Goal: Obtain resource: Download file/media

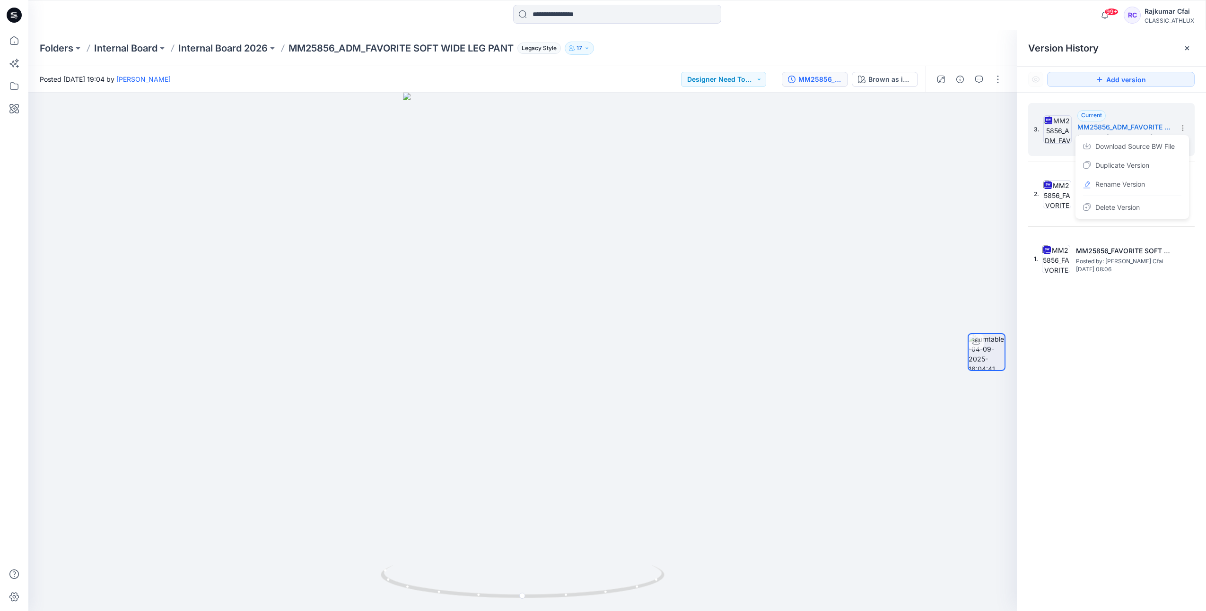
click at [15, 14] on icon at bounding box center [15, 14] width 4 height 0
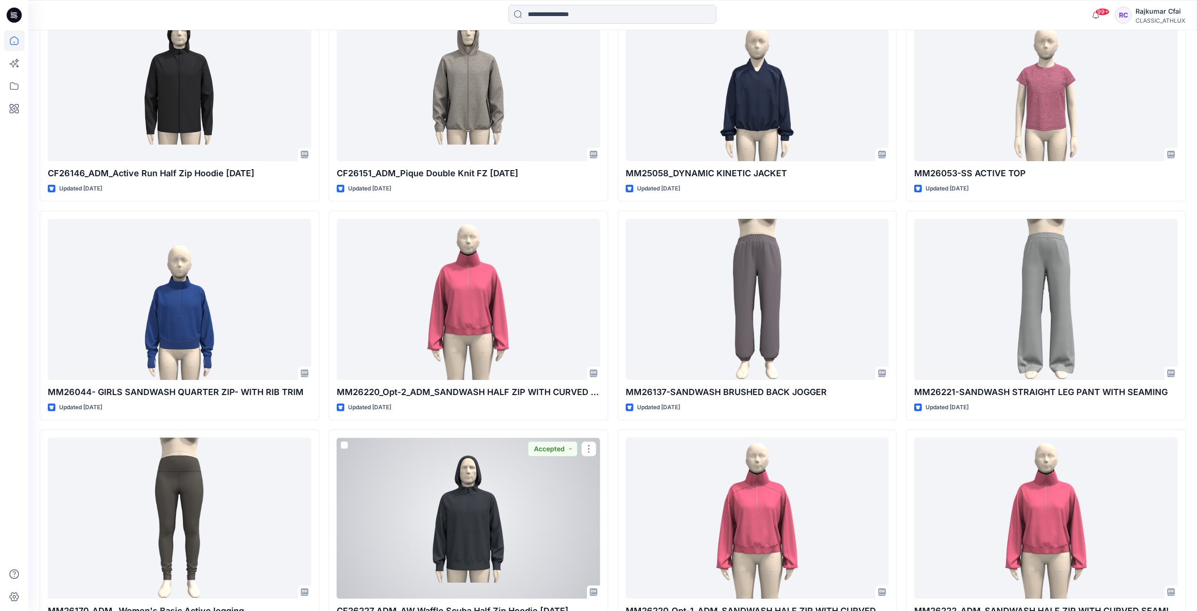
scroll to position [1892, 0]
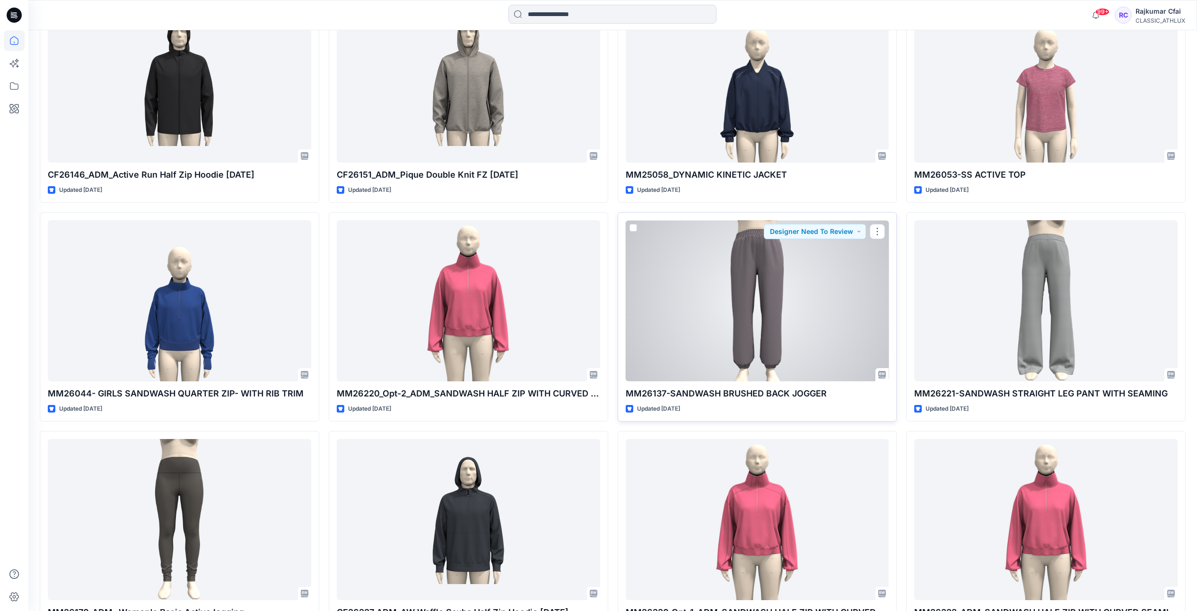
click at [768, 283] on div at bounding box center [757, 300] width 263 height 161
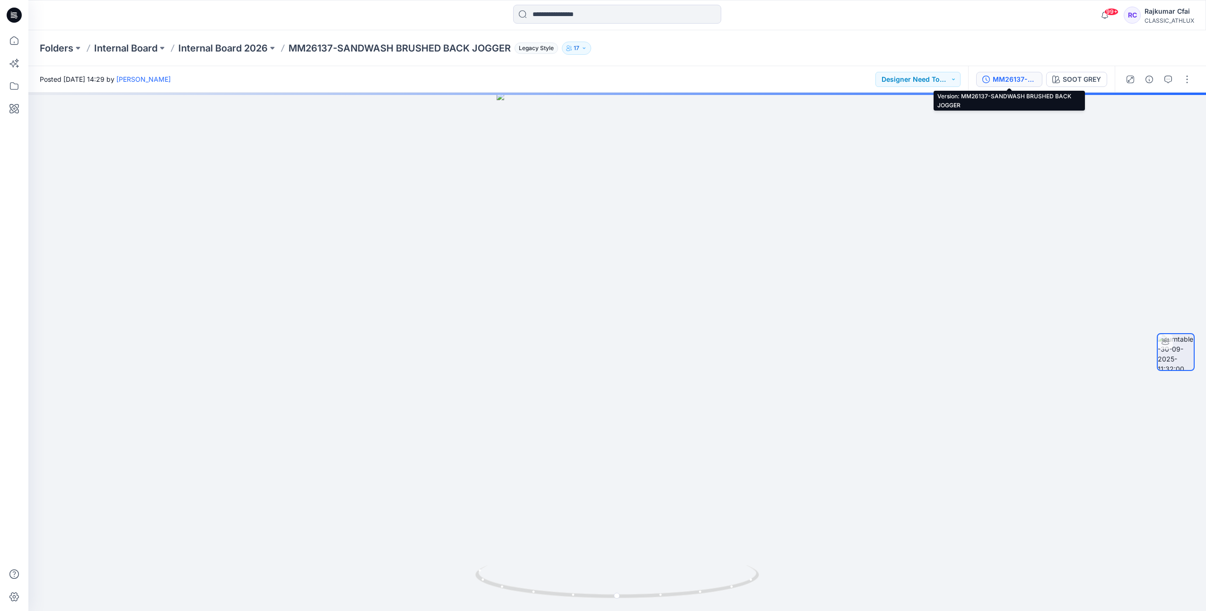
click at [1014, 78] on div "MM26137-SANDWASH BRUSHED BACK JOGGER" at bounding box center [1015, 79] width 44 height 10
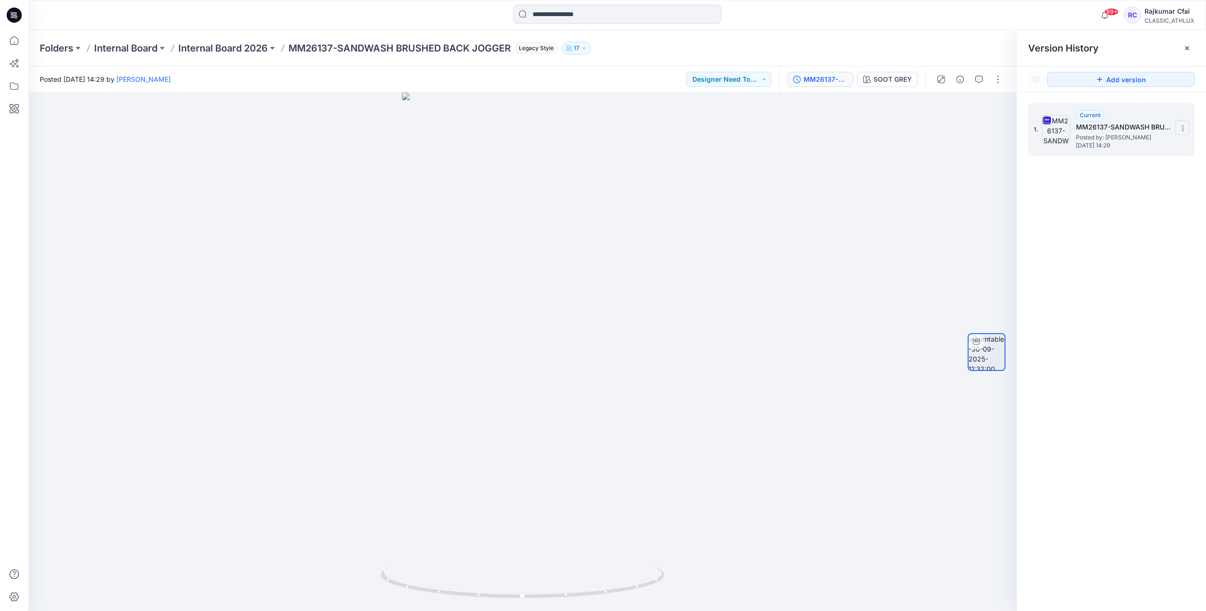
click at [1184, 130] on icon at bounding box center [1183, 128] width 8 height 8
click at [1140, 144] on span "Download Source BW File" at bounding box center [1134, 146] width 79 height 11
click at [566, 16] on input at bounding box center [617, 14] width 208 height 19
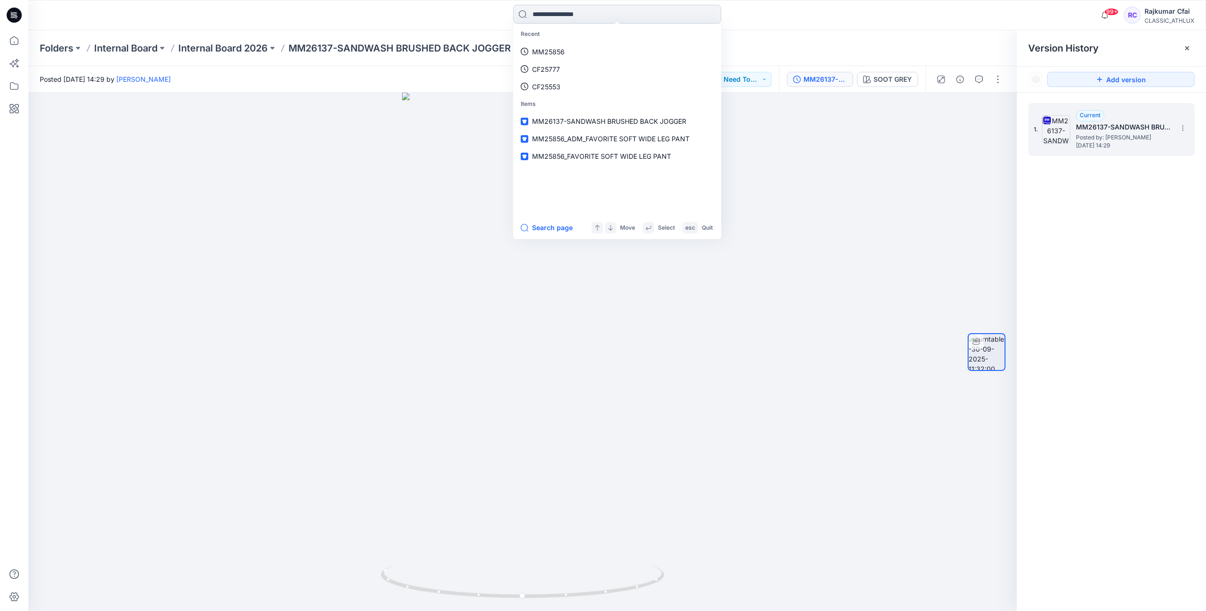
paste input "*******"
type input "*******"
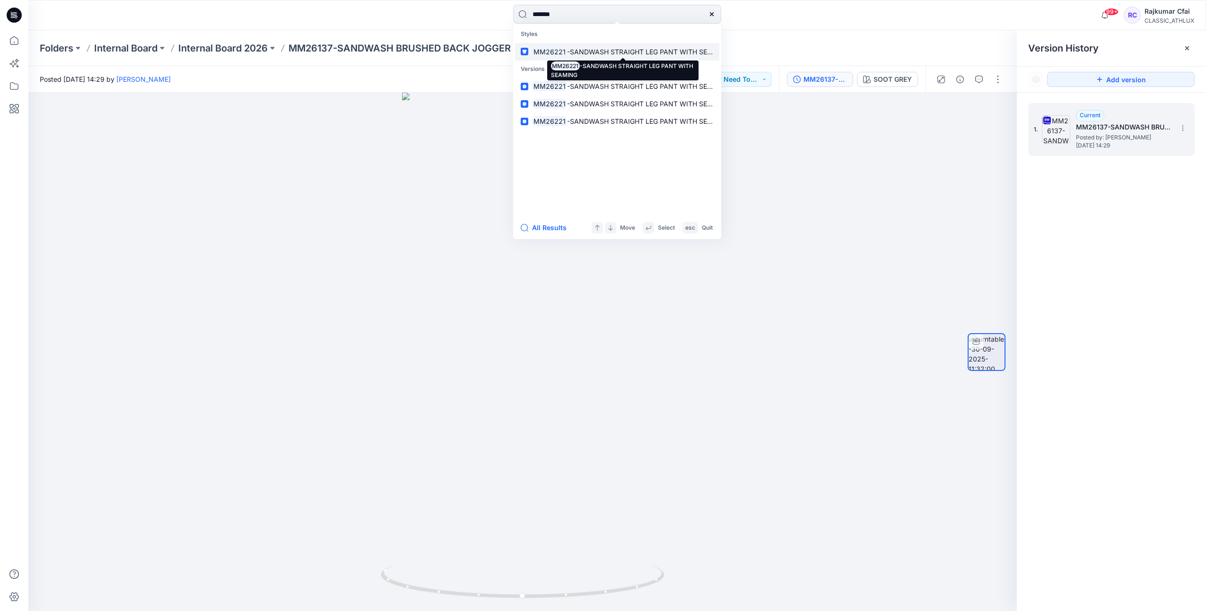
click at [564, 54] on mark "MM26221" at bounding box center [549, 51] width 35 height 11
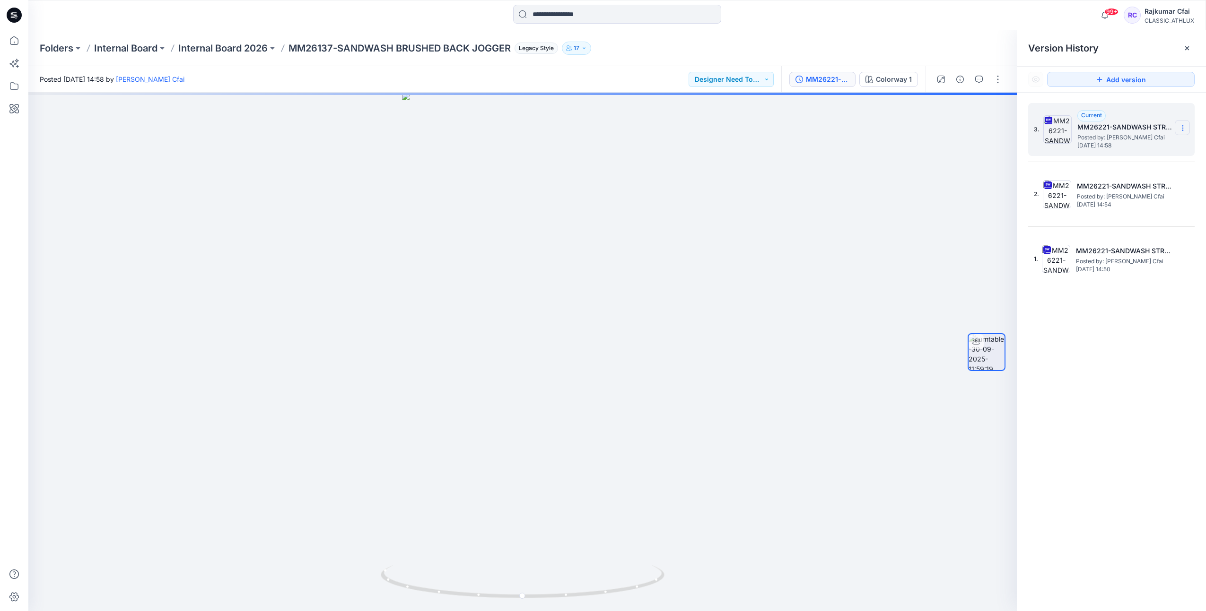
click at [1182, 127] on icon at bounding box center [1183, 128] width 8 height 8
click at [1135, 147] on span "Download Source BW File" at bounding box center [1134, 146] width 79 height 11
drag, startPoint x: 726, startPoint y: 312, endPoint x: 738, endPoint y: 295, distance: 21.0
click at [726, 312] on div at bounding box center [522, 352] width 988 height 519
drag, startPoint x: 801, startPoint y: 171, endPoint x: 805, endPoint y: 165, distance: 7.2
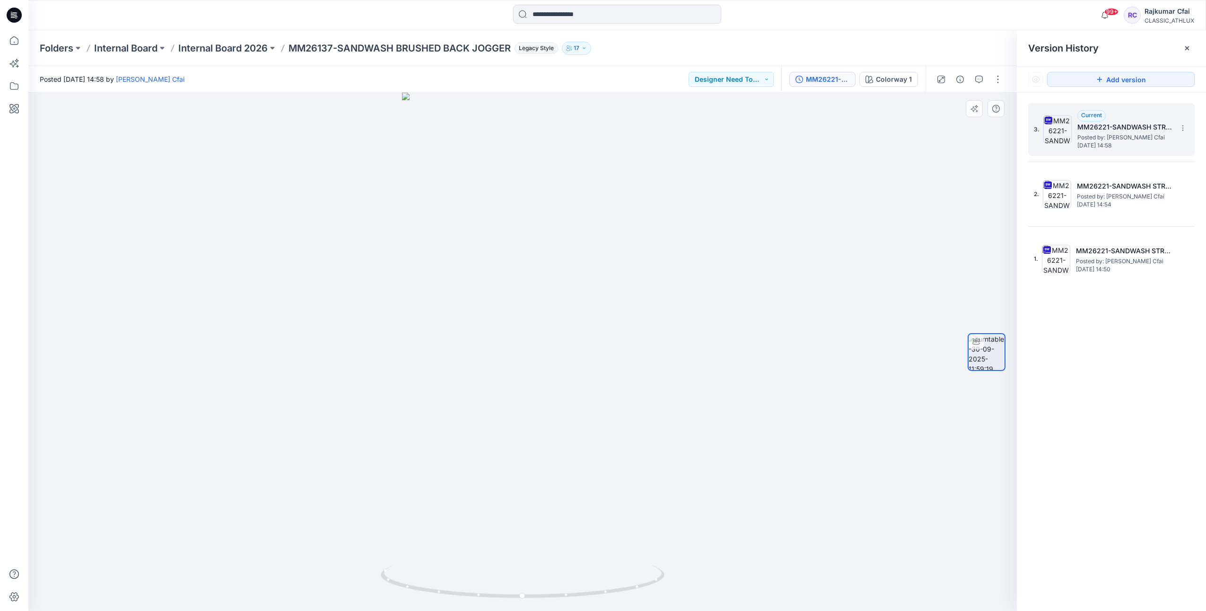
click at [801, 171] on div at bounding box center [522, 352] width 988 height 519
drag, startPoint x: 10, startPoint y: 10, endPoint x: 65, endPoint y: 2, distance: 55.4
click at [10, 10] on icon at bounding box center [14, 15] width 15 height 15
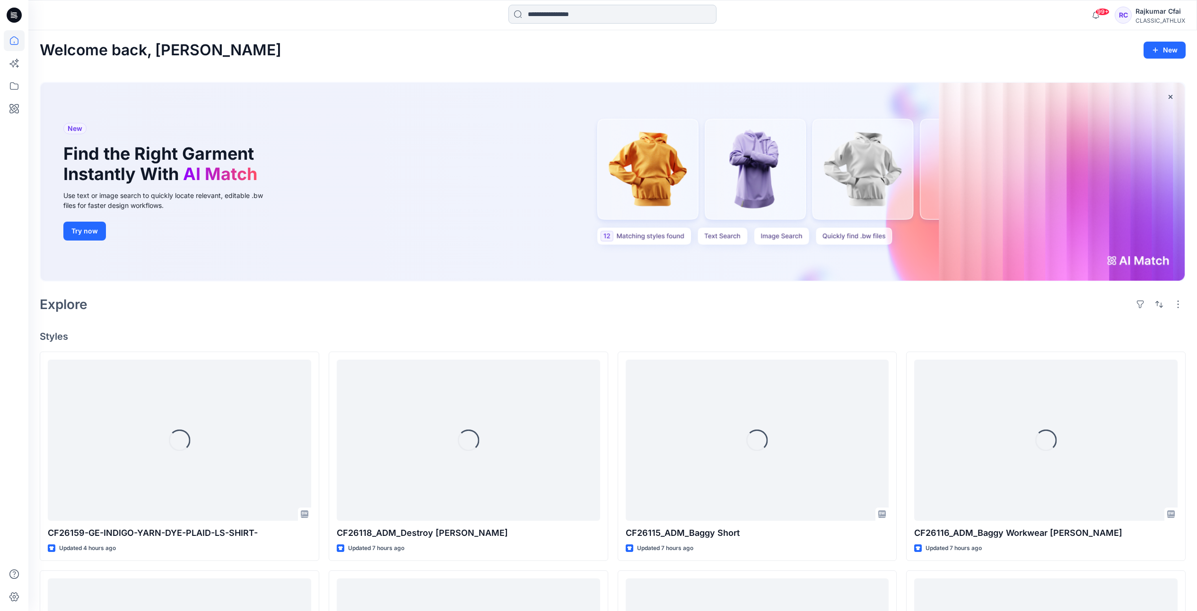
click at [602, 17] on input at bounding box center [612, 14] width 208 height 19
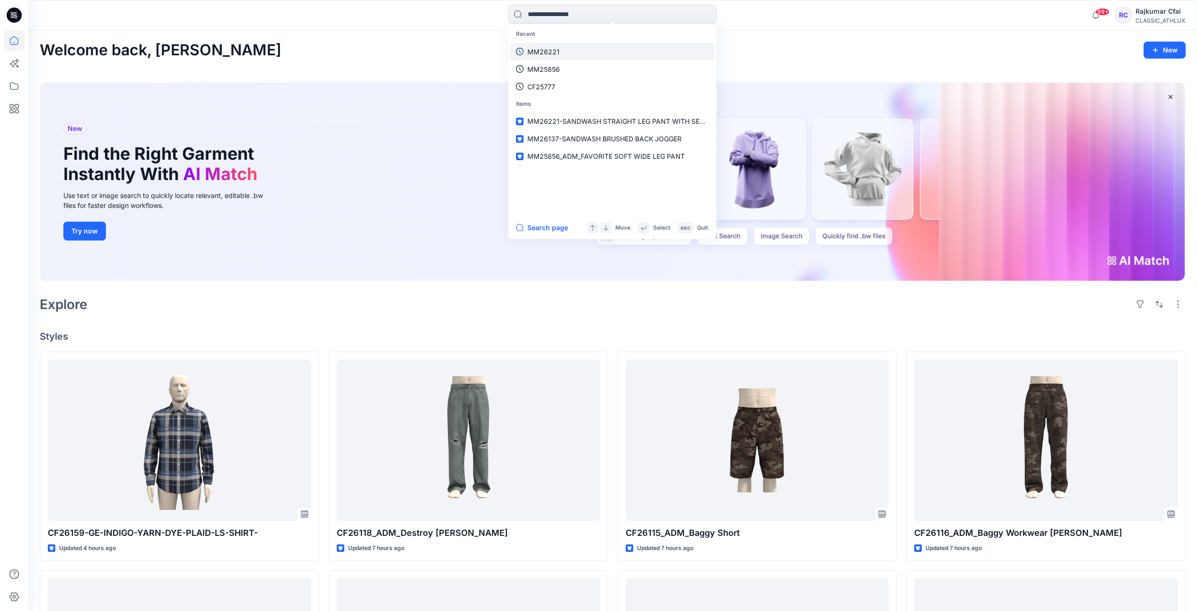
click at [538, 49] on p "MM26221" at bounding box center [543, 52] width 32 height 10
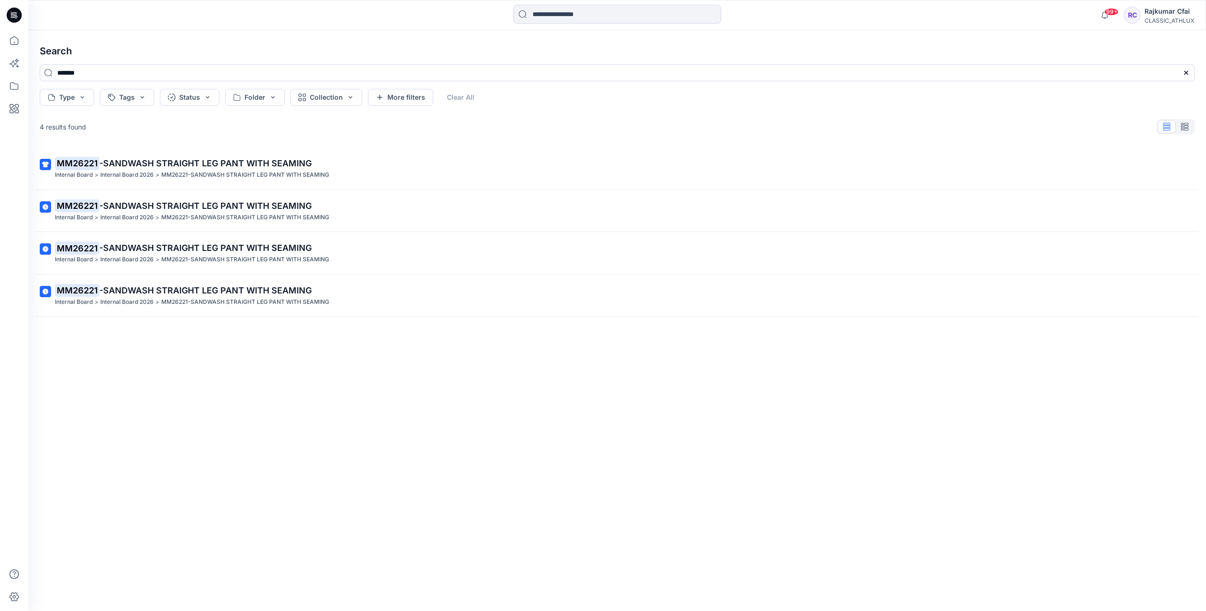
click at [15, 16] on icon at bounding box center [14, 15] width 15 height 15
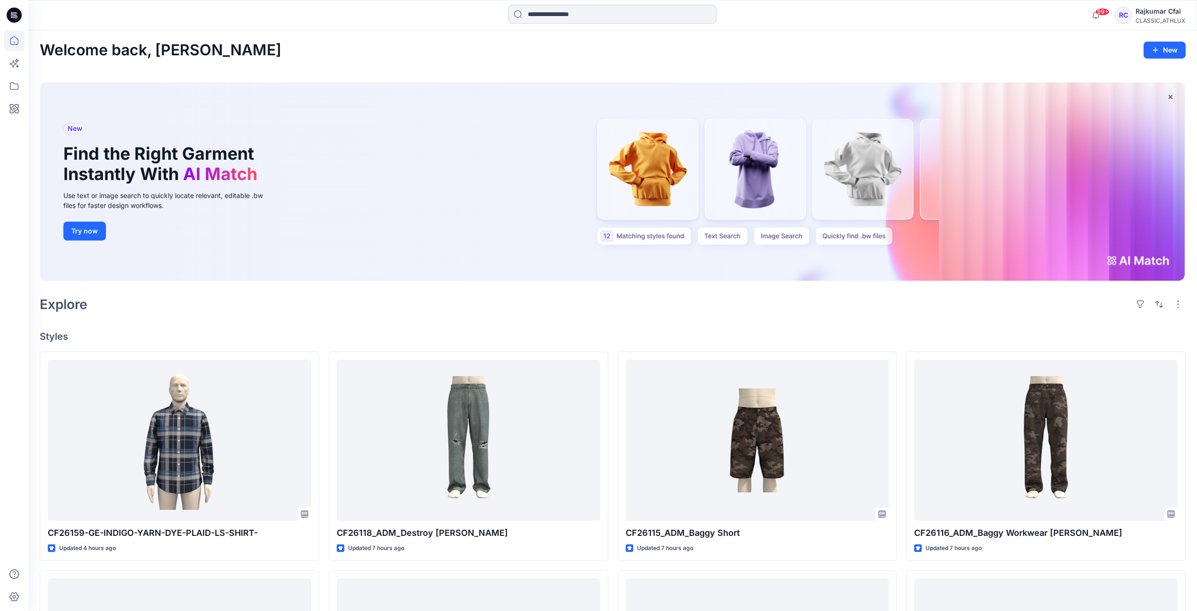
click at [596, 17] on input at bounding box center [612, 14] width 208 height 19
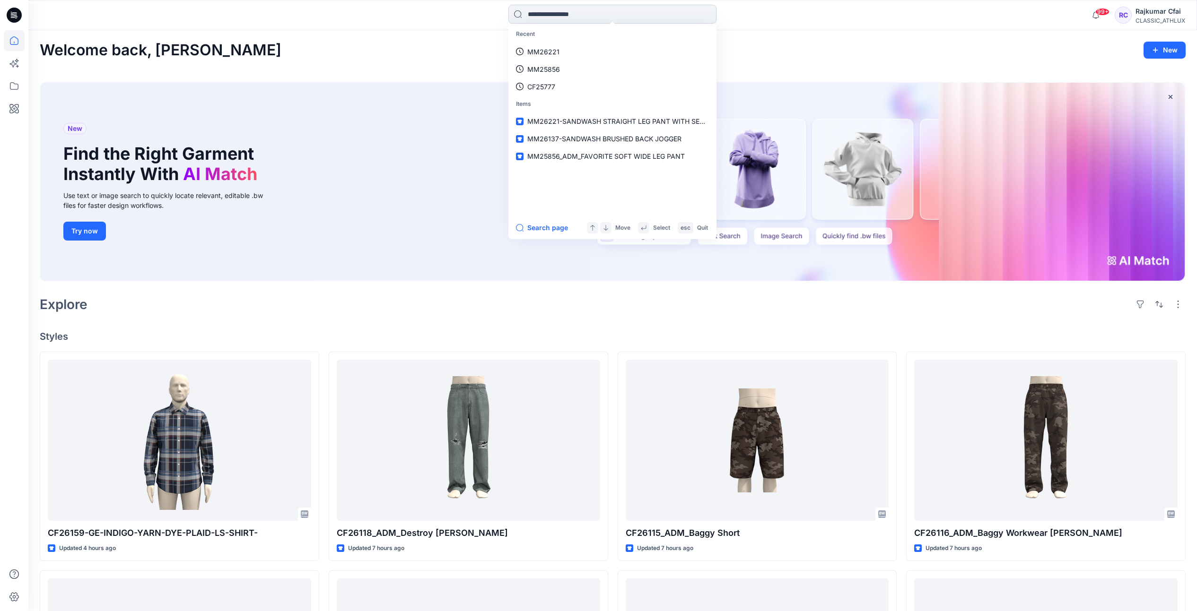
paste input "*******"
type input "*******"
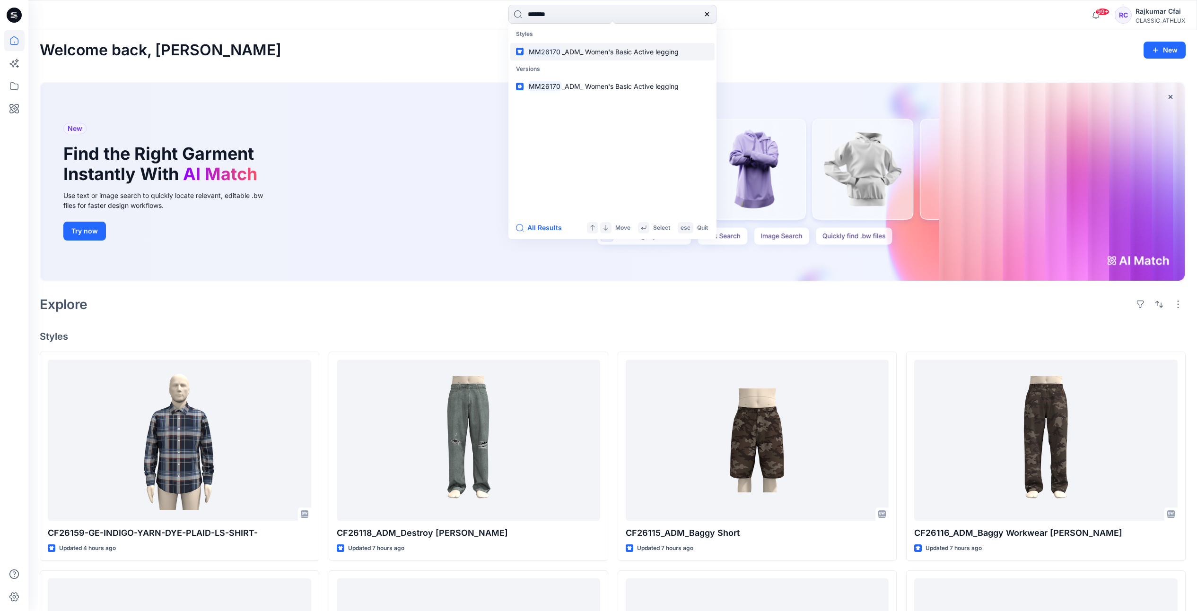
click at [576, 53] on span "_ADM_ Women's Basic Active legging" at bounding box center [620, 52] width 117 height 8
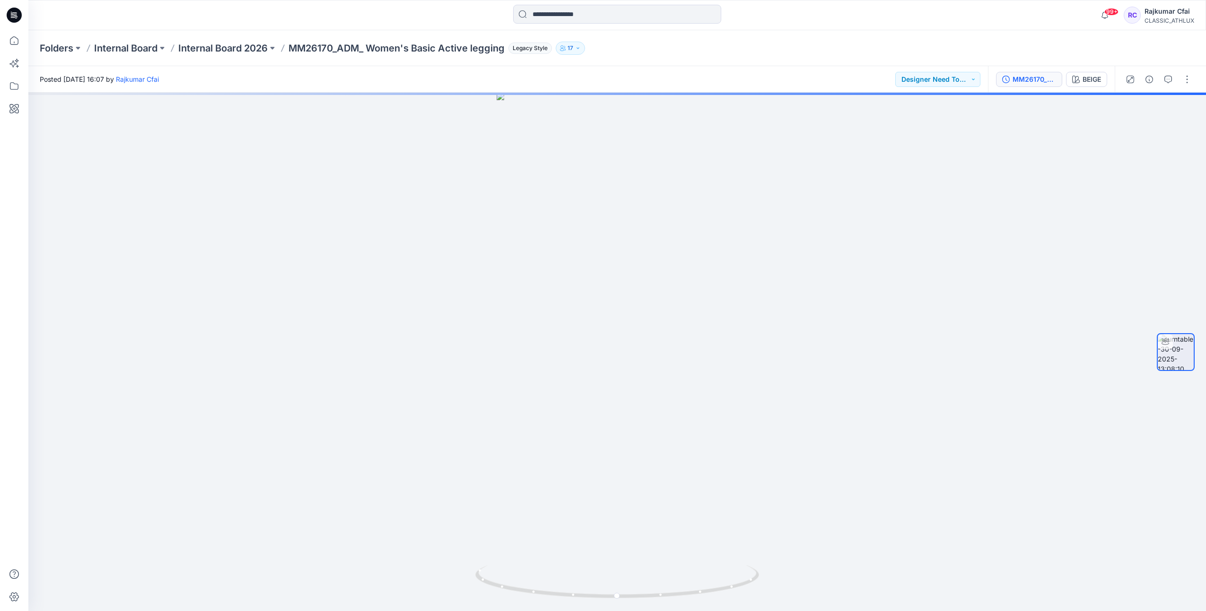
click at [1028, 79] on div "MM26170_ADM_ Women's Basic Active legging" at bounding box center [1034, 79] width 44 height 10
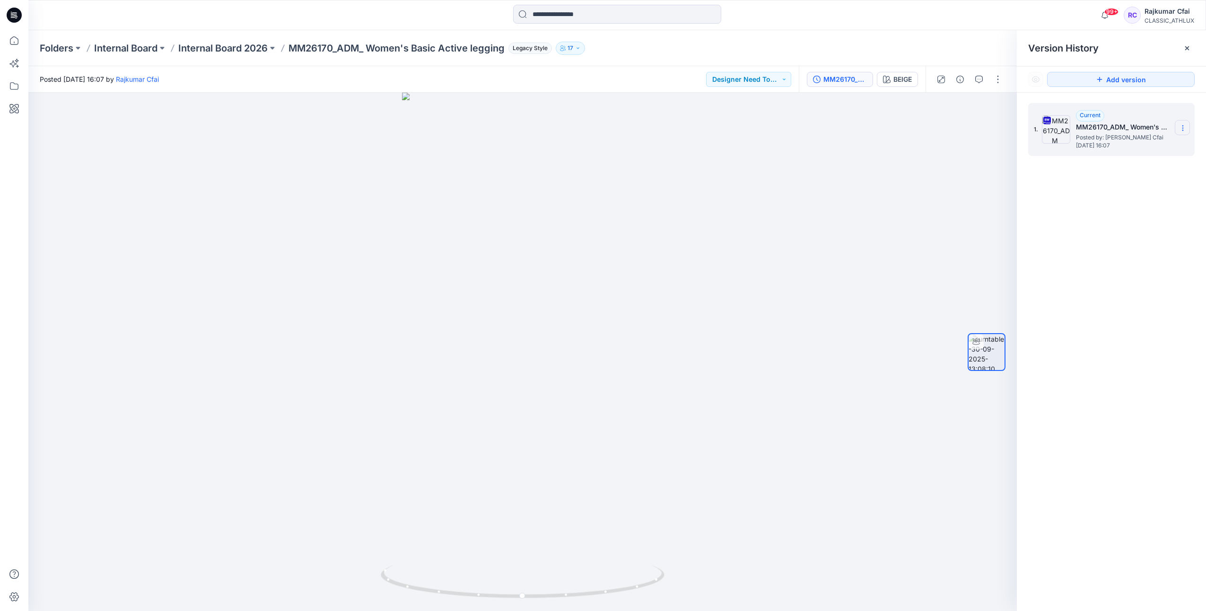
click at [1180, 126] on icon at bounding box center [1183, 128] width 8 height 8
click at [1108, 144] on span "Download Source BW File" at bounding box center [1134, 146] width 79 height 11
click at [14, 13] on icon at bounding box center [14, 12] width 5 height 0
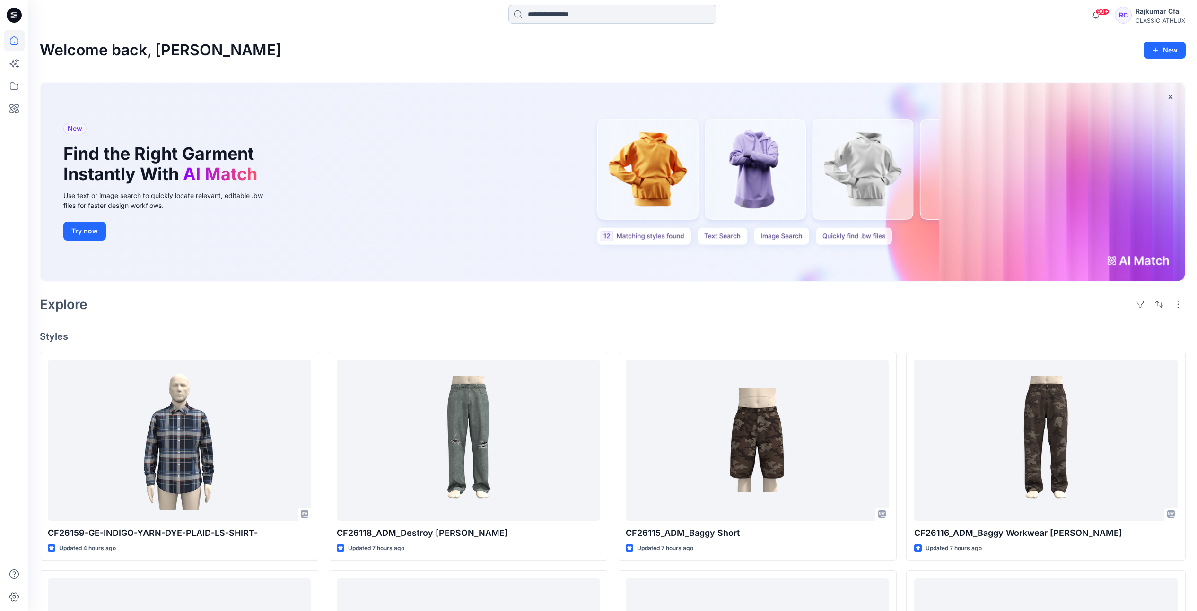
click at [567, 20] on input at bounding box center [612, 14] width 208 height 19
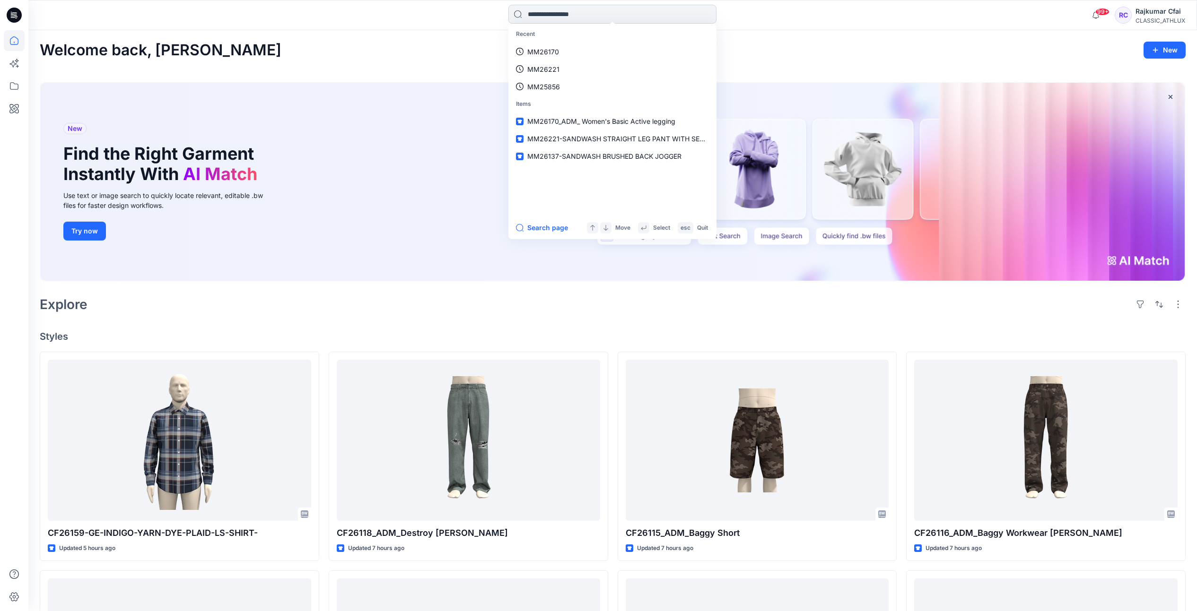
paste input "**********"
type input "**********"
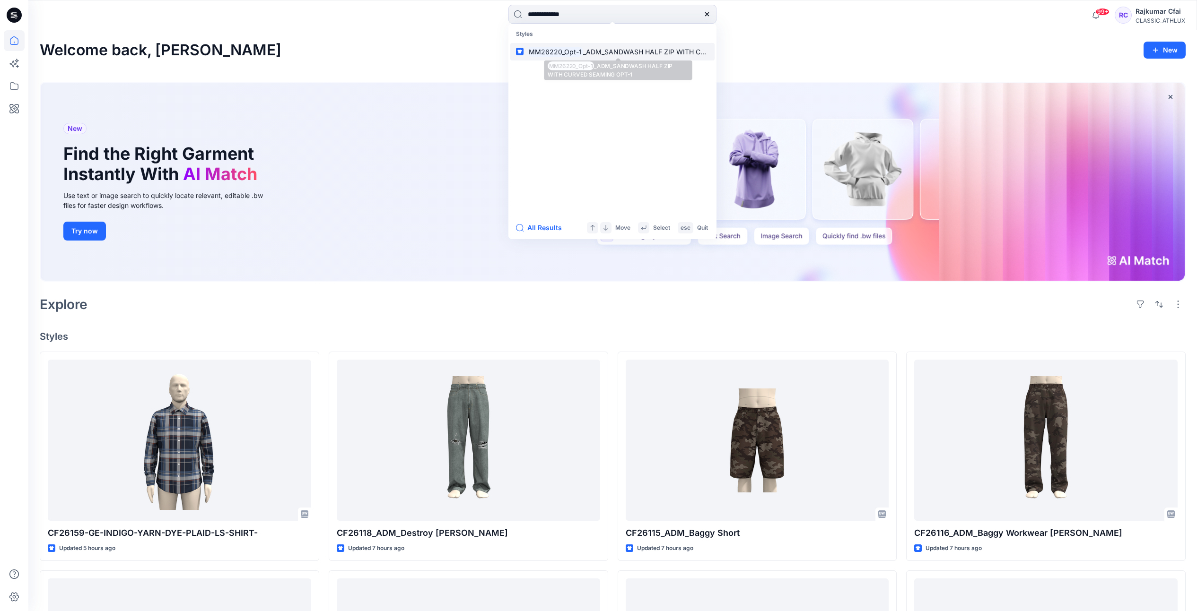
click at [595, 55] on span "_ADM_SANDWASH HALF ZIP WITH CURVED SEAMING OPT-1" at bounding box center [679, 52] width 193 height 8
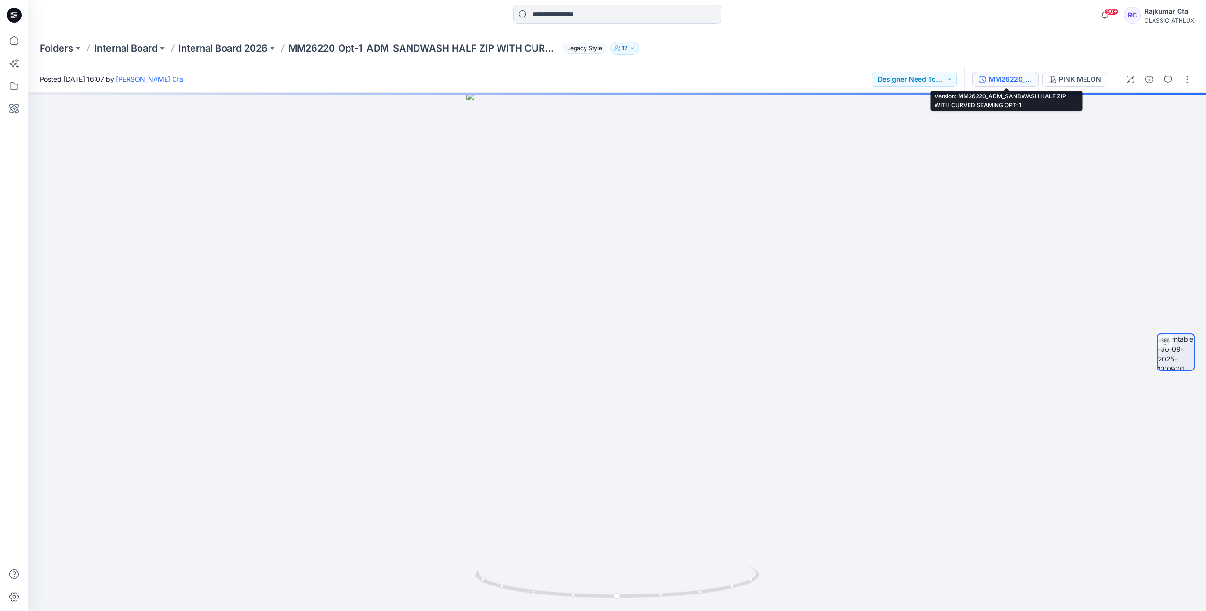
click at [1007, 75] on div "MM26220_ADM_SANDWASH HALF ZIP WITH CURVED SEAMING OPT-1" at bounding box center [1011, 79] width 44 height 10
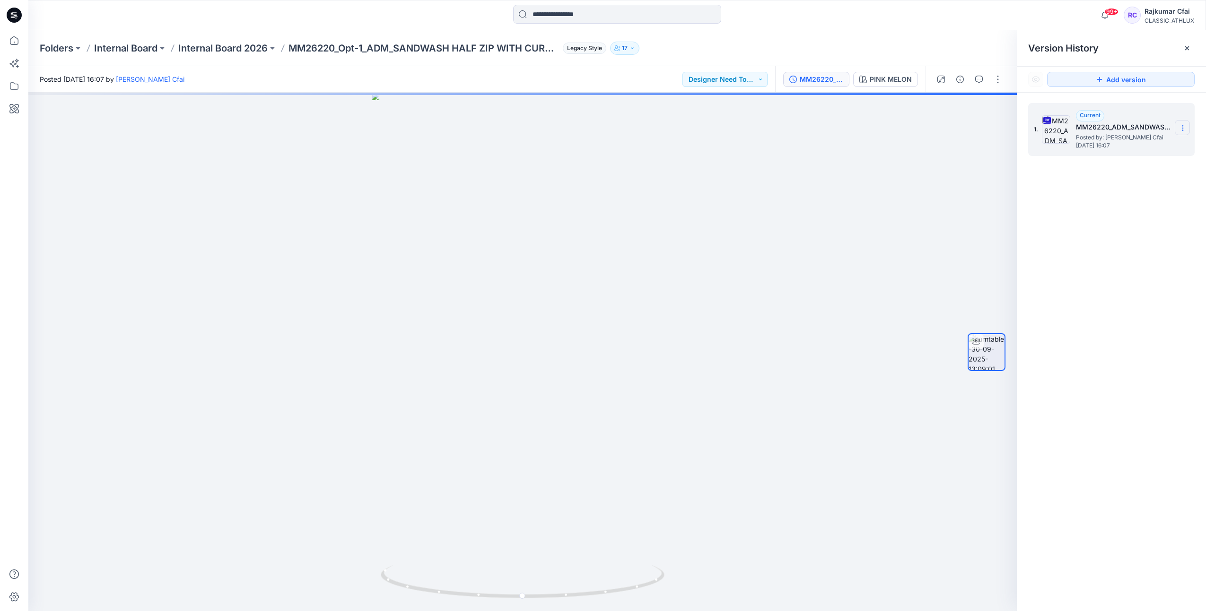
click at [1183, 129] on icon at bounding box center [1183, 128] width 8 height 8
click at [1147, 145] on span "Download Source BW File" at bounding box center [1134, 146] width 79 height 11
click at [12, 16] on icon at bounding box center [12, 16] width 3 height 0
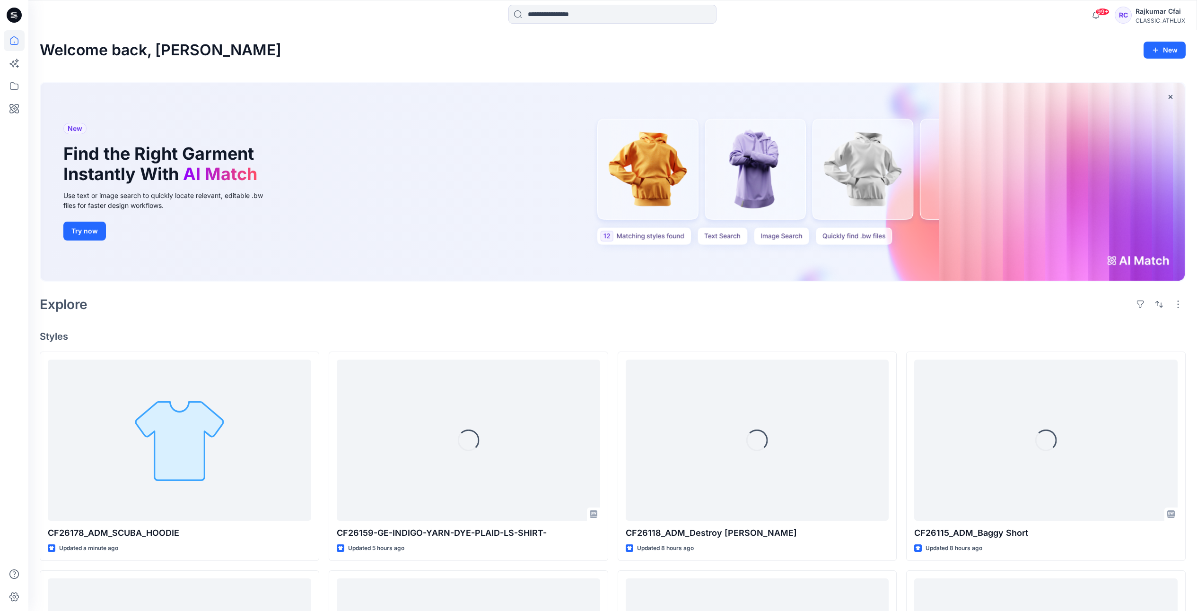
click at [422, 67] on div "Welcome back, Rajkumar New New Find the Right Garment Instantly With AI Match U…" at bounding box center [612, 537] width 1169 height 1015
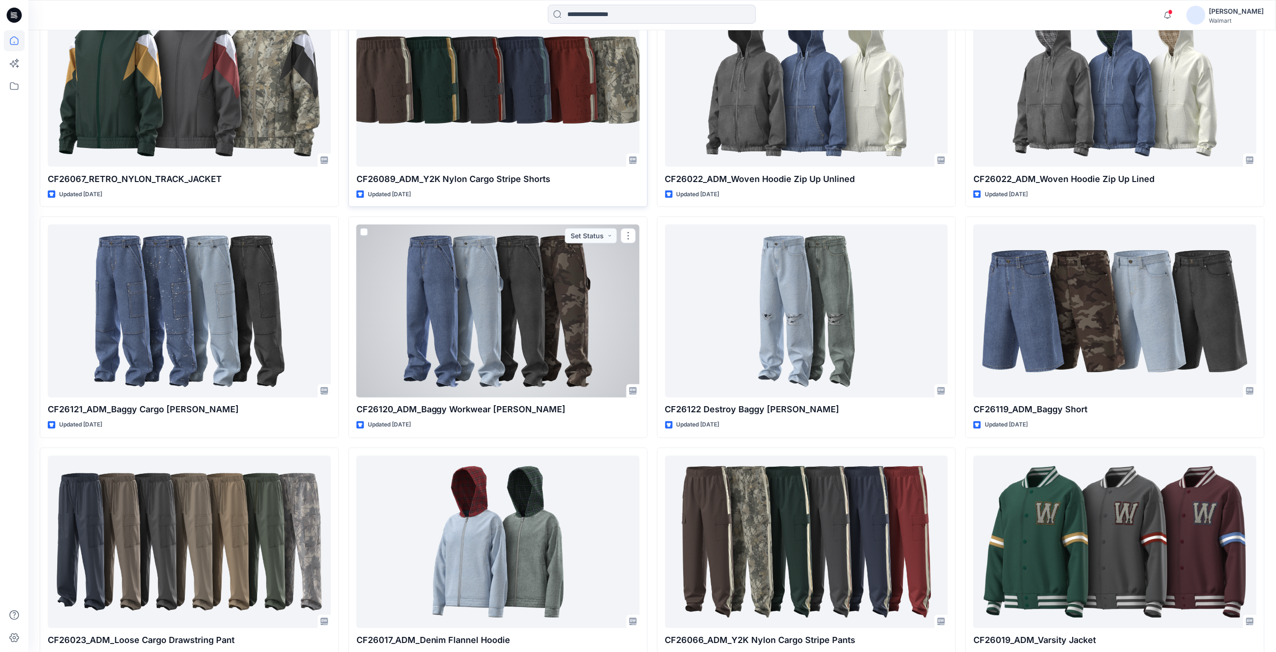
scroll to position [2205, 0]
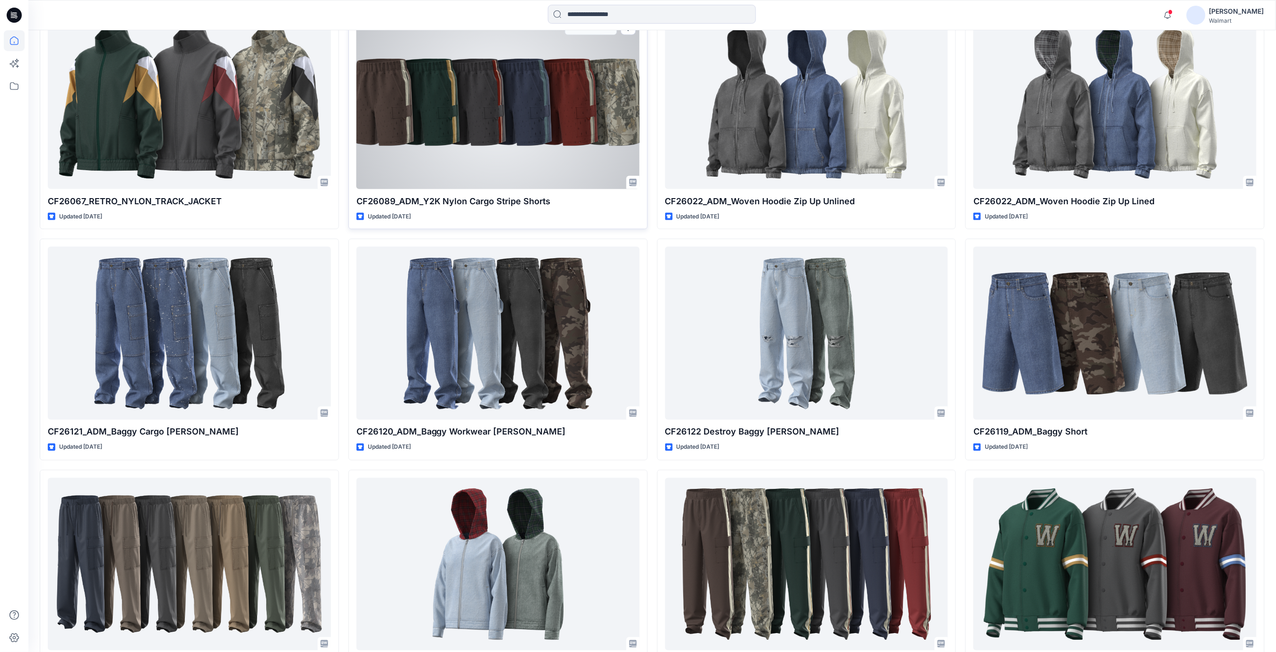
click at [484, 116] on div at bounding box center [498, 102] width 283 height 173
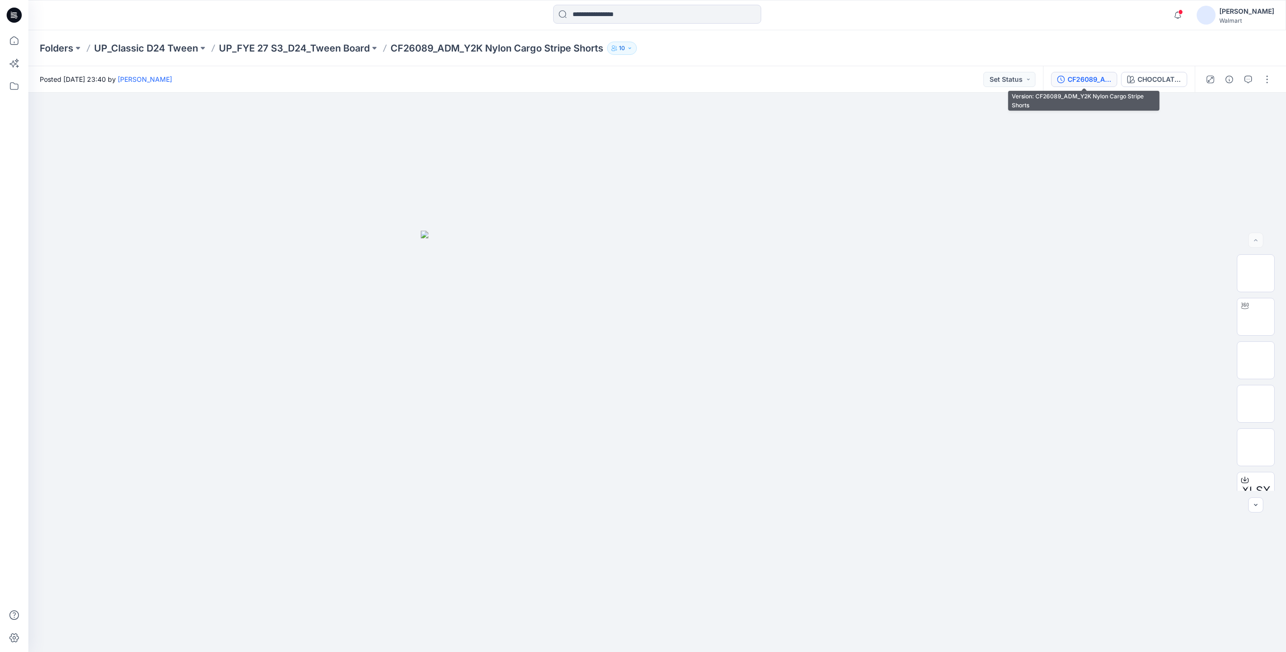
click at [1078, 79] on div "CF26089_ADM_Y2K Nylon Cargo Stripe Shorts" at bounding box center [1090, 79] width 44 height 10
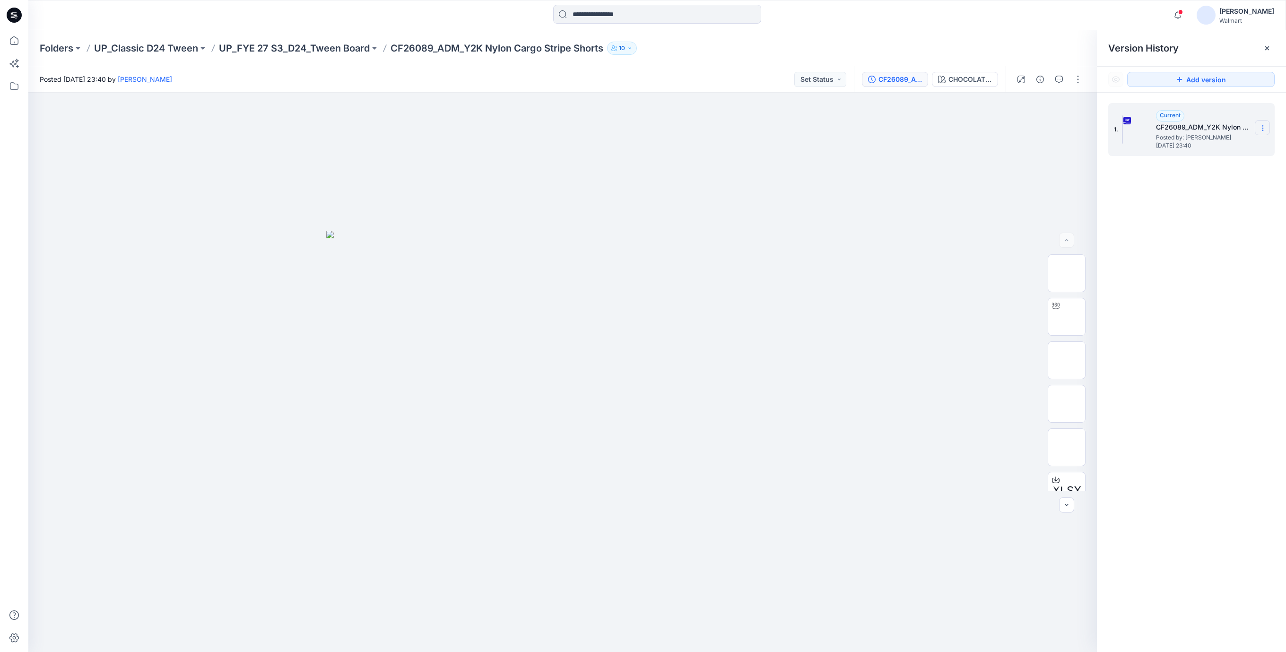
click at [1263, 128] on icon at bounding box center [1263, 128] width 0 height 0
click at [1195, 146] on span "Download Source BW File" at bounding box center [1215, 146] width 79 height 11
drag, startPoint x: 361, startPoint y: 114, endPoint x: 263, endPoint y: 151, distance: 104.4
click at [358, 117] on div at bounding box center [562, 372] width 1069 height 559
click at [17, 10] on icon at bounding box center [14, 15] width 15 height 15
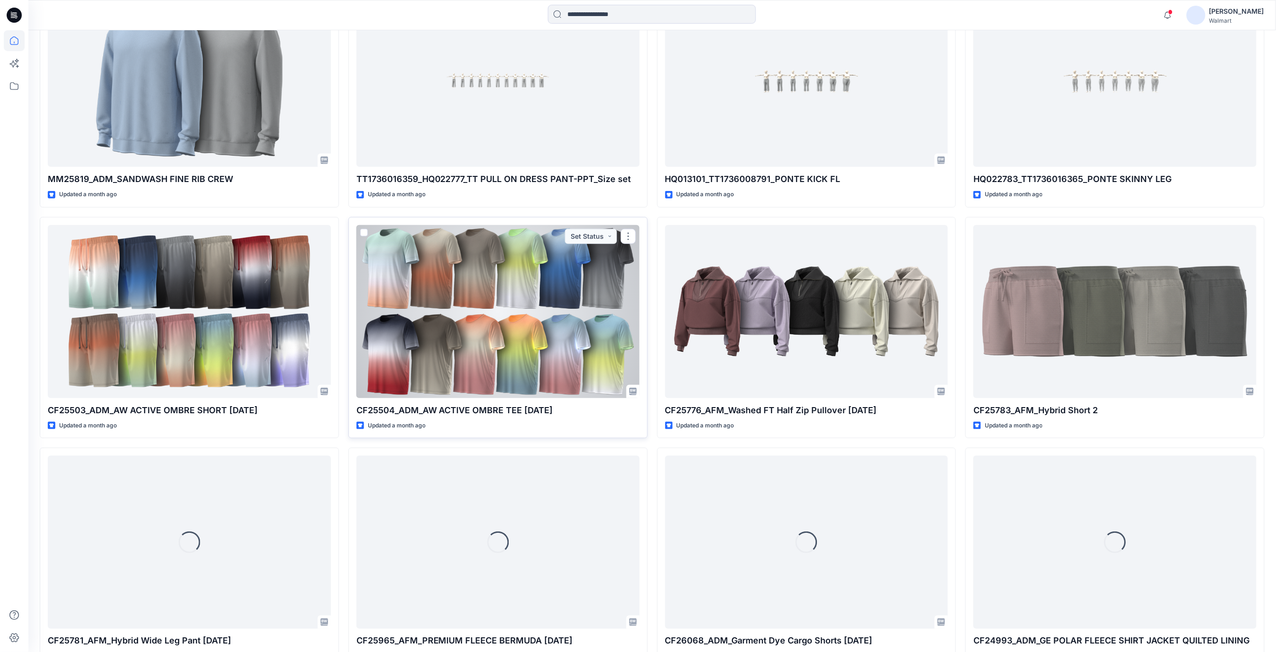
scroll to position [5608, 0]
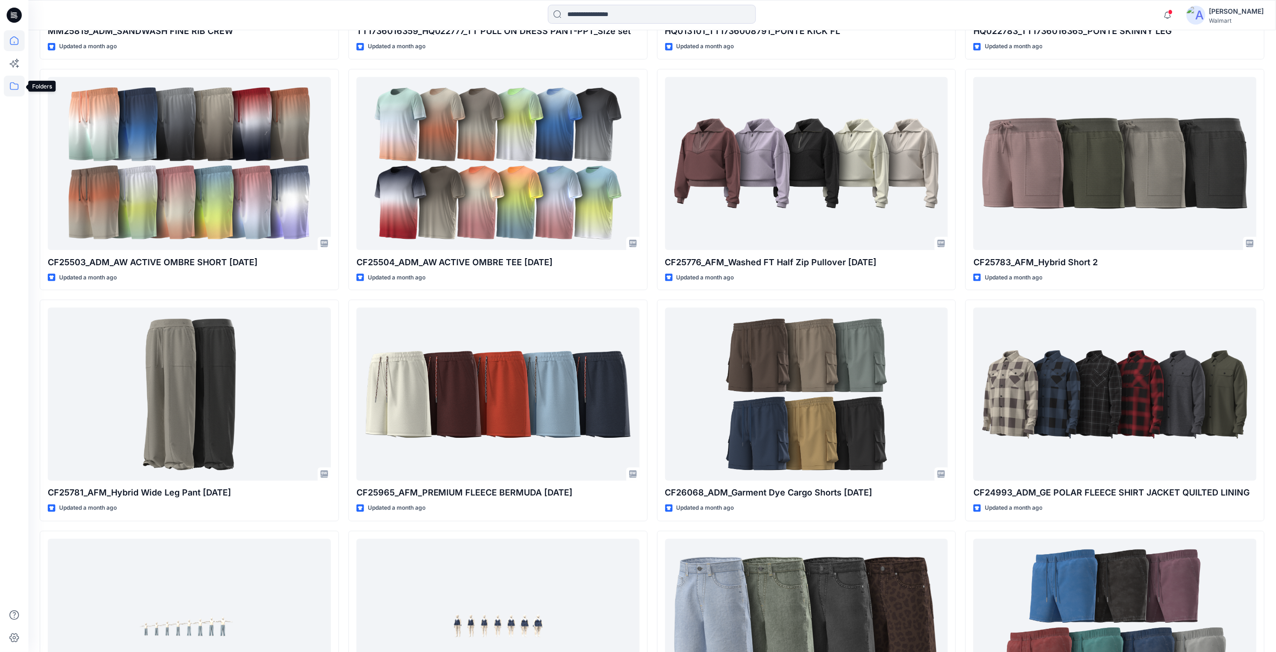
click at [16, 87] on icon at bounding box center [14, 86] width 21 height 21
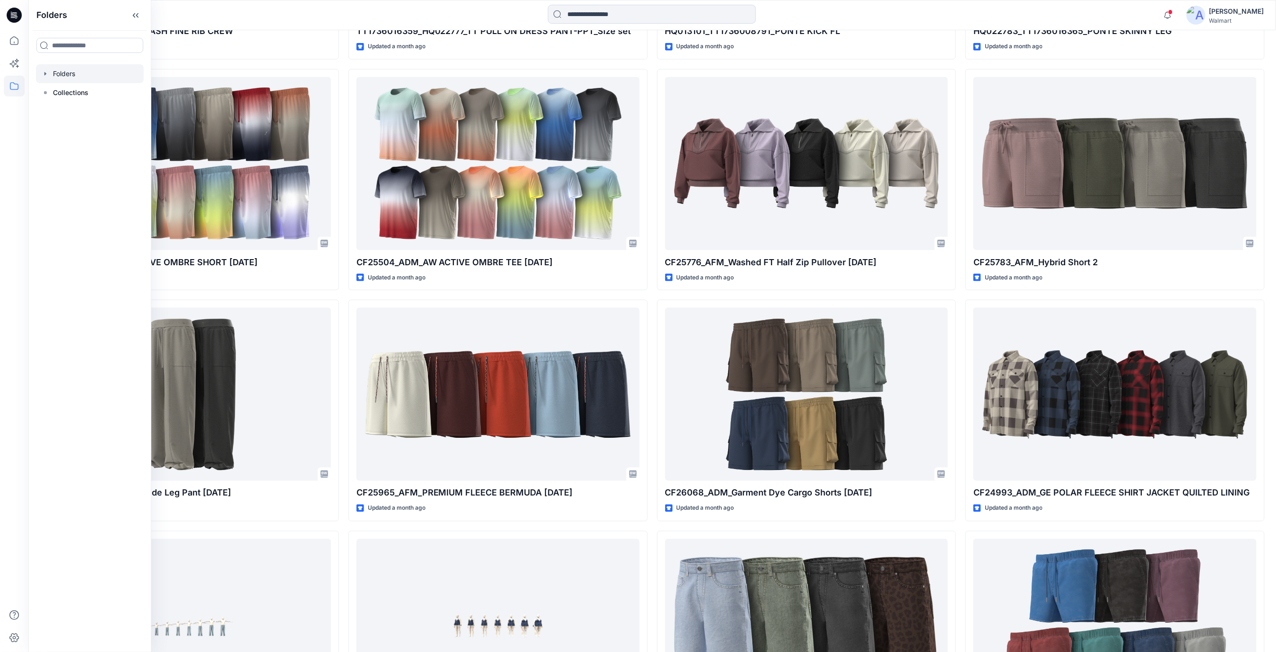
click at [65, 75] on div at bounding box center [90, 73] width 108 height 19
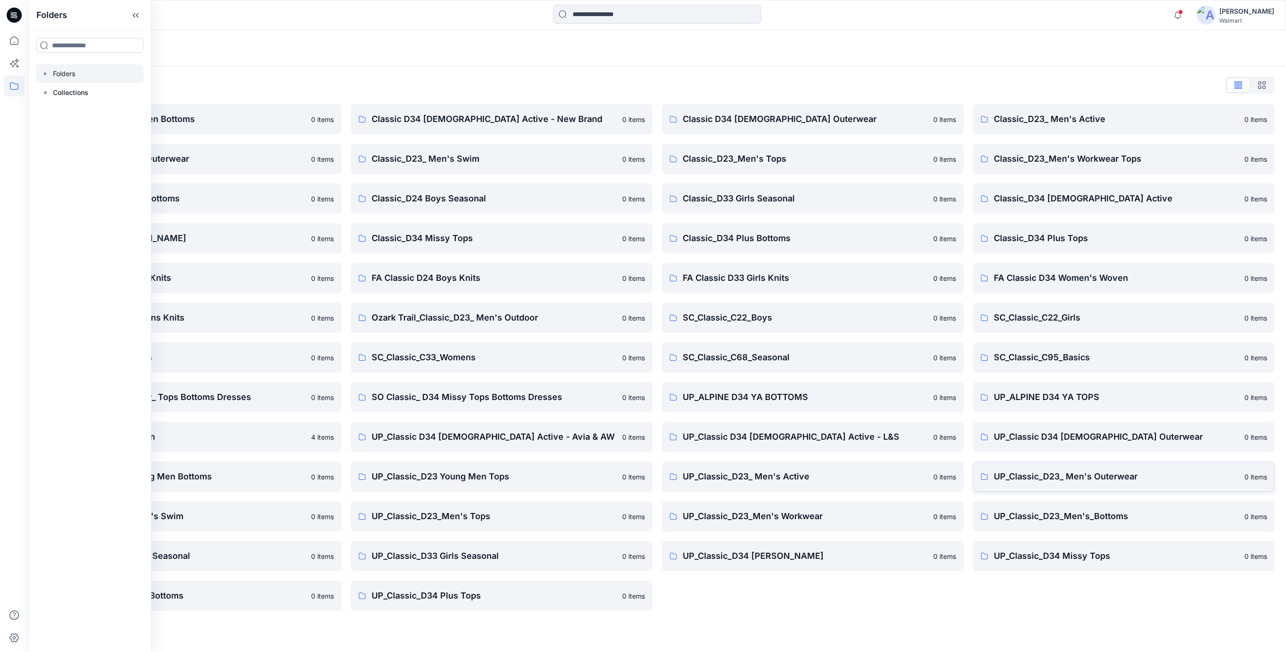
click at [1095, 478] on p "UP_Classic_D23_ Men's Outerwear" at bounding box center [1116, 476] width 245 height 13
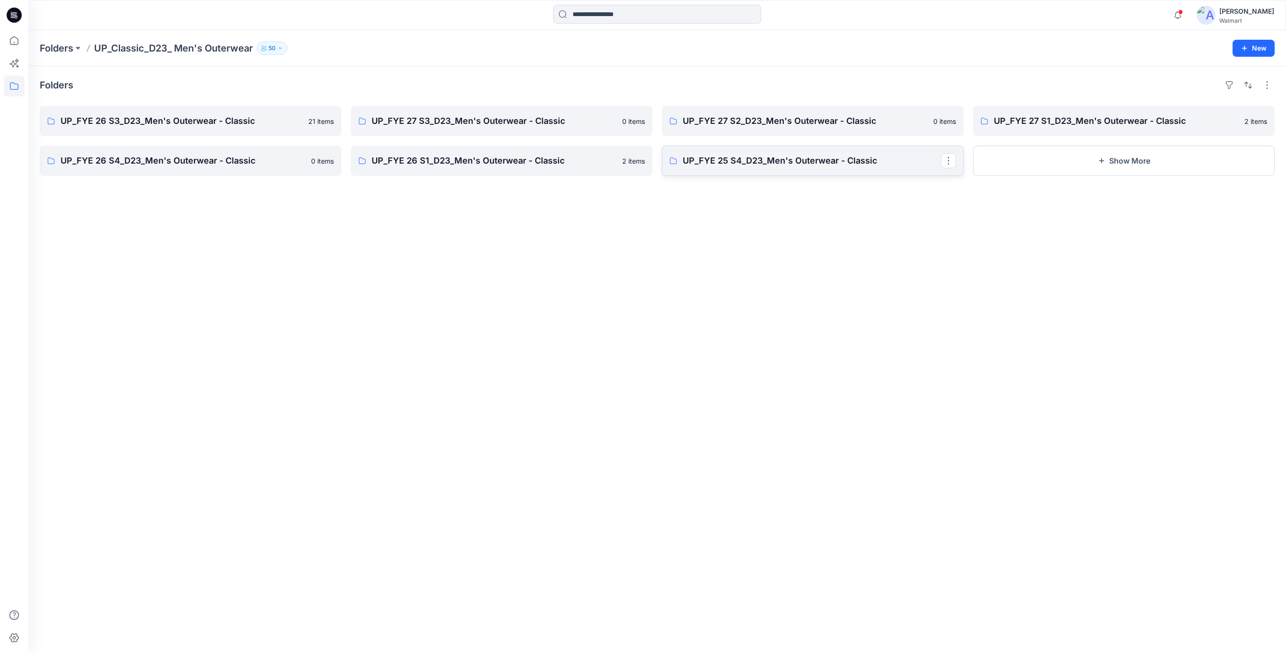
click at [783, 161] on p "UP_FYE 25 S4_D23_Men's Outerwear - Classic" at bounding box center [812, 160] width 258 height 13
click at [476, 160] on p "UP_FYE 26 S1_D23_Men's Outerwear - Classic" at bounding box center [501, 160] width 258 height 13
click at [192, 158] on p "UP_FYE 26 S4_D23_Men's Outerwear - Classic" at bounding box center [190, 160] width 258 height 13
click at [1047, 122] on p "UP_FYE 27 S1_D23_Men's Outerwear - Classic" at bounding box center [1123, 120] width 258 height 13
click at [804, 122] on p "UP_FYE 27 S2_D23_Men's Outerwear - Classic" at bounding box center [812, 120] width 258 height 13
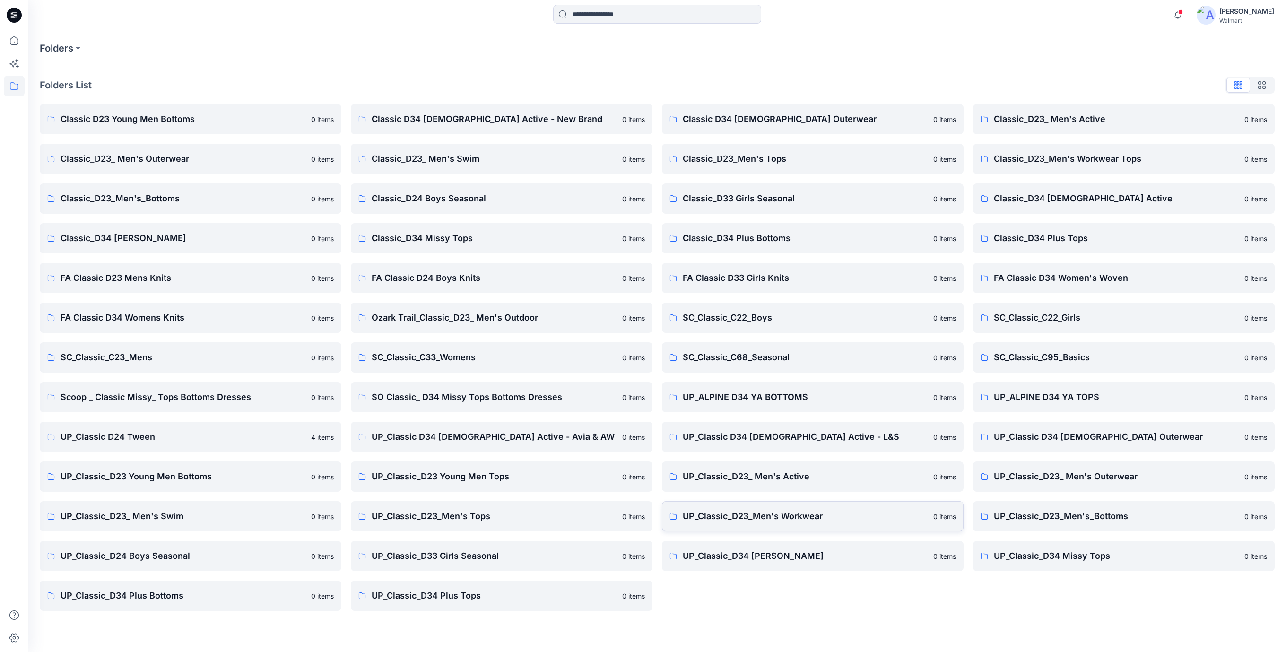
click at [776, 516] on p "UP_Classic_D23_Men's Workwear" at bounding box center [805, 516] width 245 height 13
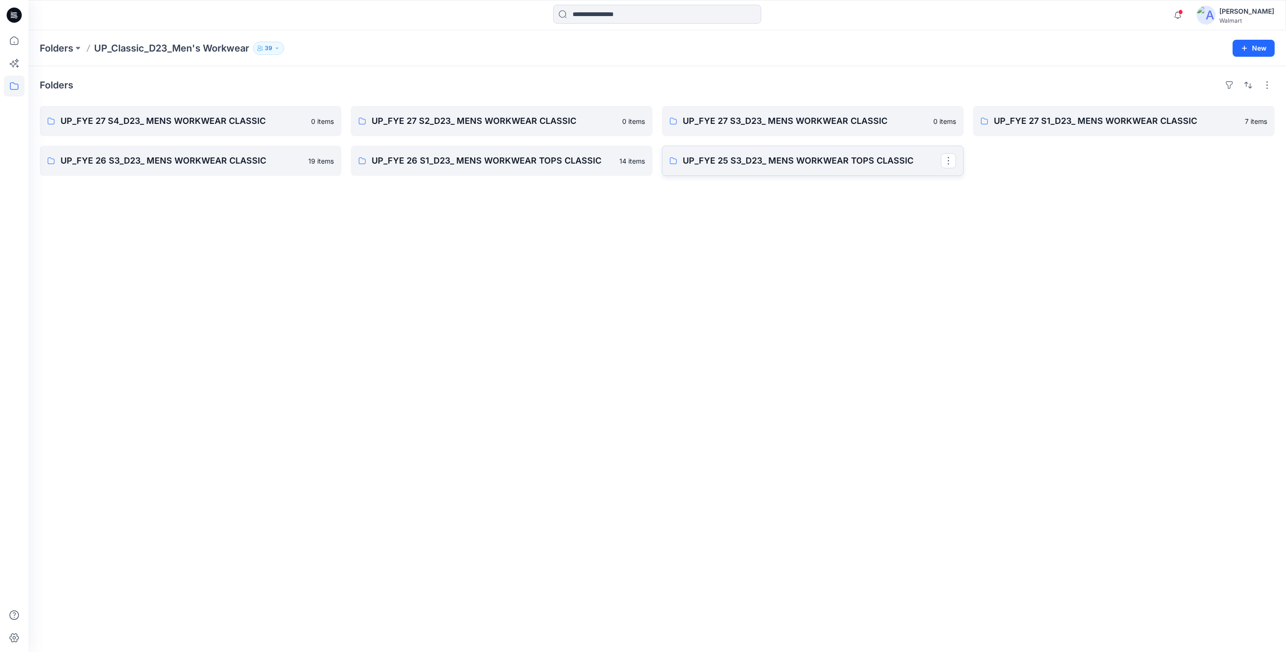
click at [769, 161] on p "UP_FYE 25 S3_D23_ MENS WORKWEAR TOPS CLASSIC" at bounding box center [812, 160] width 258 height 13
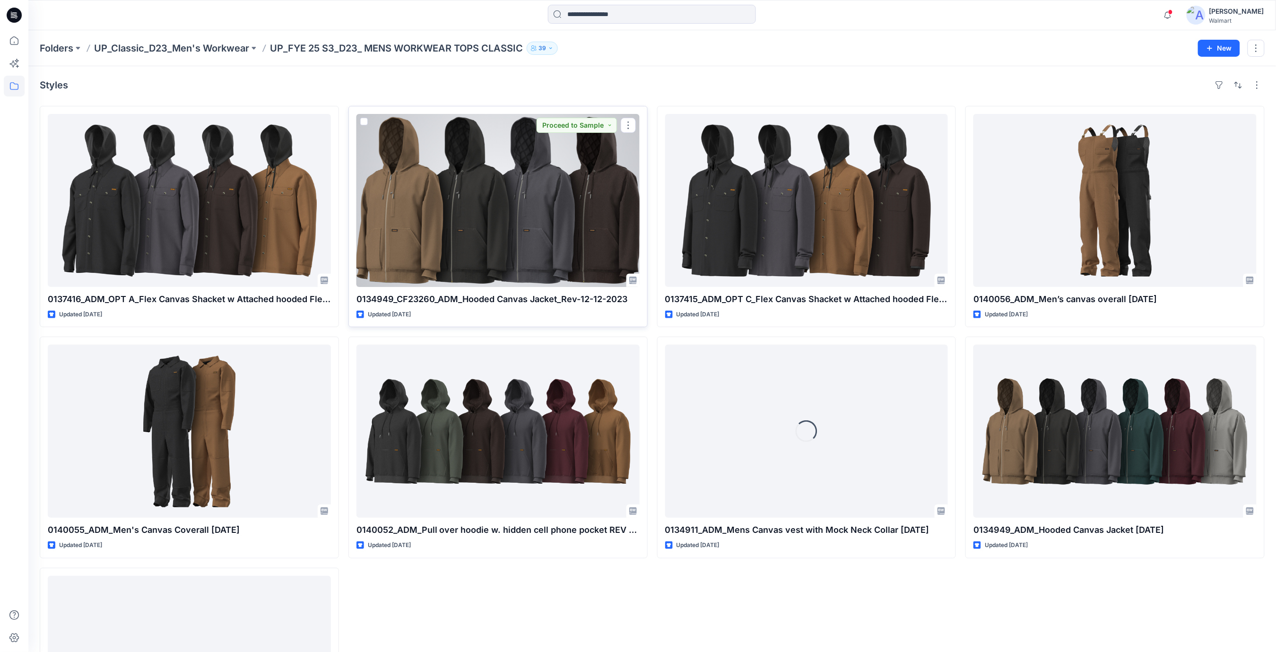
click at [484, 204] on div at bounding box center [498, 200] width 283 height 173
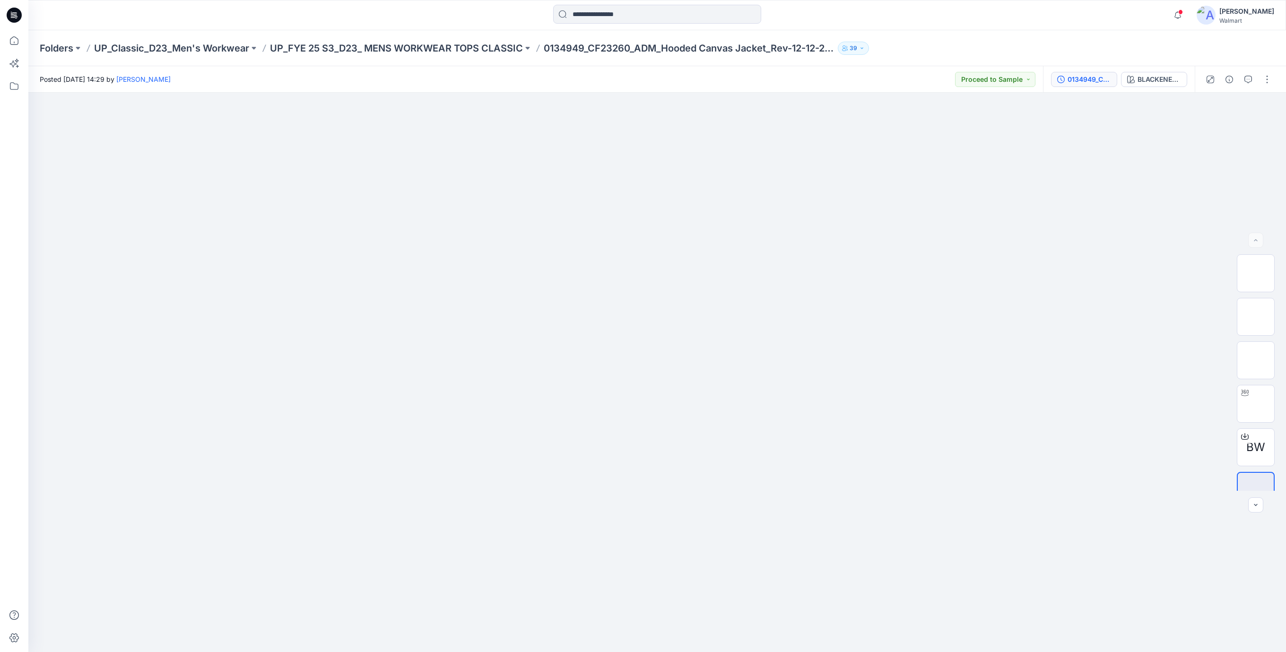
click at [1093, 76] on div "0134949_CF23260_ADM_Hooded Canvas Jacket_Rev-12-12-2023" at bounding box center [1090, 79] width 44 height 10
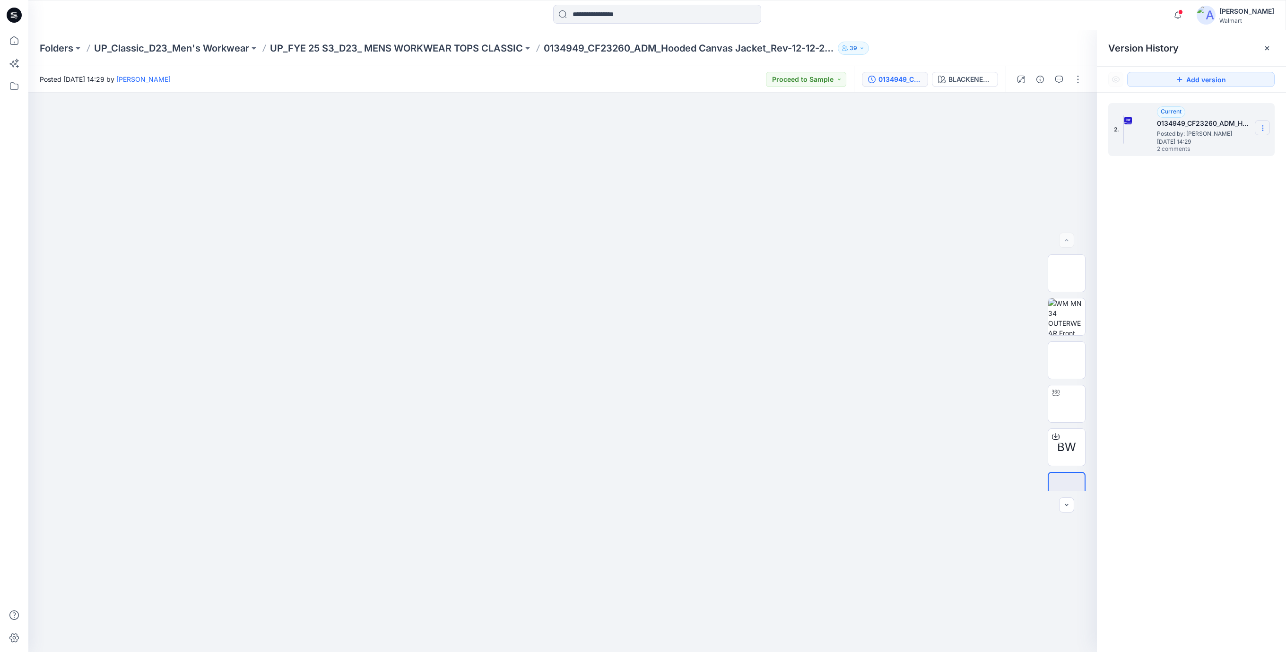
click at [1261, 127] on icon at bounding box center [1263, 128] width 8 height 8
click at [1214, 145] on span "Download Source BW File" at bounding box center [1215, 146] width 79 height 11
click at [830, 557] on div at bounding box center [562, 372] width 1069 height 559
click at [15, 9] on icon at bounding box center [14, 15] width 15 height 15
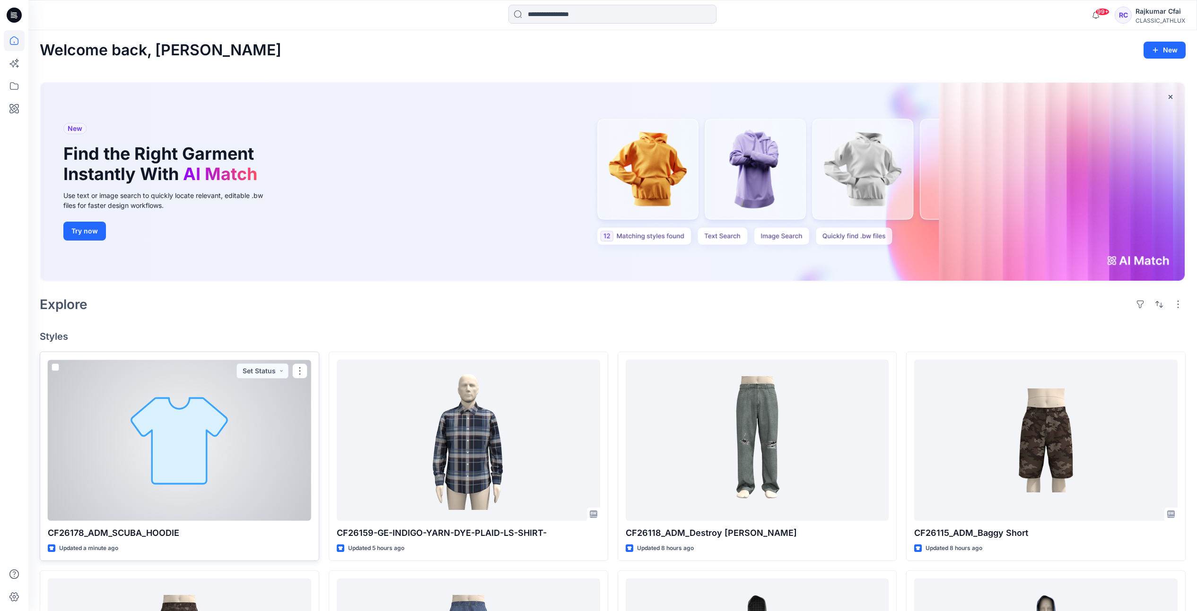
click at [248, 417] on div at bounding box center [179, 440] width 263 height 161
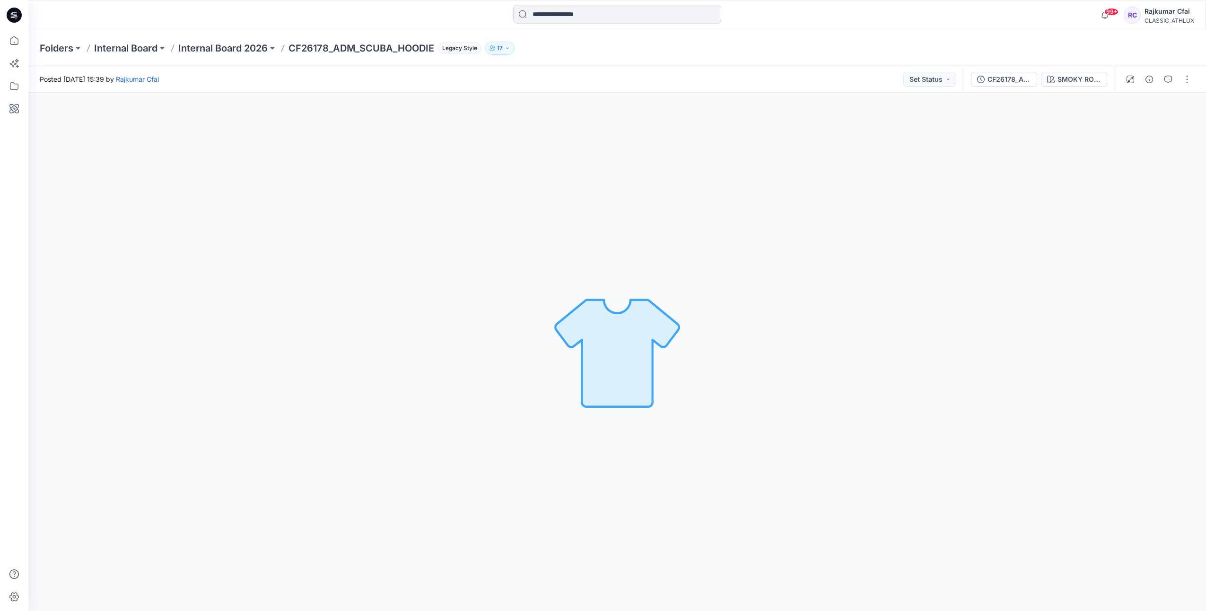
click at [350, 227] on div "SMOKY ROSE Loading... Material Properties Loading..." at bounding box center [617, 352] width 1178 height 519
drag, startPoint x: 313, startPoint y: 236, endPoint x: 285, endPoint y: 202, distance: 44.1
click at [313, 236] on div "SMOKY ROSE Loading... Material Properties Loading..." at bounding box center [617, 352] width 1178 height 519
click at [19, 19] on icon at bounding box center [14, 15] width 15 height 15
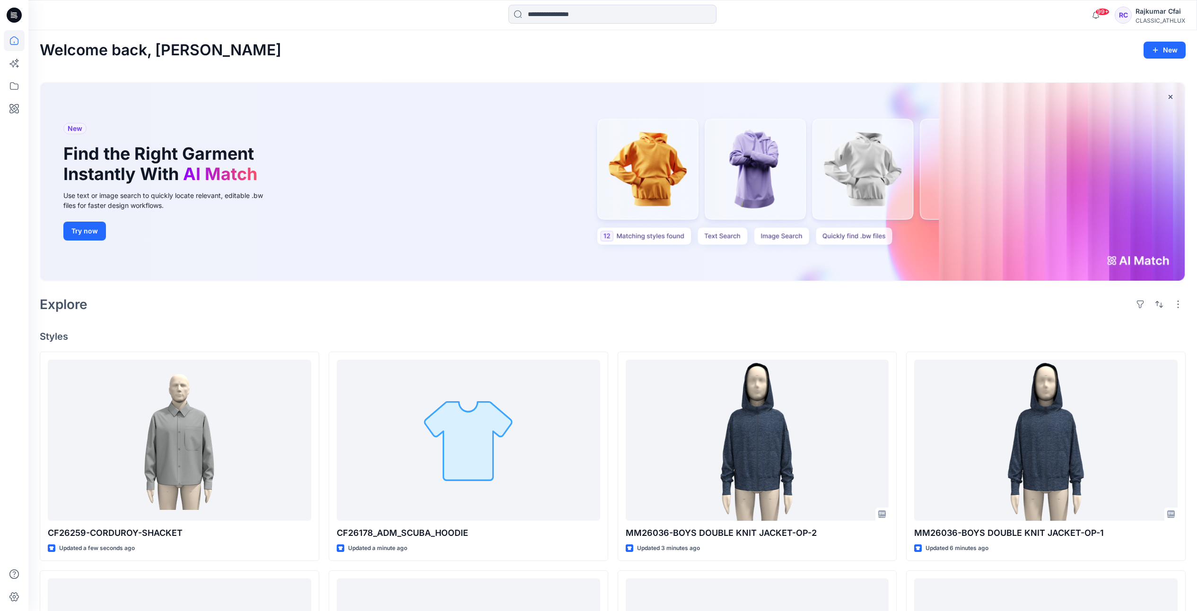
click at [469, 337] on h4 "Styles" at bounding box center [613, 336] width 1146 height 11
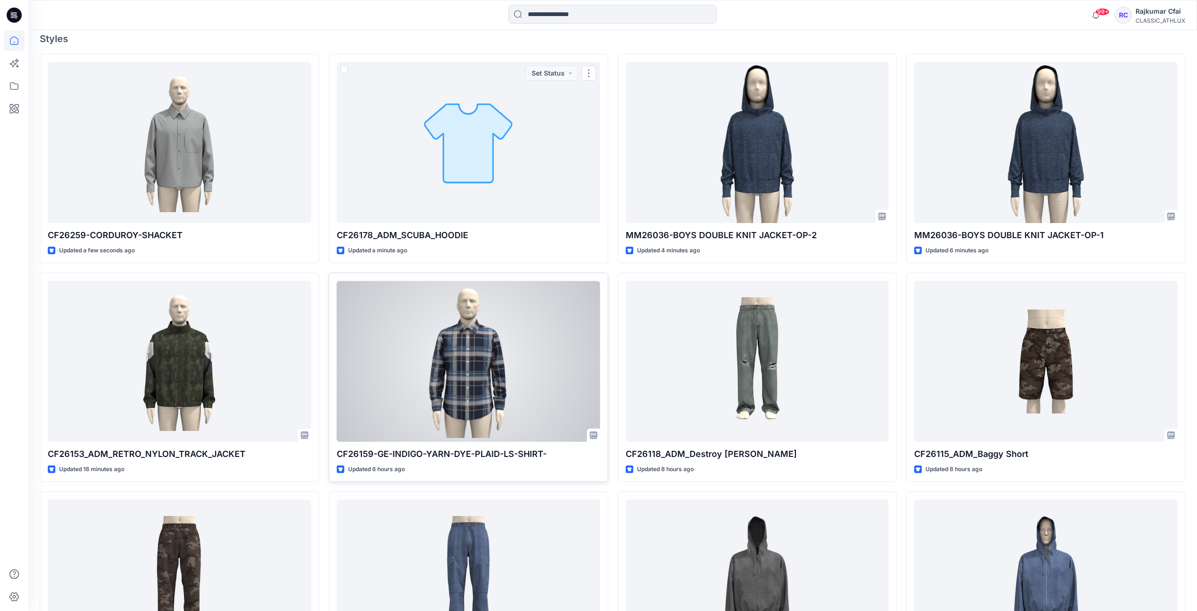
scroll to position [355, 0]
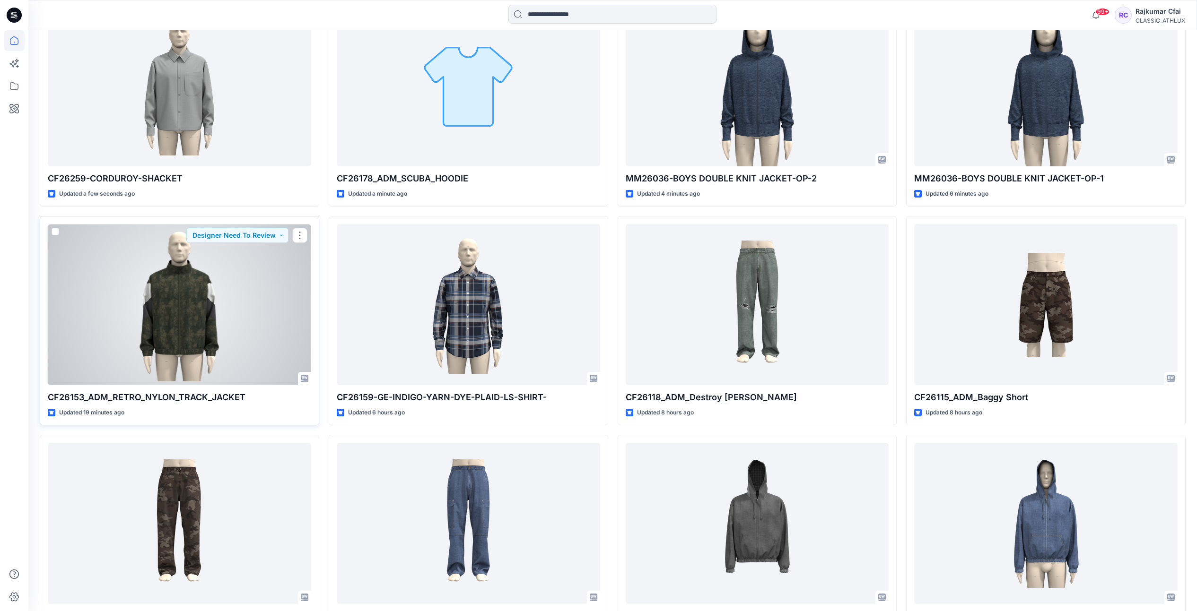
click at [201, 325] on div at bounding box center [179, 304] width 263 height 161
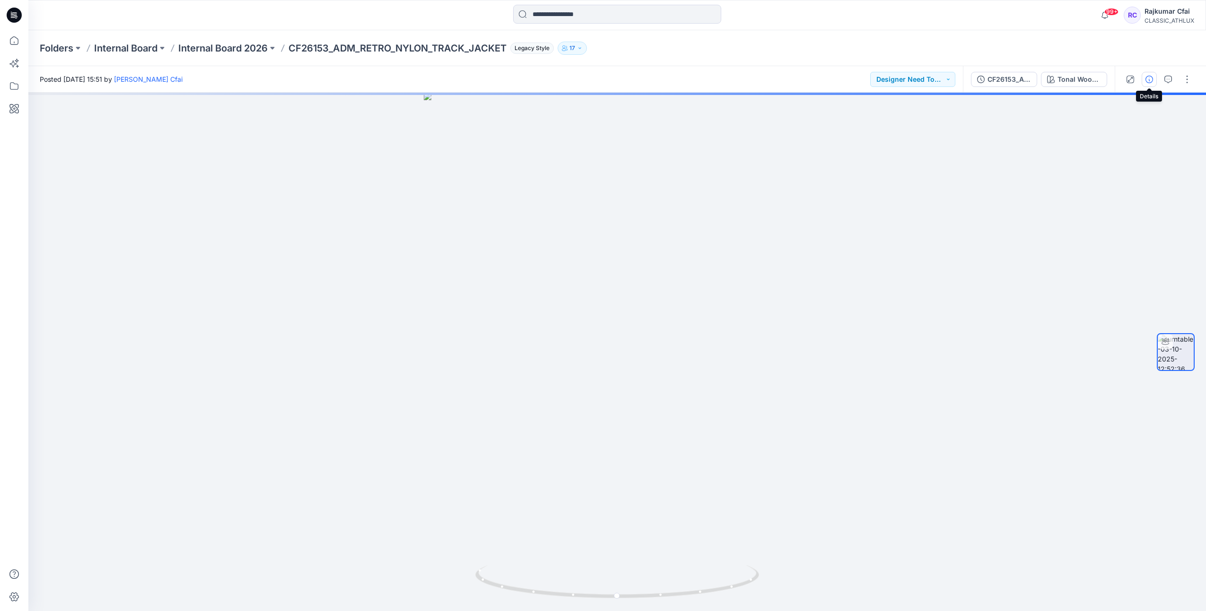
click at [1148, 77] on icon "button" at bounding box center [1149, 80] width 8 height 8
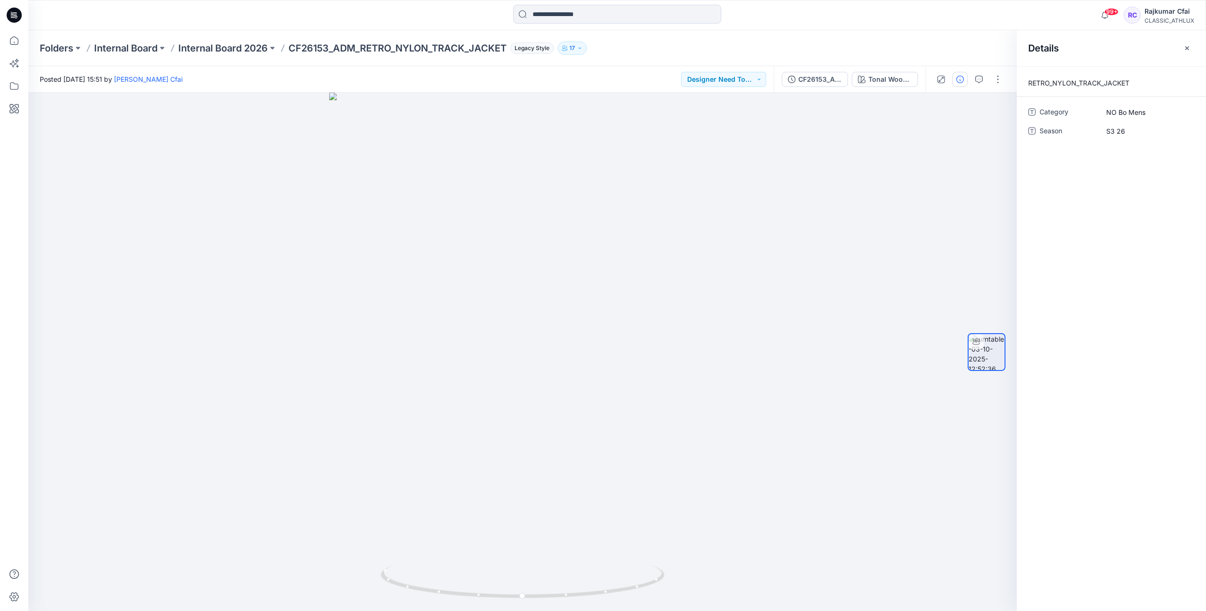
click at [15, 14] on icon at bounding box center [15, 14] width 4 height 0
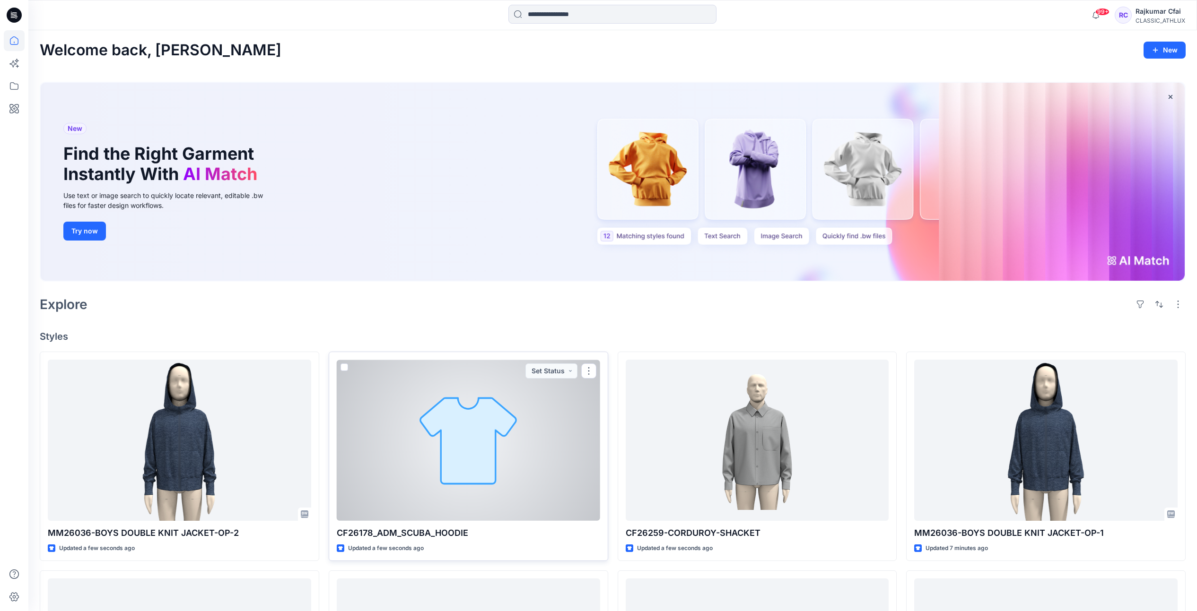
click at [403, 432] on div at bounding box center [468, 440] width 263 height 161
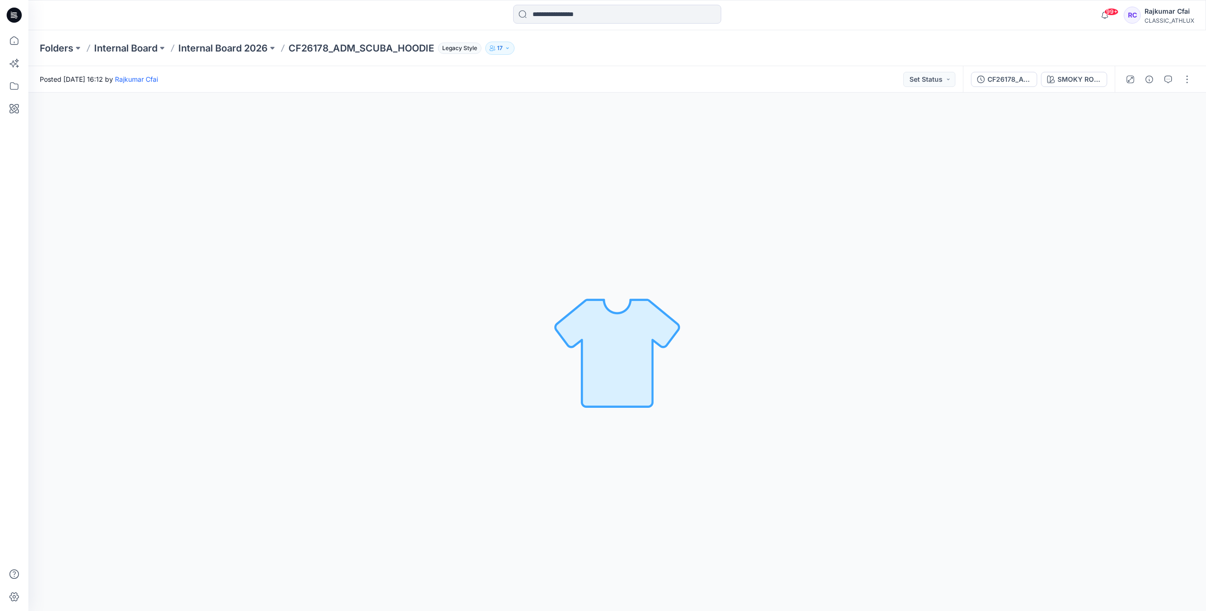
click at [291, 180] on div "SMOKY ROSE Loading... Material Properties Loading..." at bounding box center [617, 352] width 1178 height 519
click at [480, 273] on div "SMOKY ROSE Loading... Material Properties Loading..." at bounding box center [617, 352] width 1178 height 519
click at [17, 13] on icon at bounding box center [14, 15] width 15 height 15
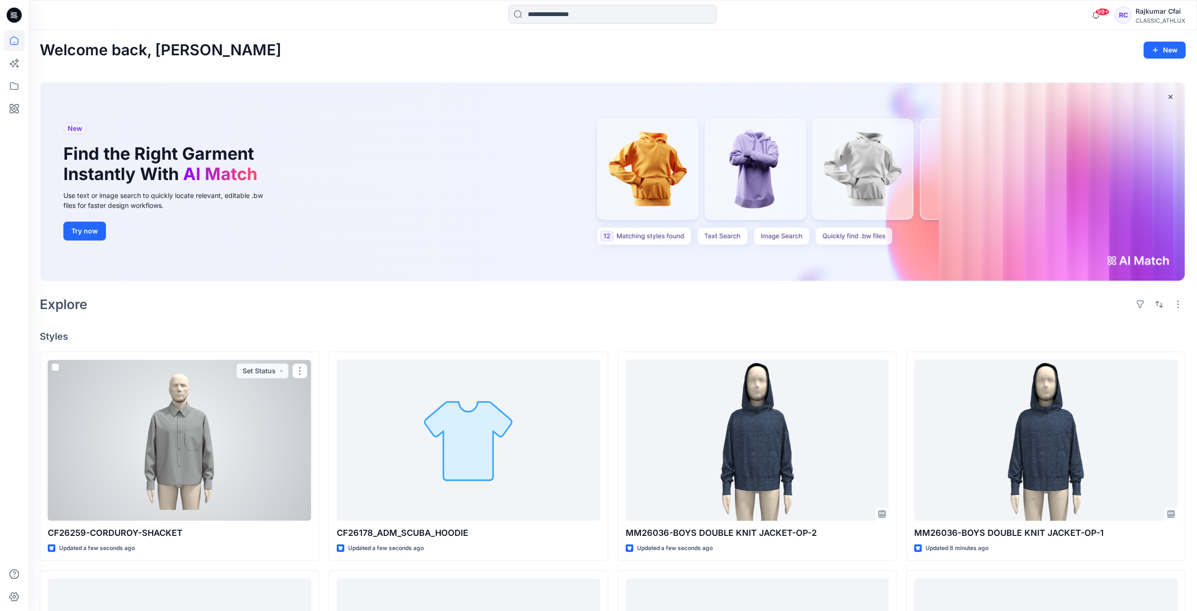
drag, startPoint x: 191, startPoint y: 436, endPoint x: 195, endPoint y: 426, distance: 11.7
click at [191, 436] on div at bounding box center [179, 440] width 263 height 161
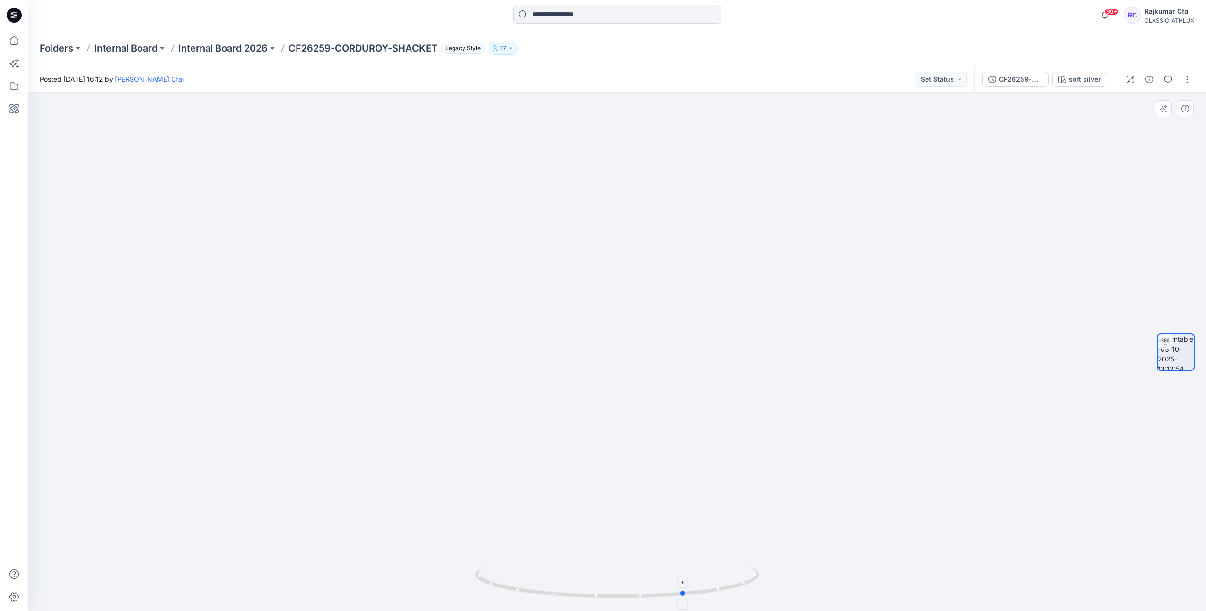
drag, startPoint x: 681, startPoint y: 600, endPoint x: 749, endPoint y: 579, distance: 71.2
click at [749, 579] on icon at bounding box center [618, 583] width 286 height 35
click at [430, 183] on img at bounding box center [617, 334] width 442 height 556
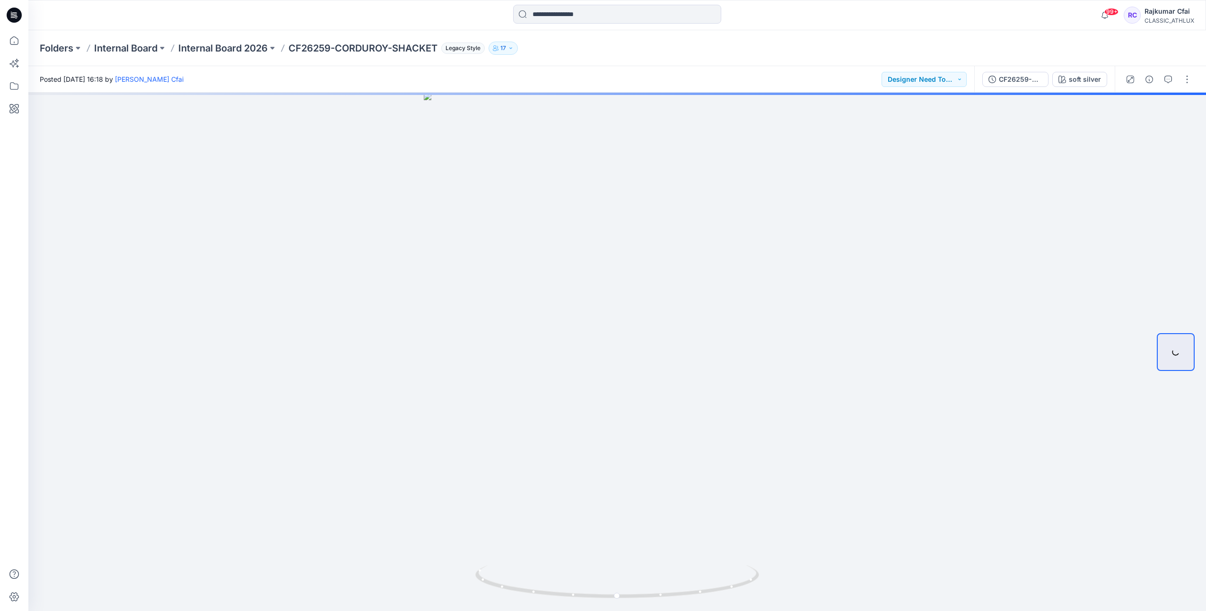
click at [14, 20] on icon at bounding box center [14, 15] width 15 height 15
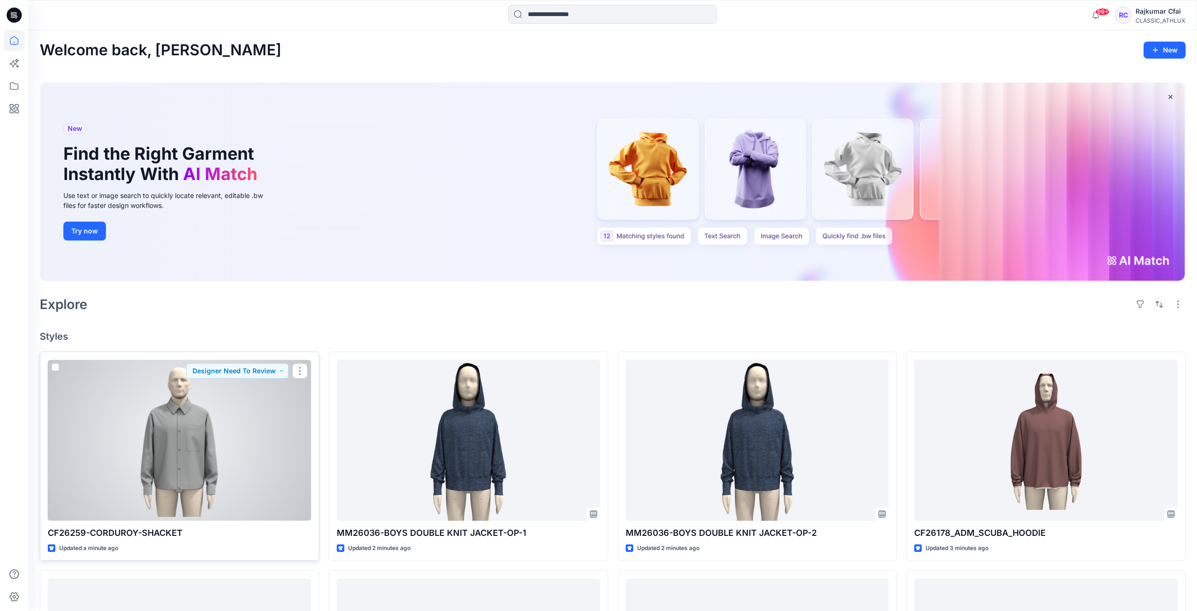
click at [190, 444] on div at bounding box center [179, 440] width 263 height 161
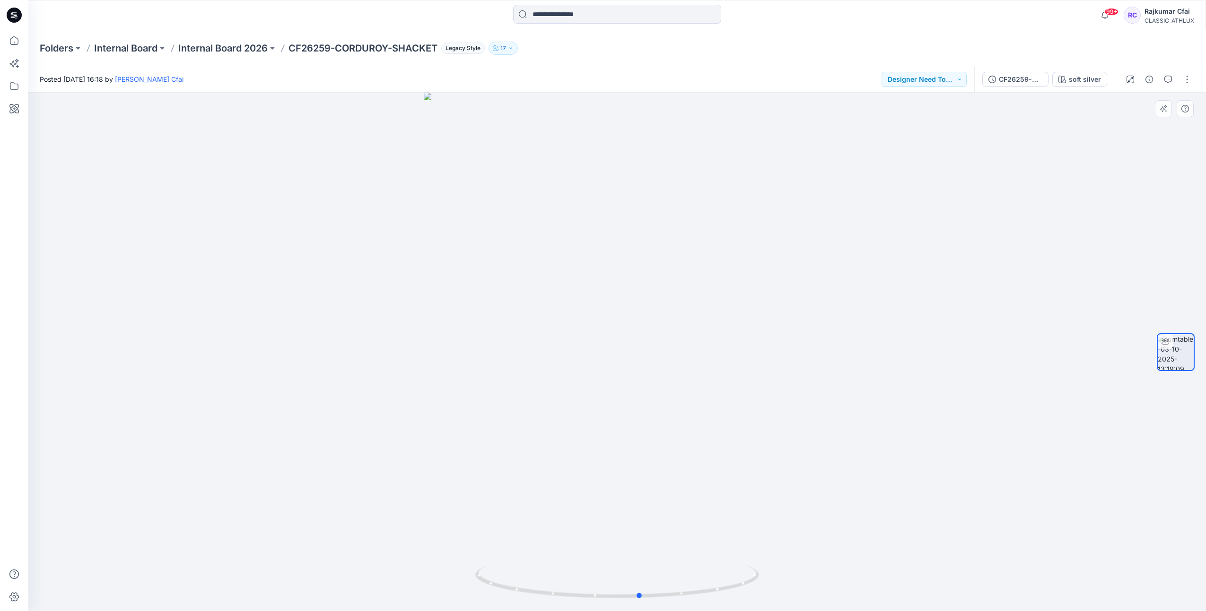
drag, startPoint x: 637, startPoint y: 598, endPoint x: 657, endPoint y: 554, distance: 48.7
click at [657, 554] on div at bounding box center [617, 352] width 1178 height 519
drag, startPoint x: 621, startPoint y: 600, endPoint x: 640, endPoint y: 594, distance: 20.0
click at [640, 594] on icon at bounding box center [618, 583] width 286 height 35
click at [1189, 81] on button "button" at bounding box center [1186, 79] width 15 height 15
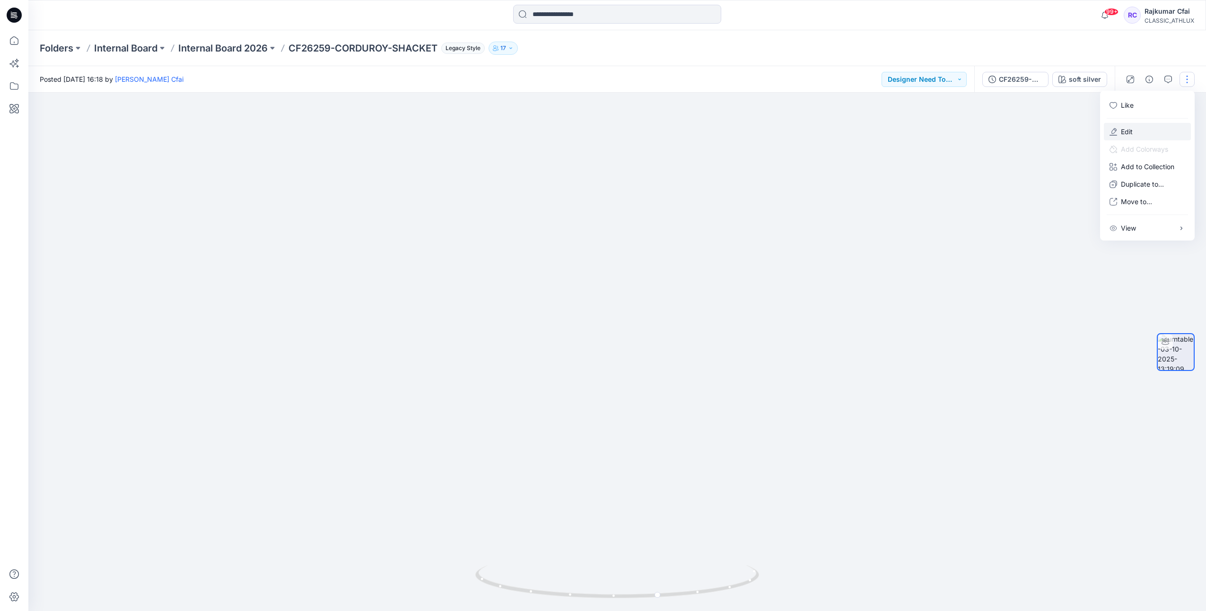
click at [1123, 134] on p "Edit" at bounding box center [1127, 132] width 12 height 10
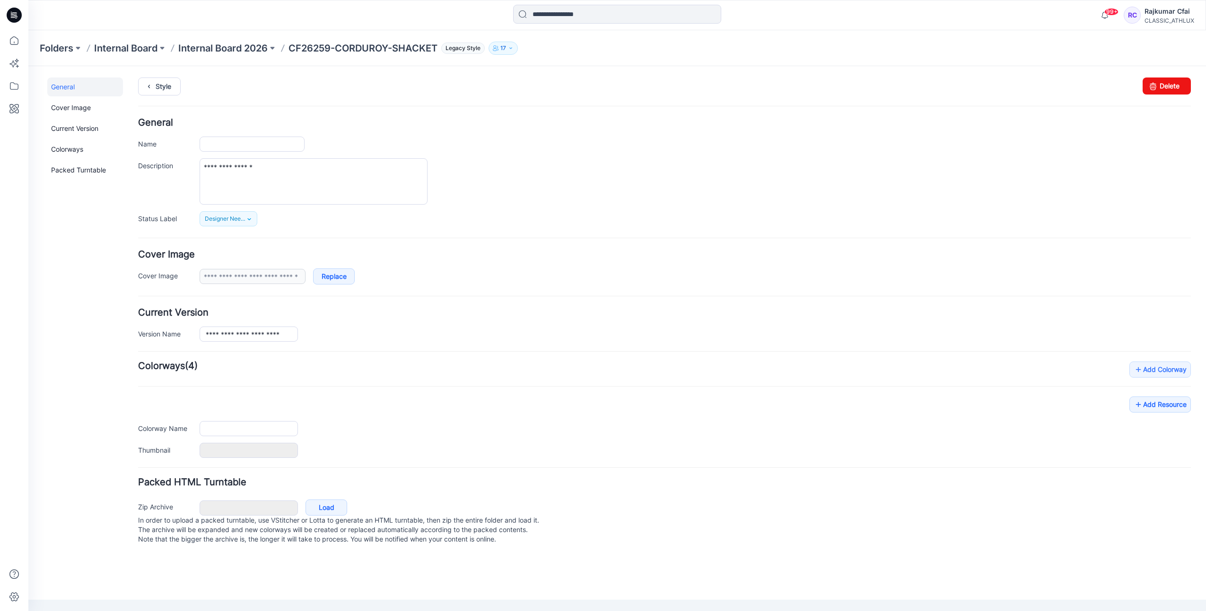
type input "**********"
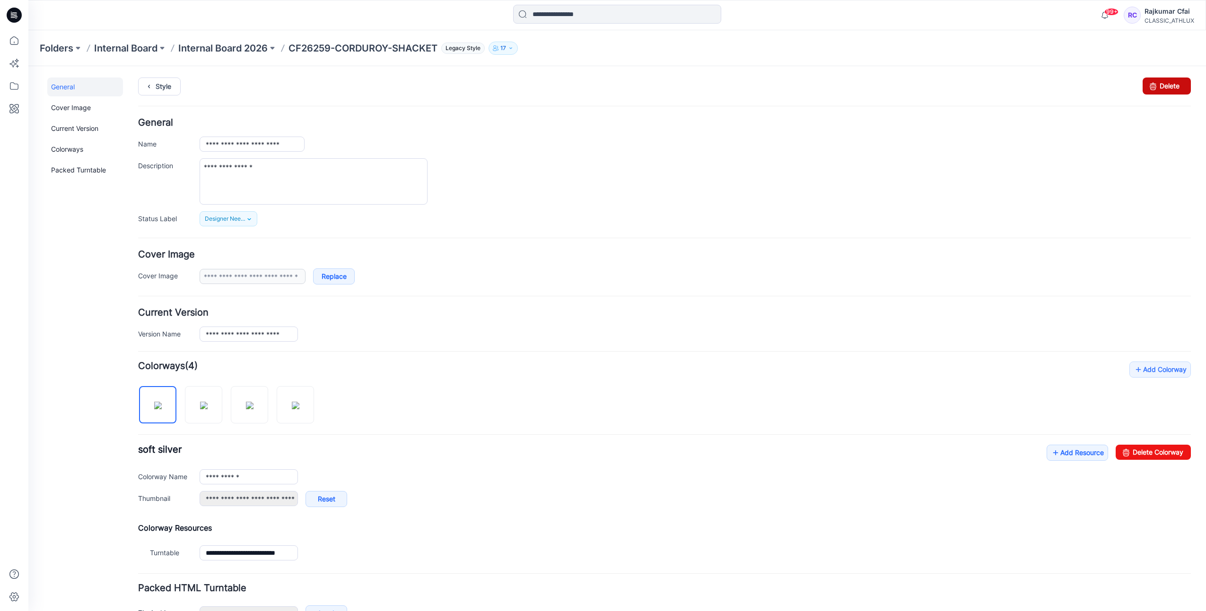
drag, startPoint x: 1160, startPoint y: 87, endPoint x: 698, endPoint y: 128, distance: 464.2
click at [1160, 87] on link "Delete" at bounding box center [1167, 86] width 48 height 17
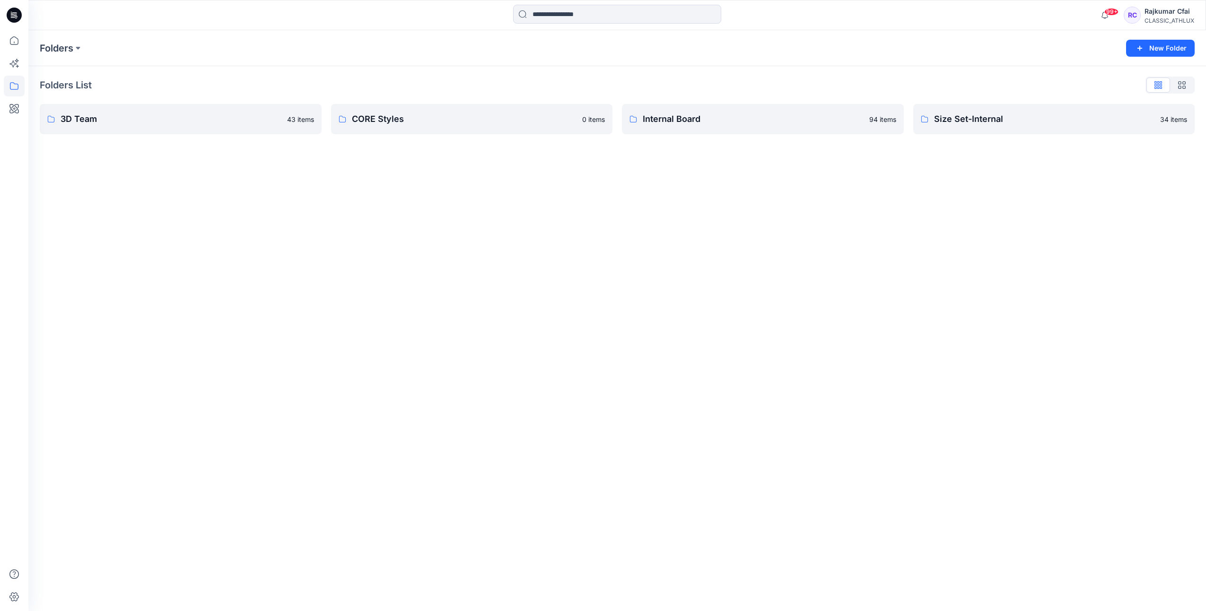
click at [15, 14] on icon at bounding box center [15, 14] width 4 height 0
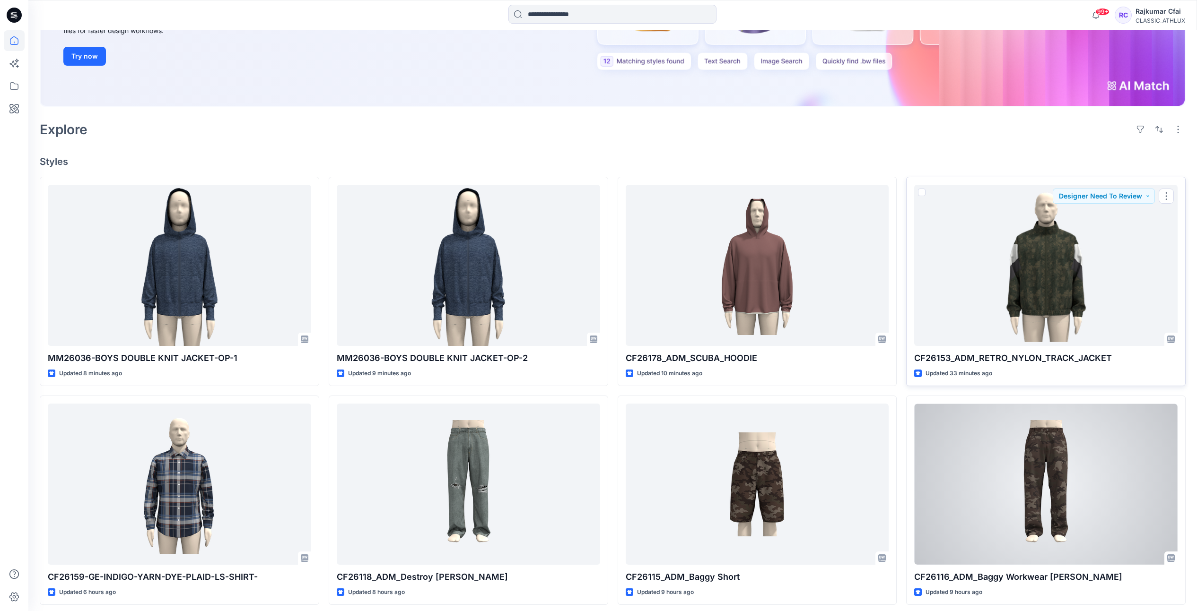
scroll to position [177, 0]
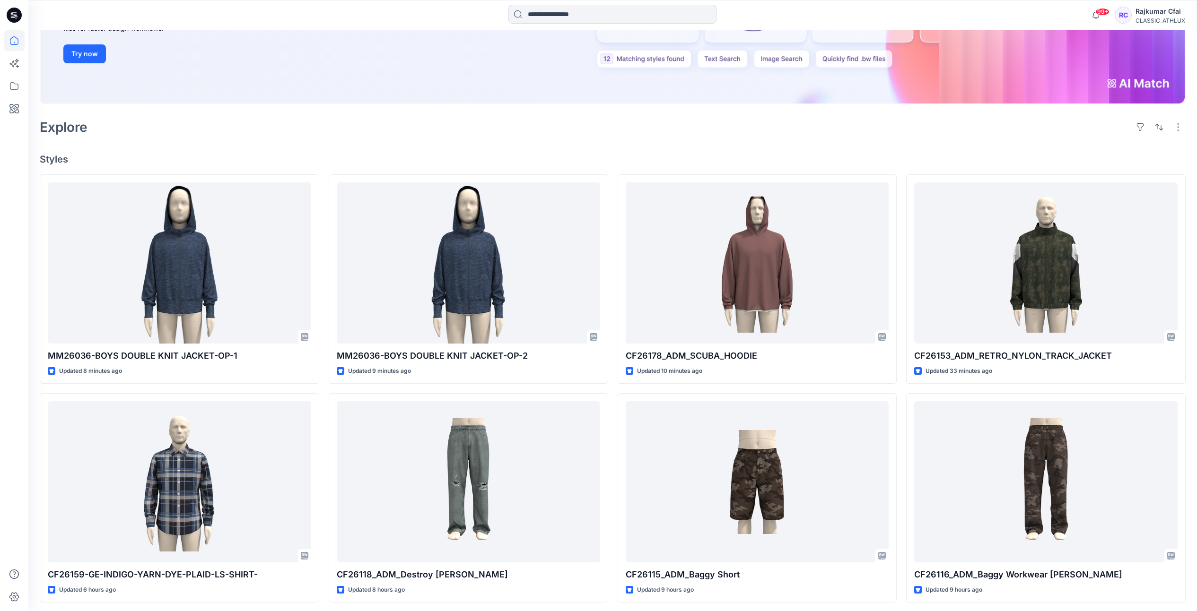
click at [739, 145] on div "Welcome back, Rajkumar New New Find the Right Garment Instantly With AI Match U…" at bounding box center [612, 360] width 1169 height 1015
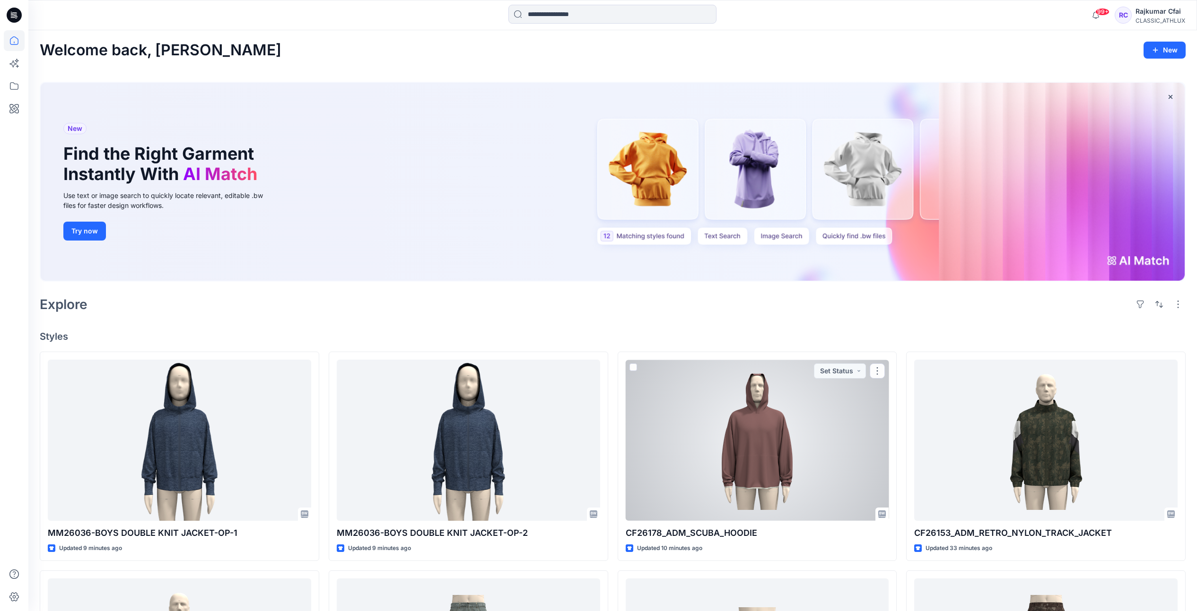
click at [770, 423] on div at bounding box center [757, 440] width 263 height 161
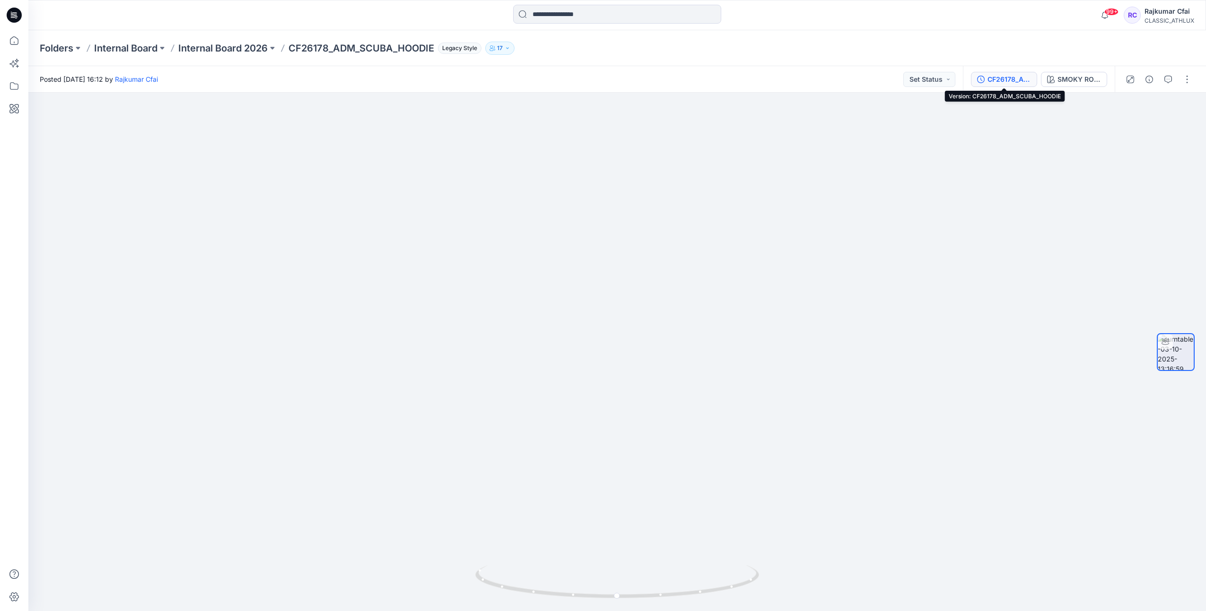
click at [994, 74] on div "CF26178_ADM_SCUBA_HOODIE" at bounding box center [1009, 79] width 44 height 10
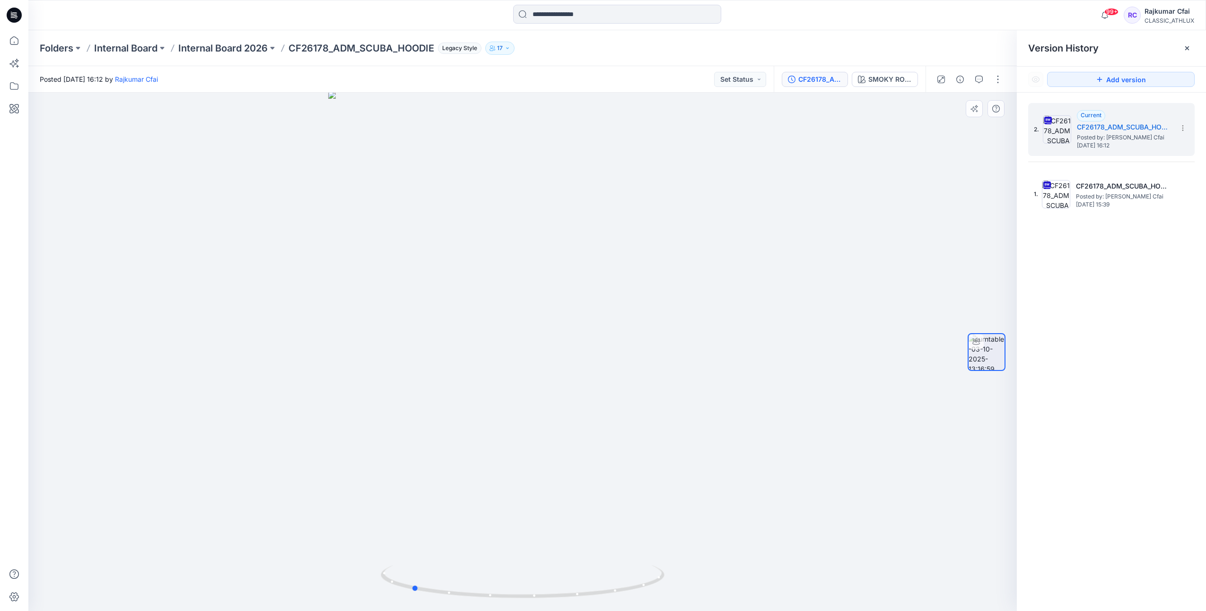
drag, startPoint x: 546, startPoint y: 600, endPoint x: 770, endPoint y: 354, distance: 332.4
click at [436, 579] on icon at bounding box center [524, 583] width 286 height 35
click at [870, 85] on button "SMOKY ROSE" at bounding box center [885, 79] width 66 height 15
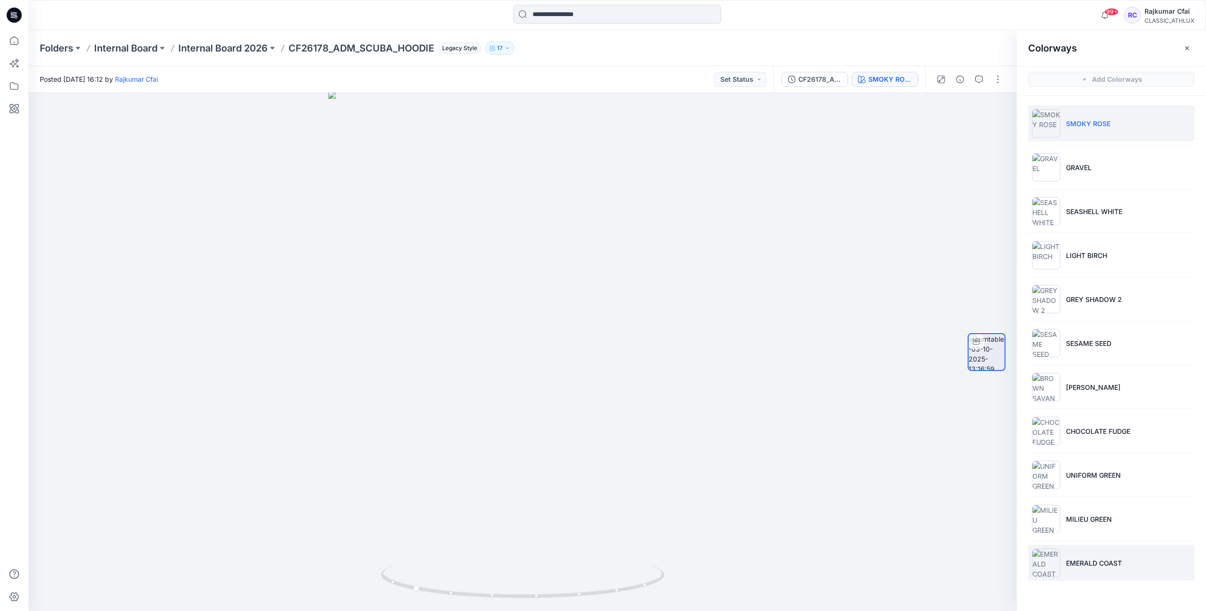
click at [1049, 567] on img at bounding box center [1046, 563] width 28 height 28
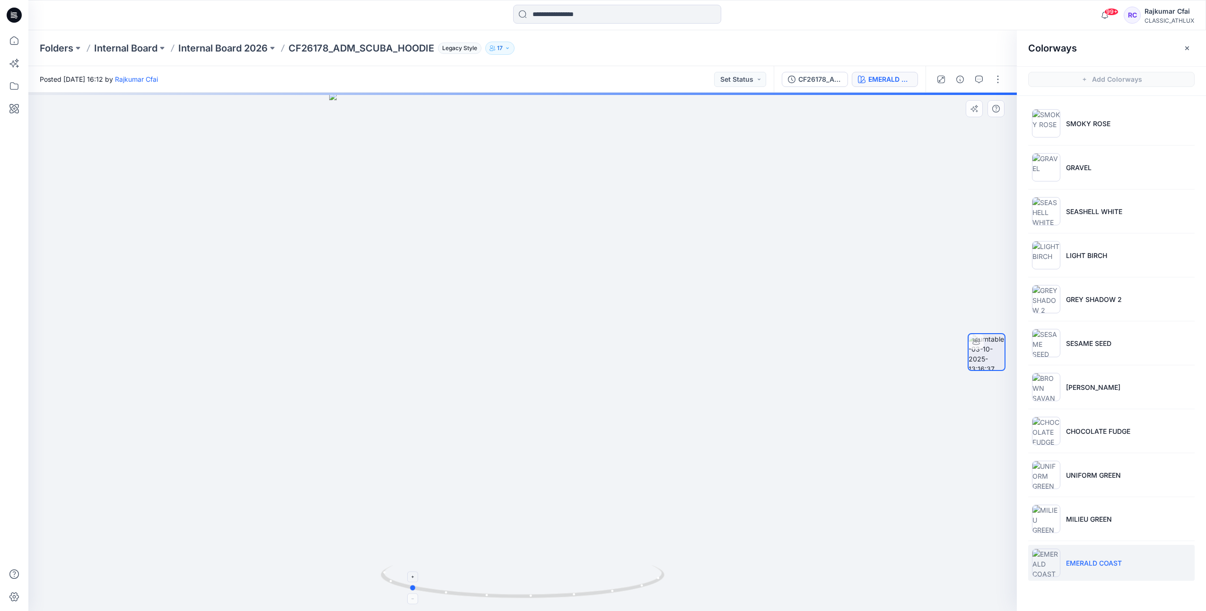
drag, startPoint x: 606, startPoint y: 592, endPoint x: 500, endPoint y: 593, distance: 105.9
click at [500, 593] on icon at bounding box center [524, 583] width 286 height 35
click at [1071, 518] on p "MILIEU GREEN" at bounding box center [1089, 520] width 46 height 10
drag, startPoint x: 564, startPoint y: 596, endPoint x: 459, endPoint y: 598, distance: 104.5
click at [459, 598] on icon at bounding box center [524, 583] width 286 height 35
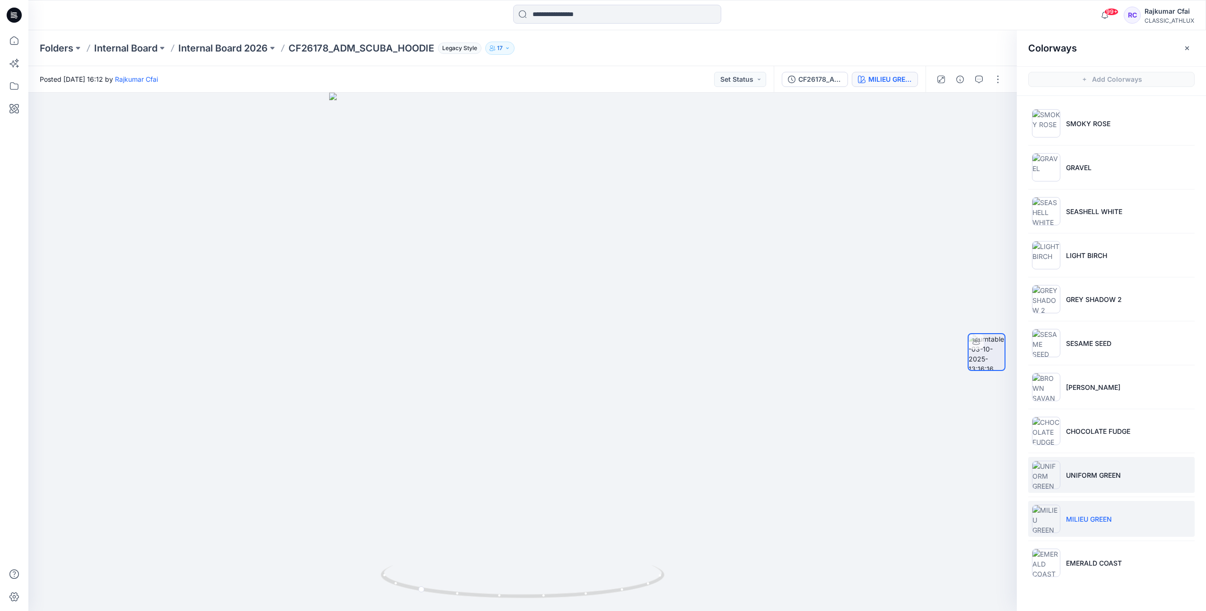
click at [1078, 481] on li "UNIFORM GREEN" at bounding box center [1111, 475] width 166 height 36
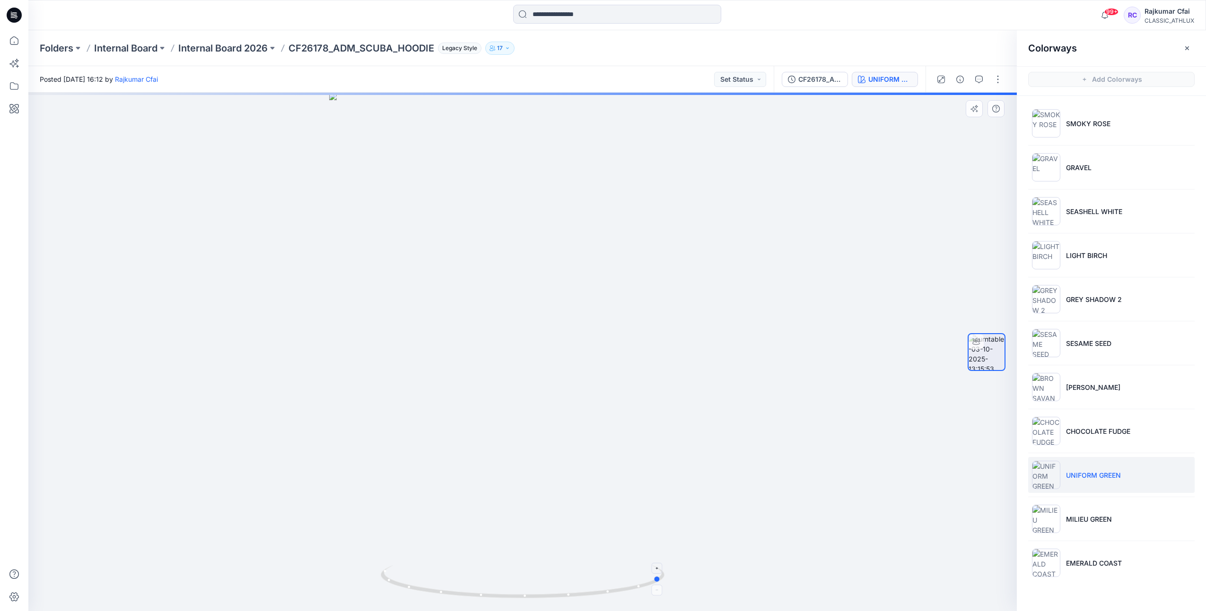
drag, startPoint x: 584, startPoint y: 596, endPoint x: 439, endPoint y: 578, distance: 145.4
click at [439, 578] on icon at bounding box center [524, 583] width 286 height 35
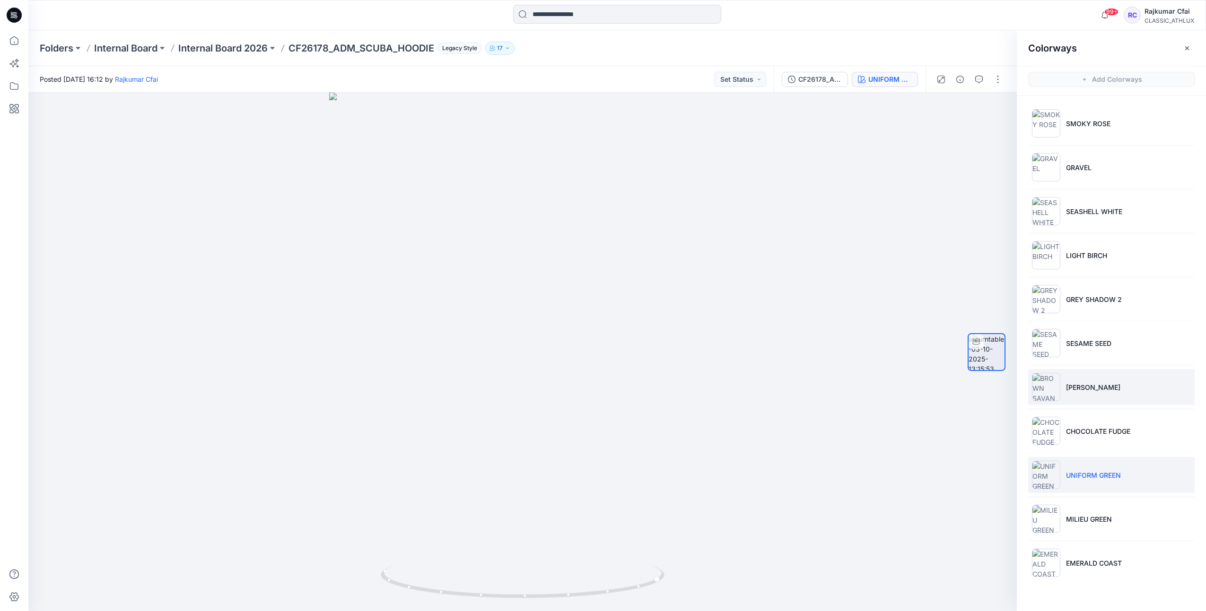
click at [1070, 381] on li "BROWN SAVANNA" at bounding box center [1111, 387] width 166 height 36
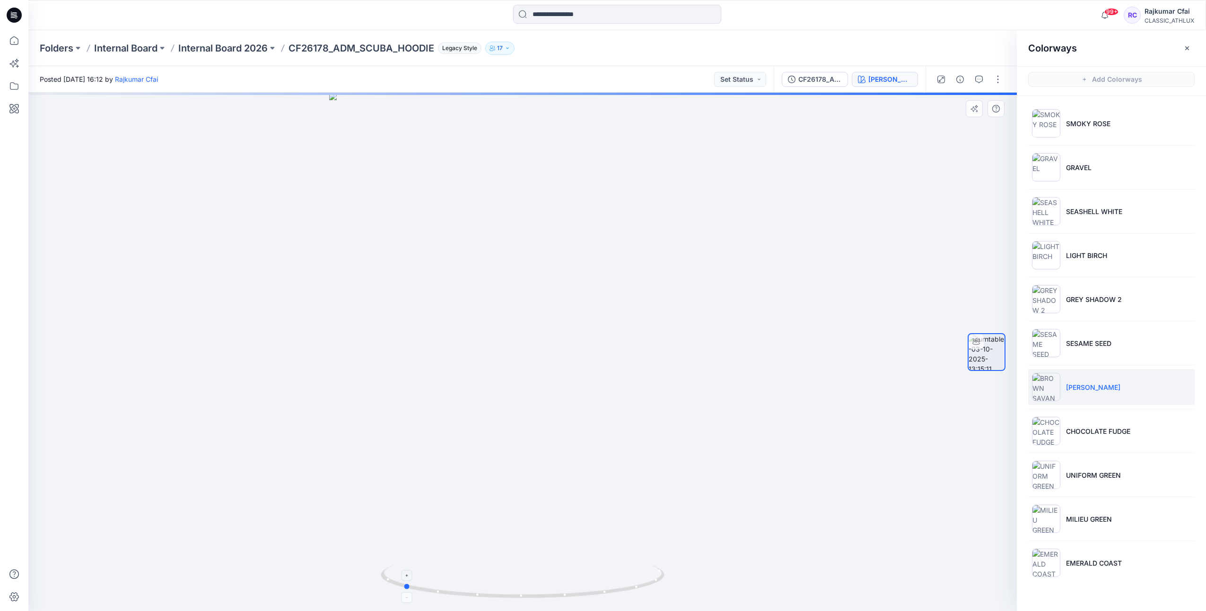
drag, startPoint x: 595, startPoint y: 595, endPoint x: 475, endPoint y: 576, distance: 121.6
click at [476, 581] on icon at bounding box center [524, 583] width 286 height 35
click at [1083, 392] on p "BROWN SAVANNA" at bounding box center [1093, 388] width 54 height 10
drag, startPoint x: 575, startPoint y: 595, endPoint x: 774, endPoint y: 411, distance: 271.1
click at [454, 583] on icon at bounding box center [524, 583] width 286 height 35
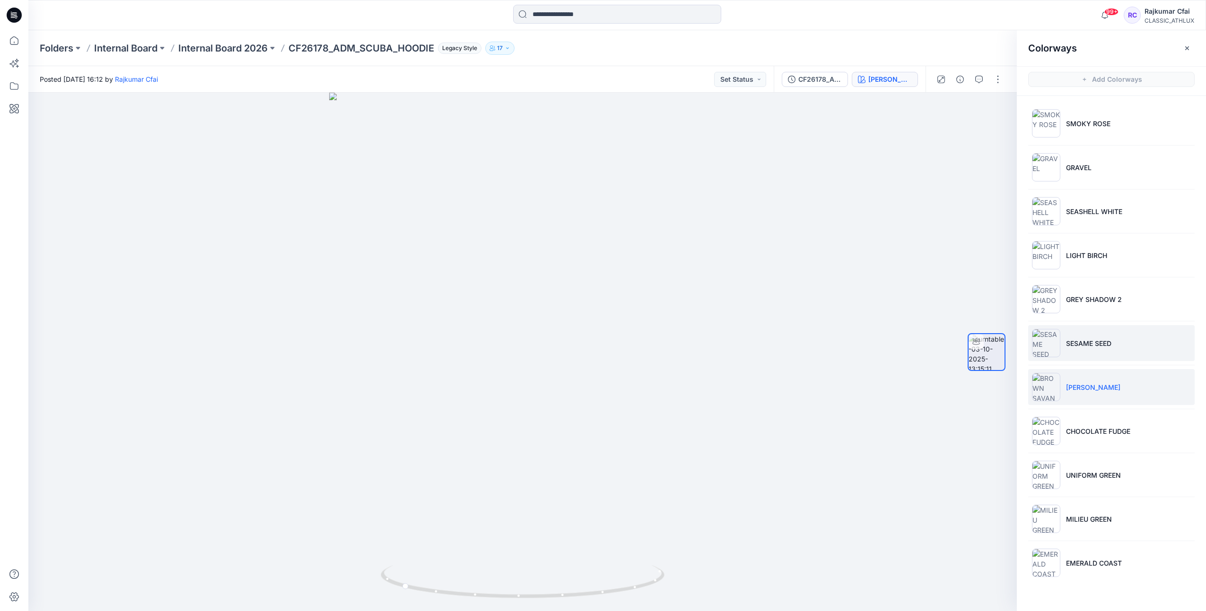
click at [1065, 344] on li "SESAME SEED" at bounding box center [1111, 343] width 166 height 36
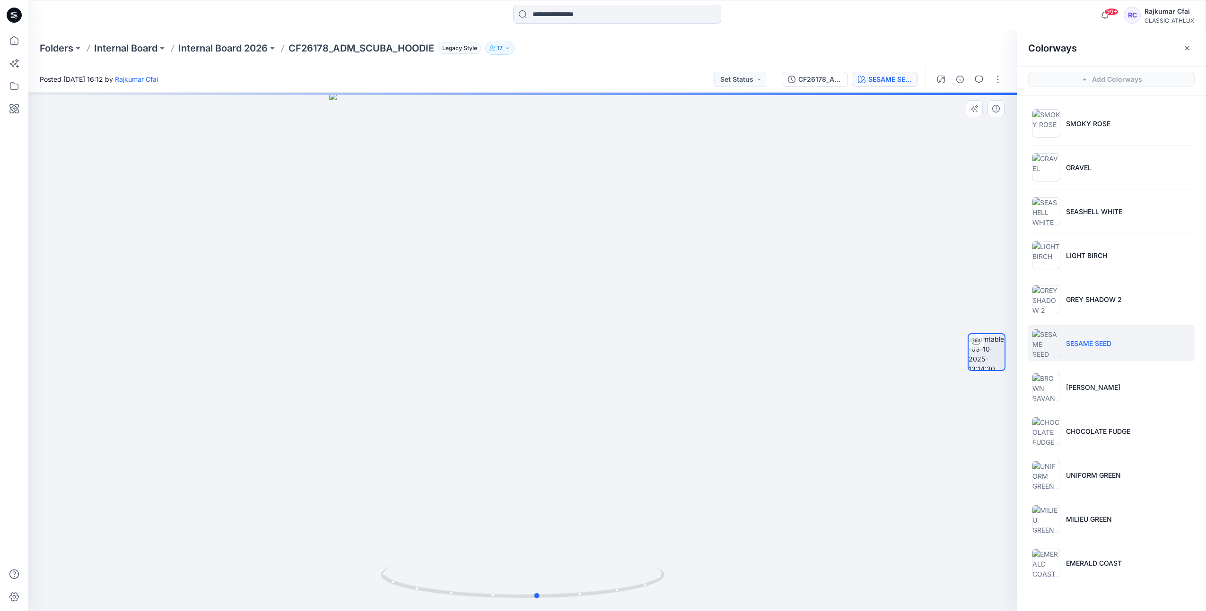
drag, startPoint x: 591, startPoint y: 594, endPoint x: 625, endPoint y: 537, distance: 66.6
click at [615, 543] on div at bounding box center [522, 352] width 988 height 519
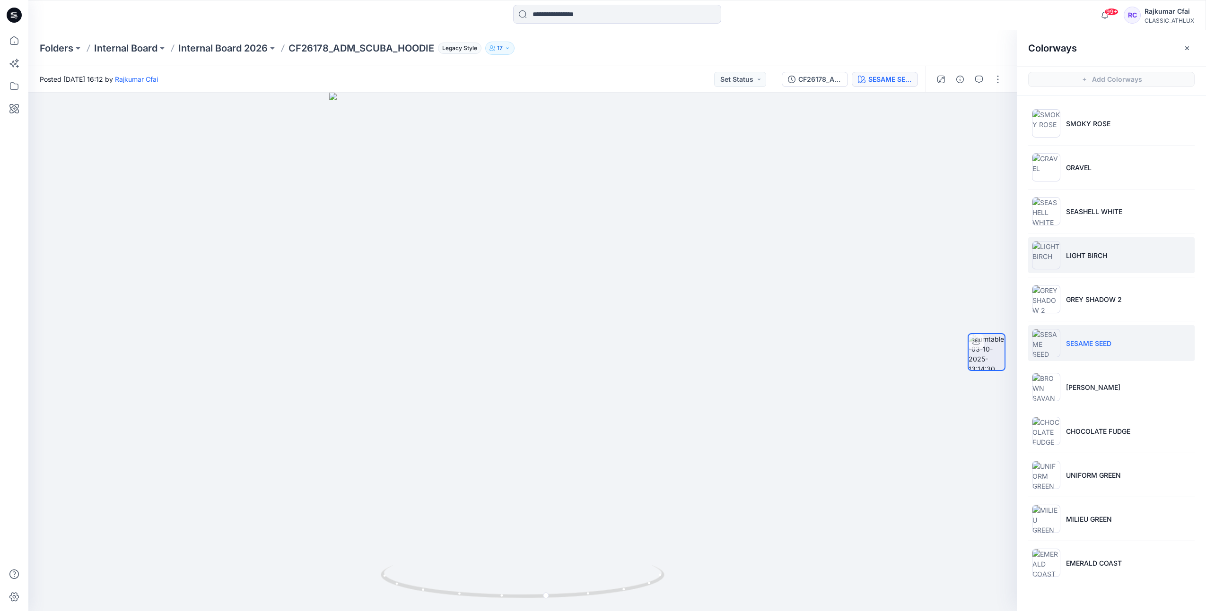
click at [1087, 251] on p "LIGHT BIRCH" at bounding box center [1086, 256] width 41 height 10
drag, startPoint x: 588, startPoint y: 594, endPoint x: 455, endPoint y: 567, distance: 135.7
click at [455, 567] on icon at bounding box center [524, 583] width 286 height 35
click at [13, 17] on icon at bounding box center [13, 17] width 4 height 0
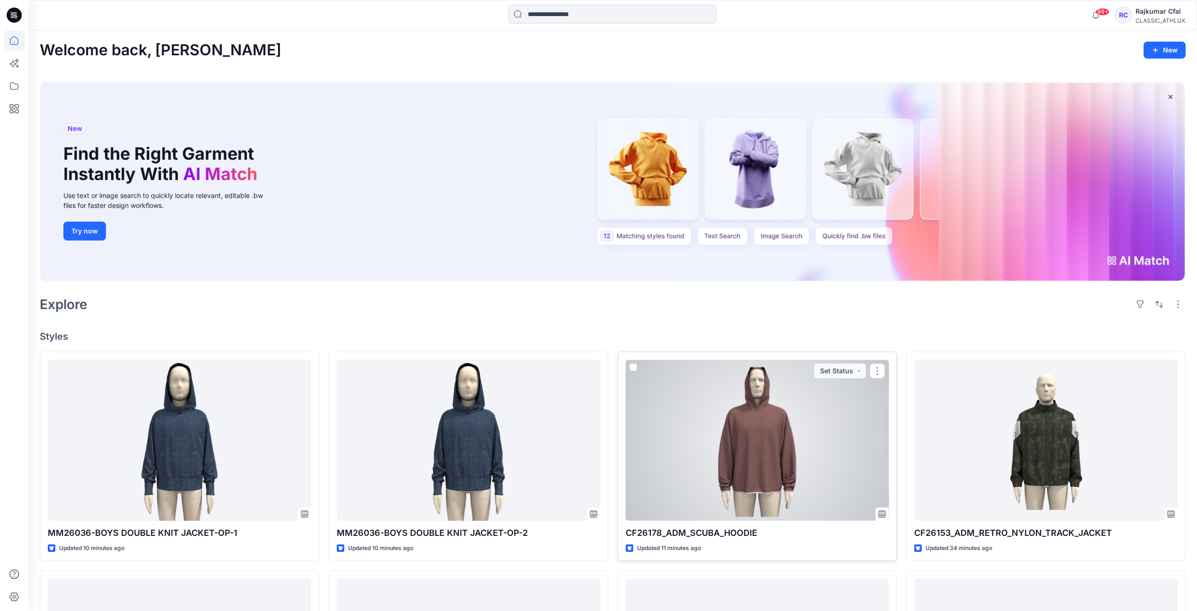
click at [793, 412] on div at bounding box center [757, 440] width 263 height 161
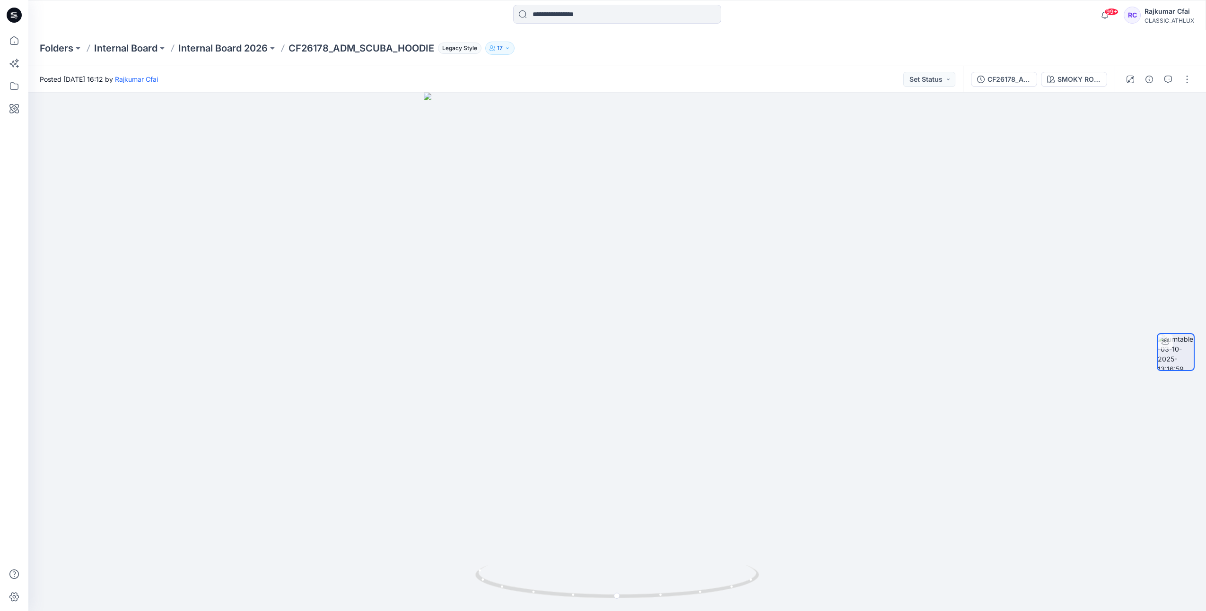
click at [16, 13] on icon at bounding box center [14, 12] width 5 height 0
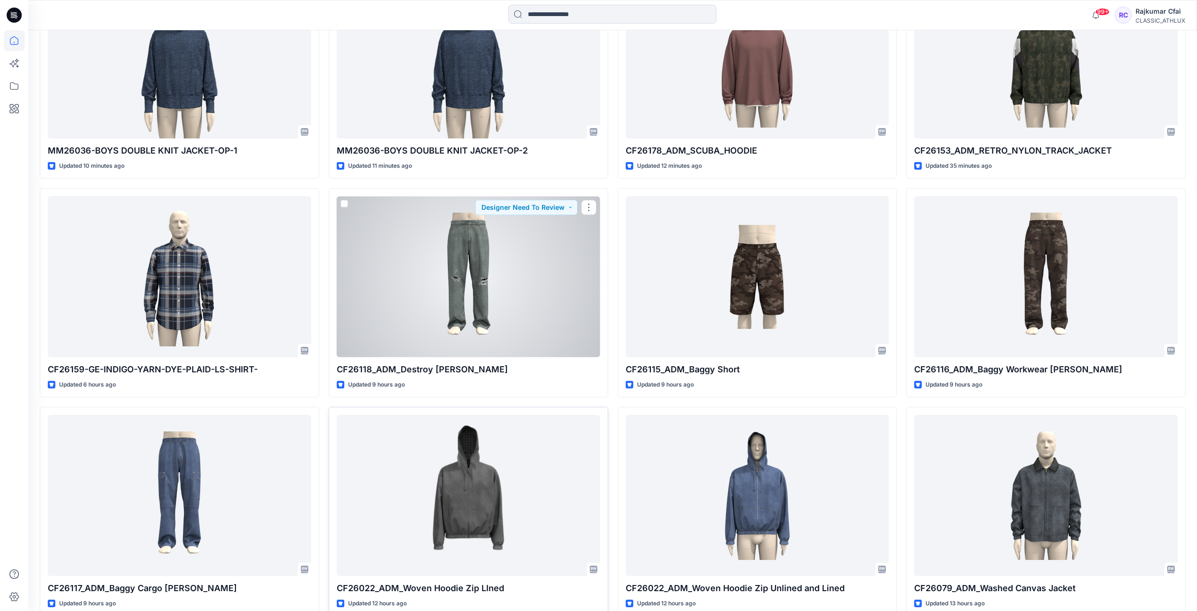
scroll to position [414, 0]
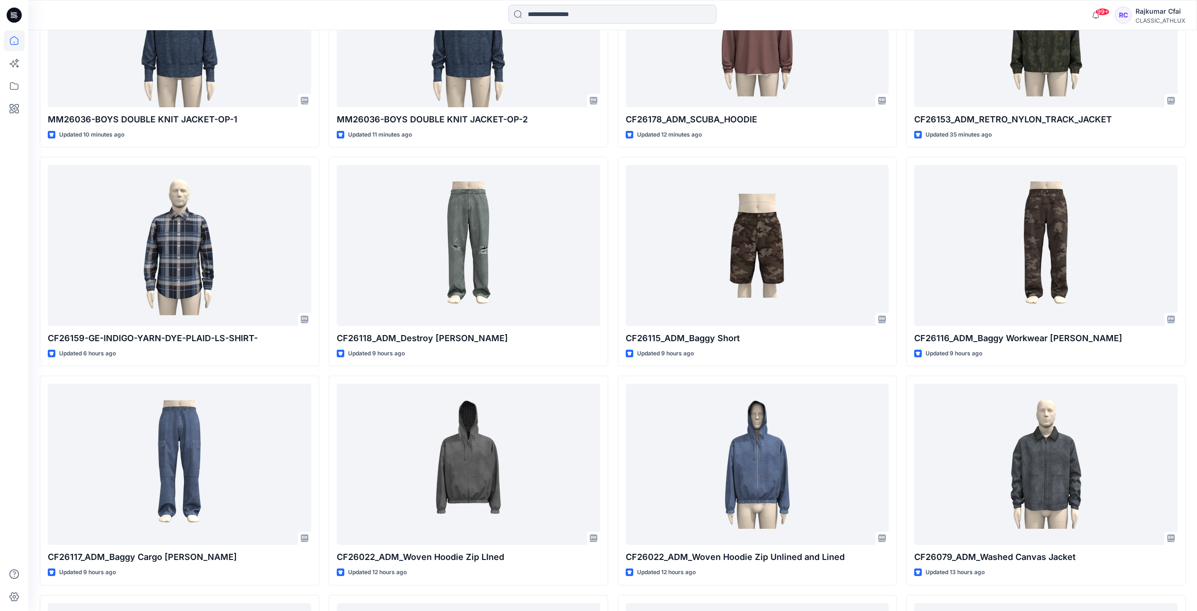
click at [505, 151] on div "MM26036-BOYS DOUBLE KNIT JACKET-OP-2 Updated 11 minutes ago CF26118_ADM_Destroy…" at bounding box center [468, 590] width 279 height 1305
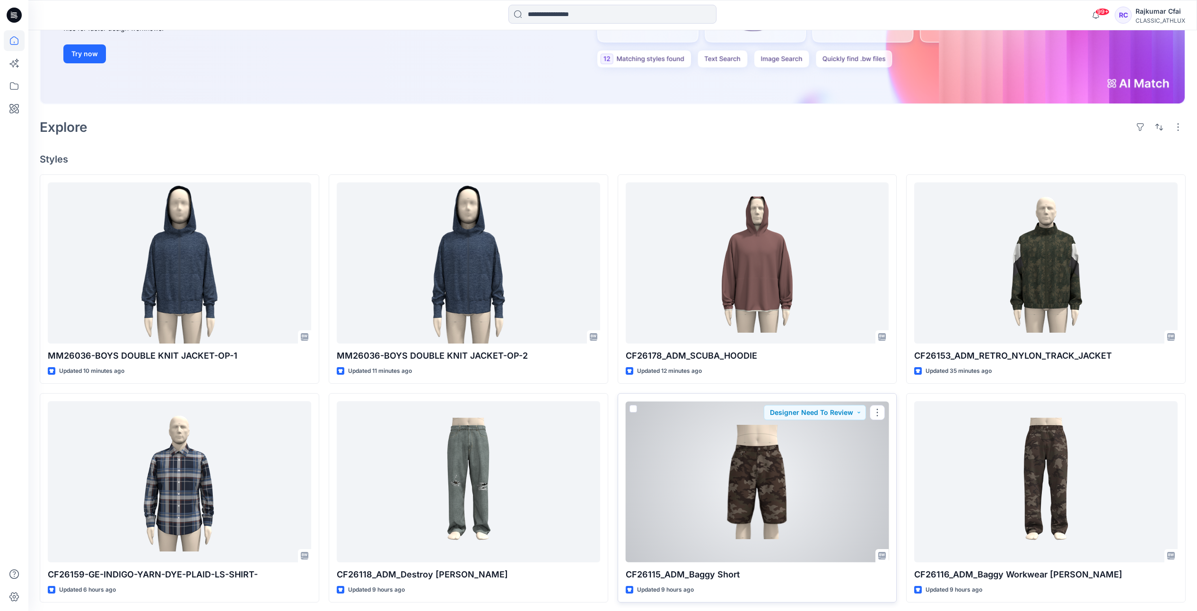
scroll to position [0, 0]
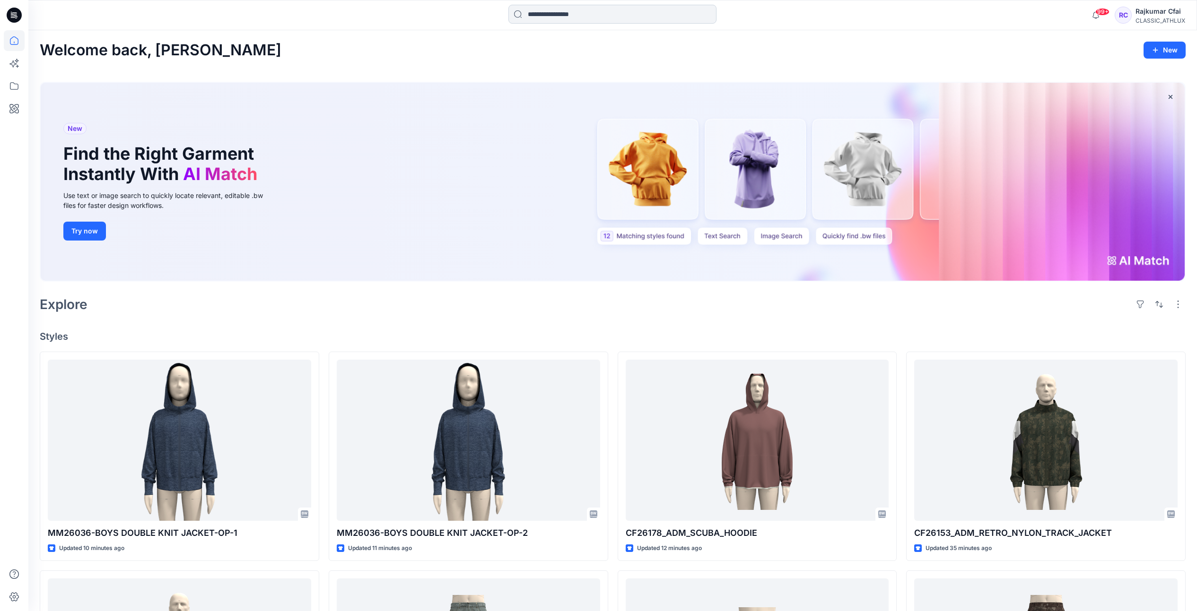
click at [543, 12] on input at bounding box center [612, 14] width 208 height 19
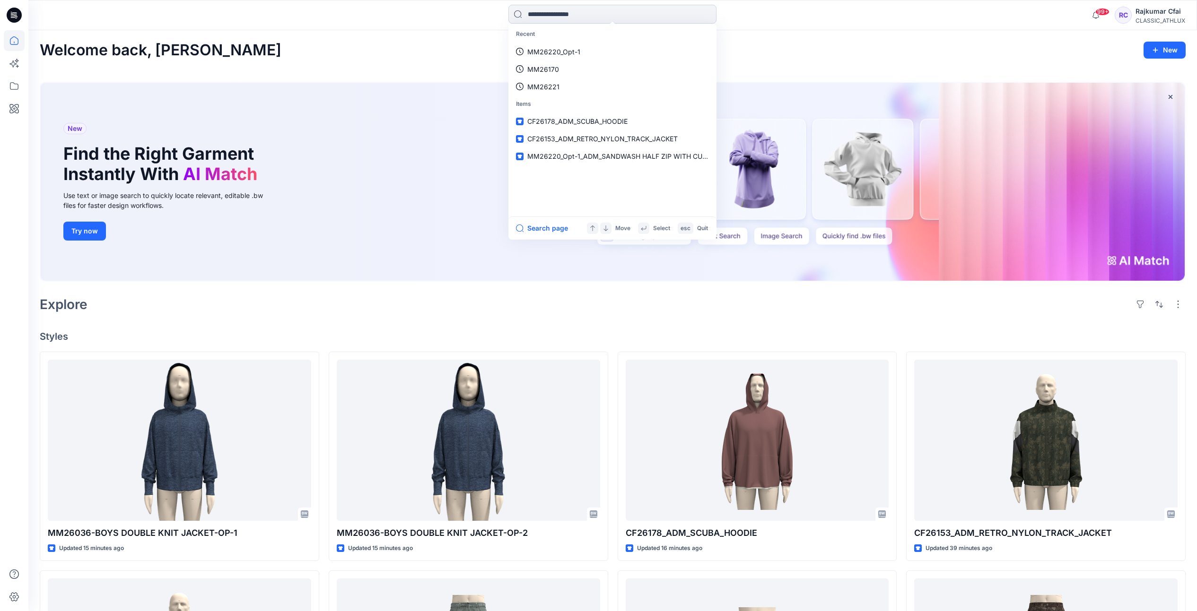
paste input "*******"
type input "*******"
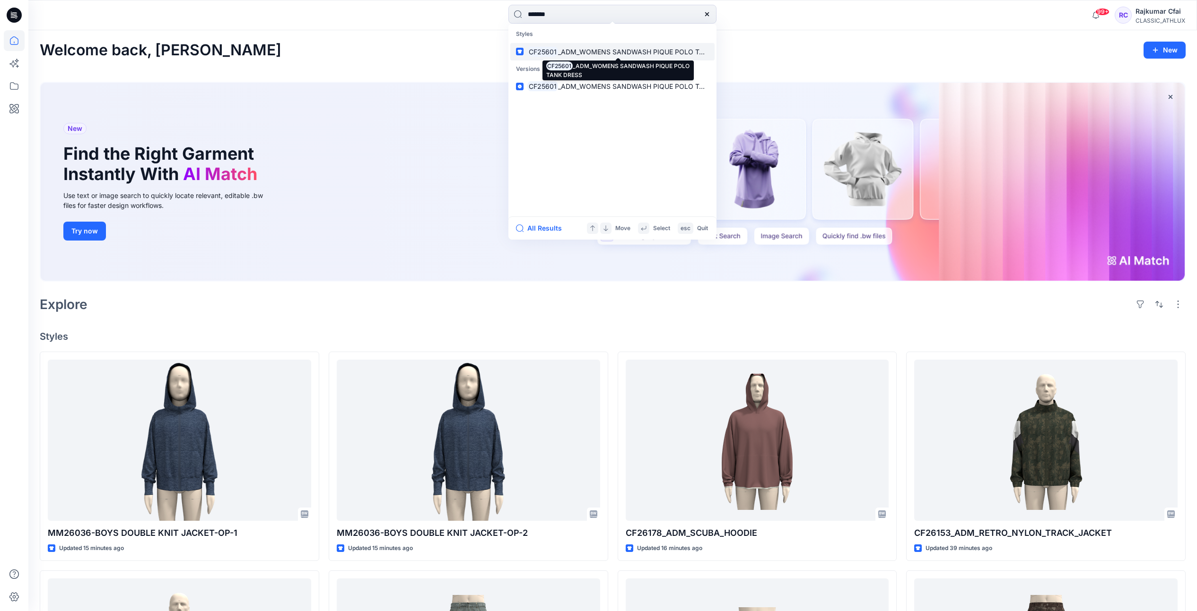
click at [555, 50] on mark "CF25601" at bounding box center [542, 51] width 31 height 11
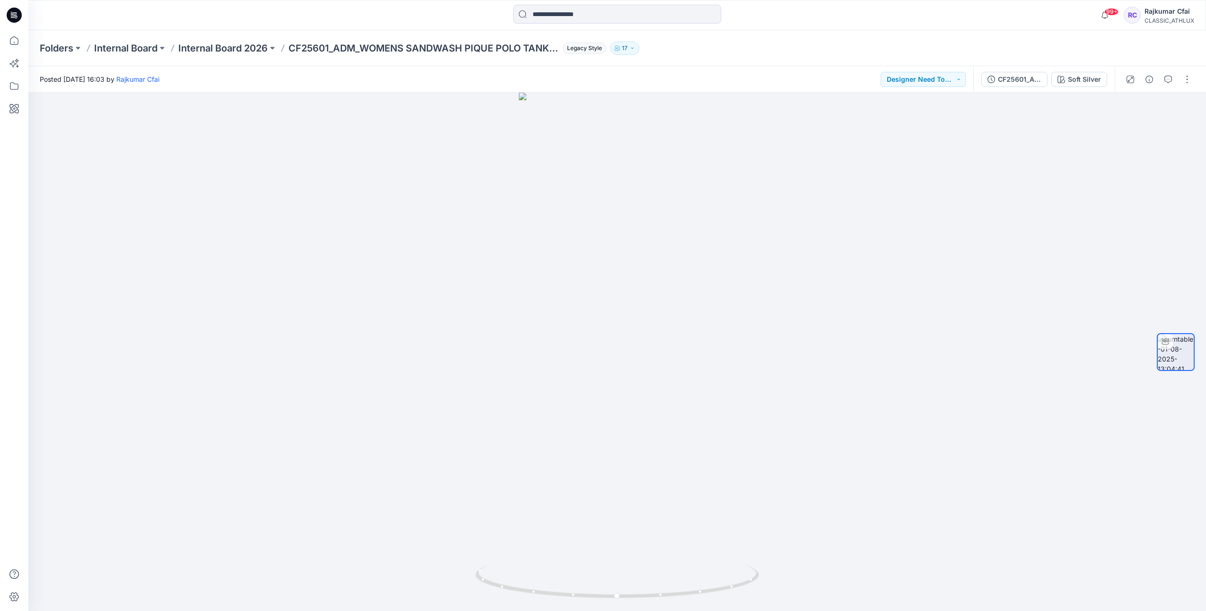
click at [11, 17] on icon at bounding box center [13, 17] width 4 height 0
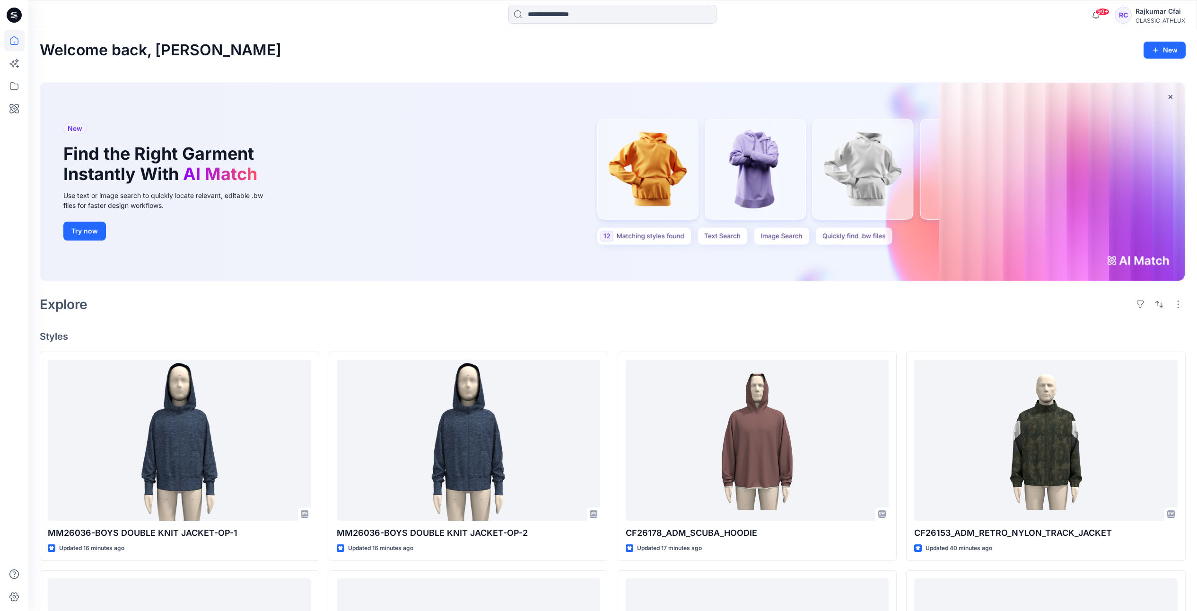
click at [419, 297] on div "Explore" at bounding box center [613, 304] width 1146 height 23
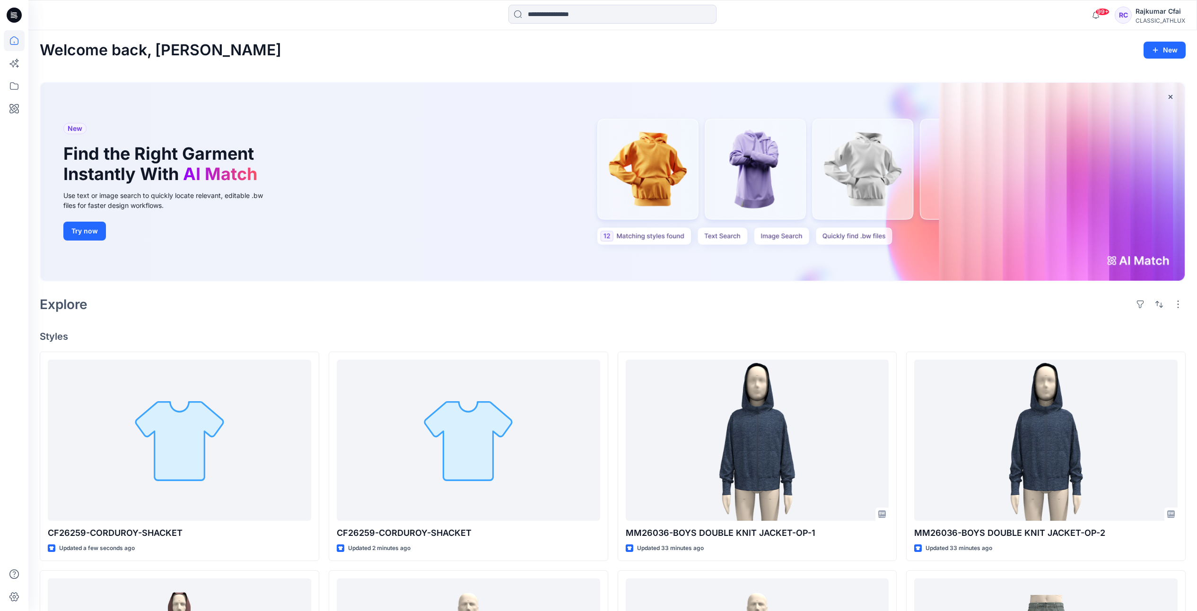
click at [384, 326] on div "Welcome back, [PERSON_NAME] New New Find the Right Garment Instantly With AI Ma…" at bounding box center [612, 537] width 1169 height 1015
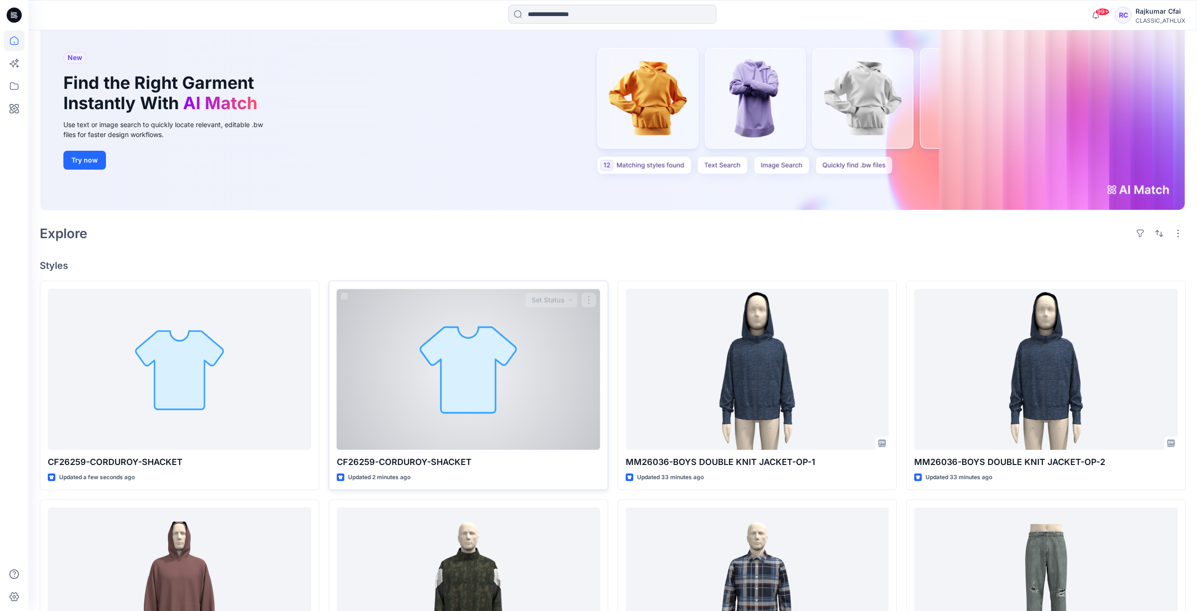
scroll to position [177, 0]
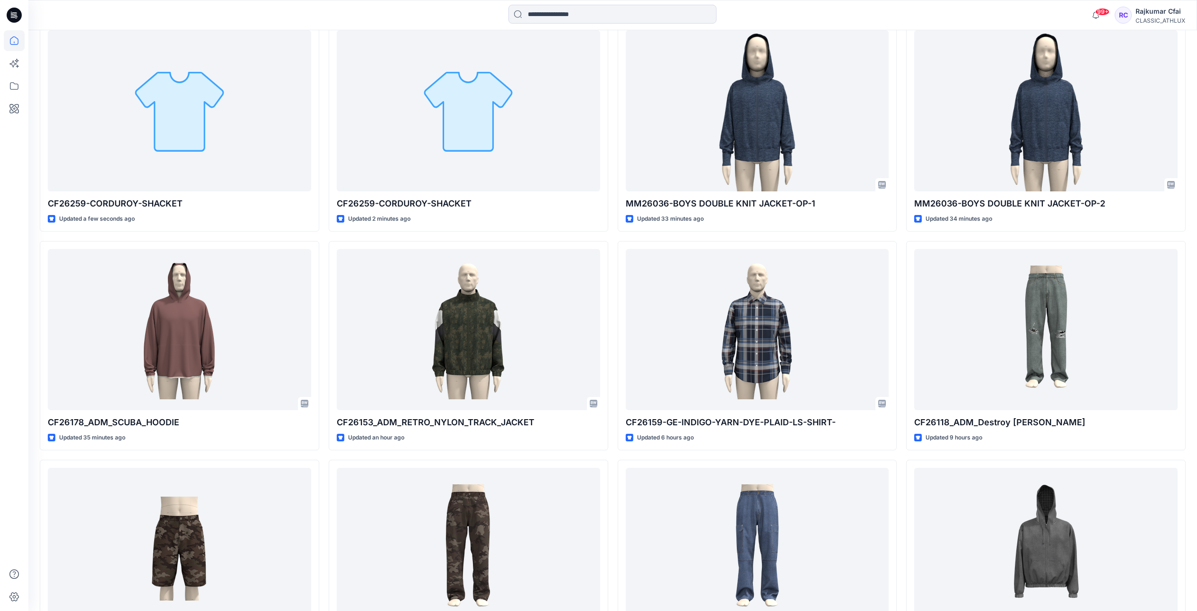
scroll to position [322, 0]
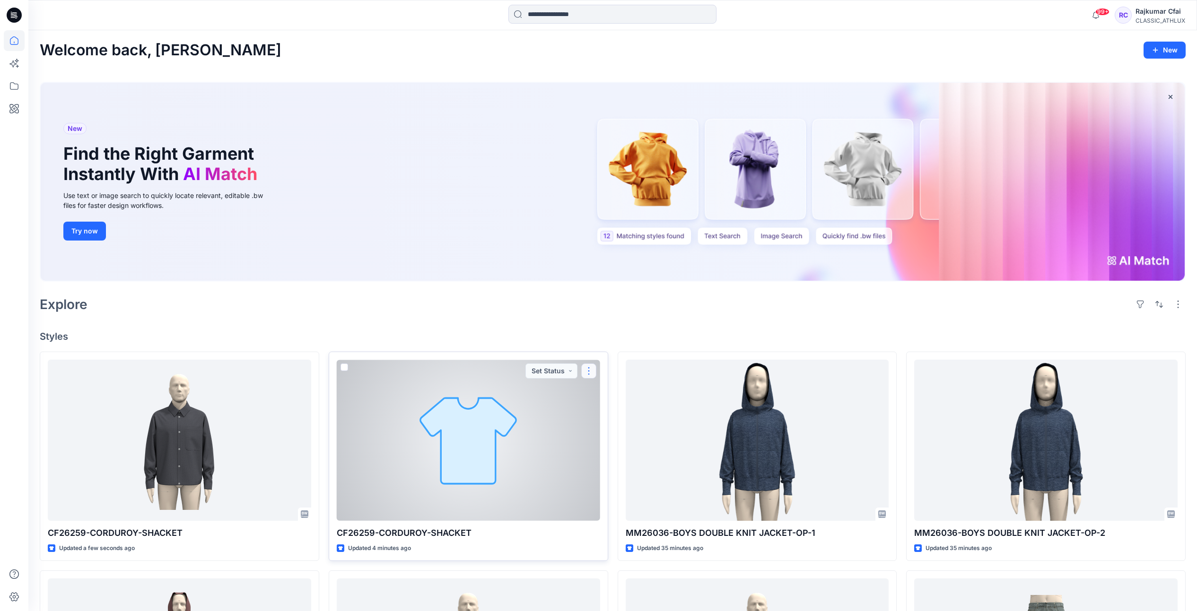
click at [592, 367] on button "button" at bounding box center [588, 371] width 15 height 15
click at [611, 389] on p "Edit" at bounding box center [606, 393] width 12 height 10
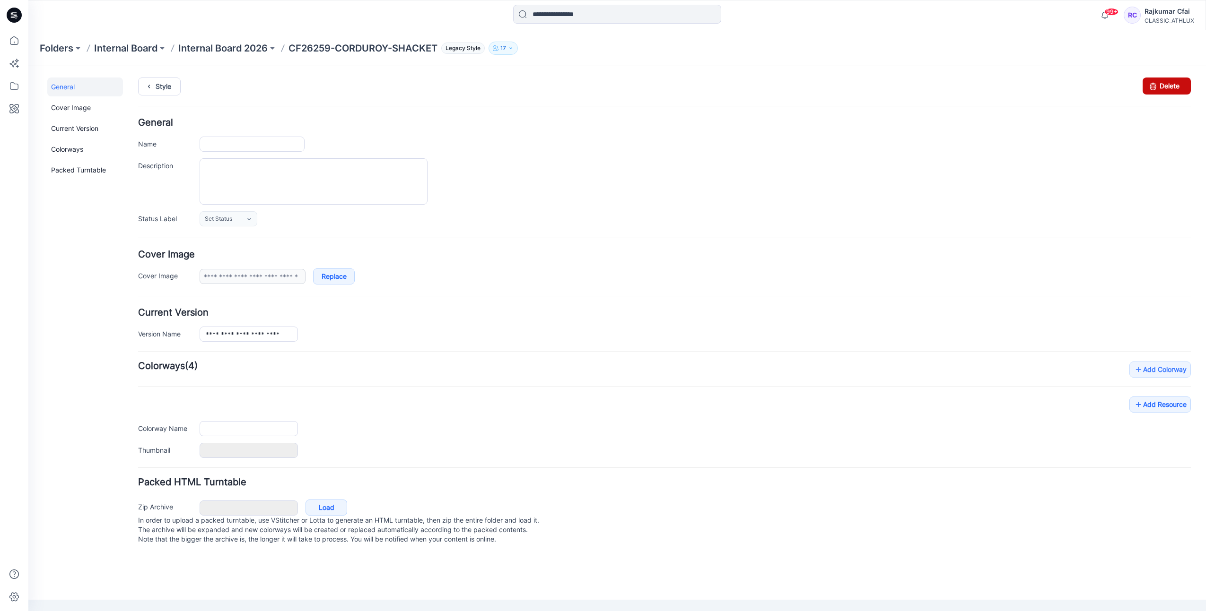
type input "**********"
click at [1171, 87] on link "Delete" at bounding box center [1167, 86] width 48 height 17
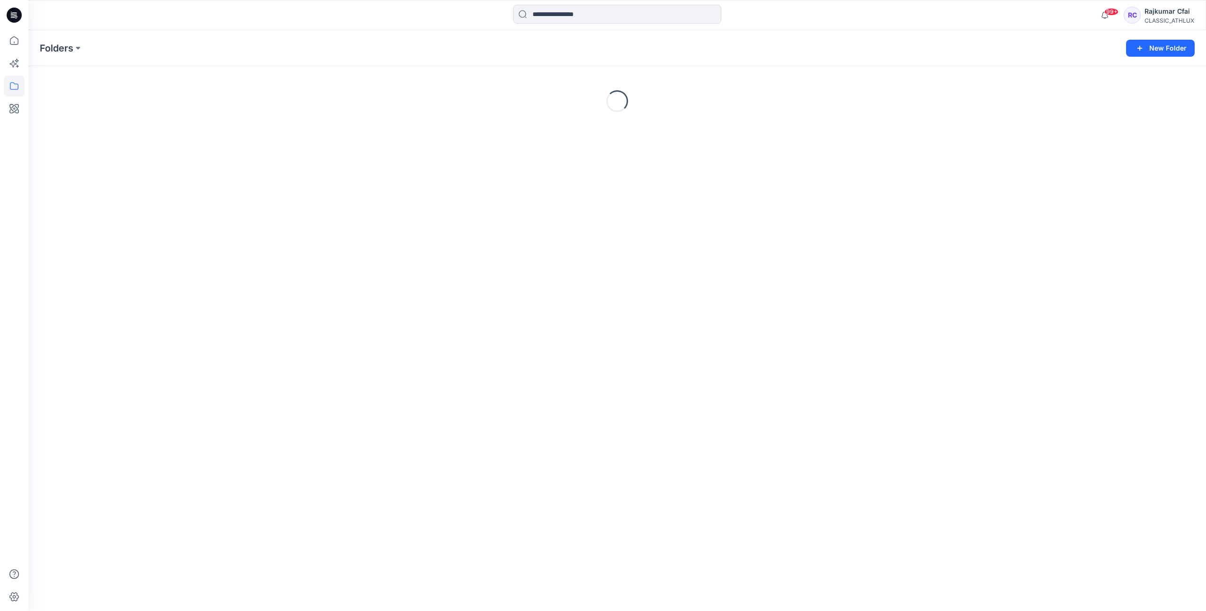
click at [12, 15] on icon at bounding box center [14, 15] width 15 height 15
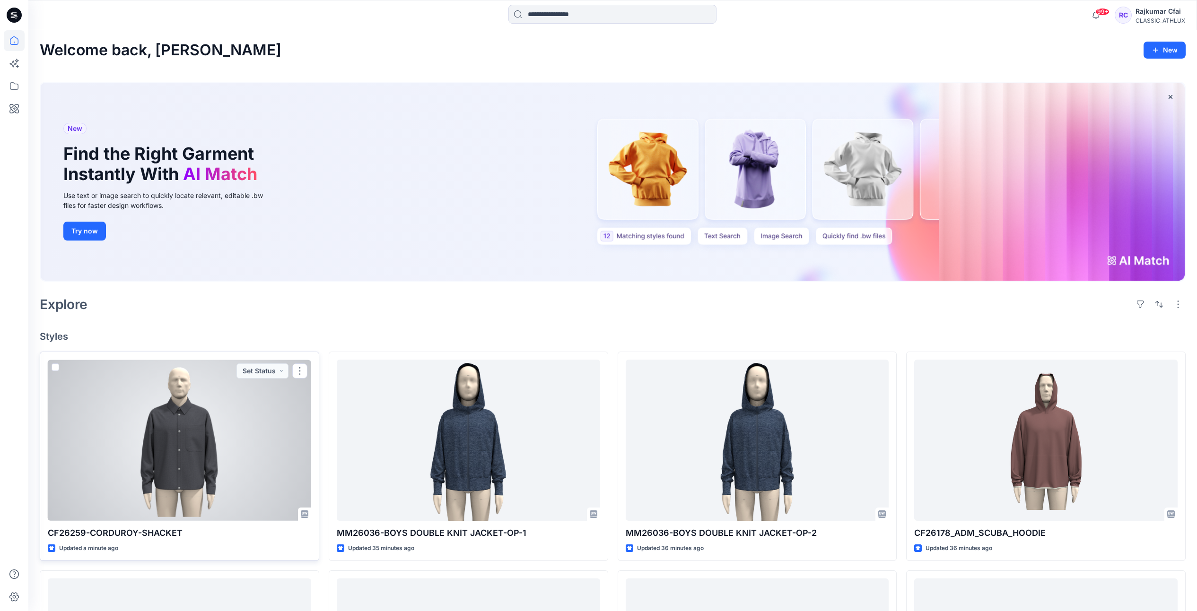
click at [212, 428] on div at bounding box center [179, 440] width 263 height 161
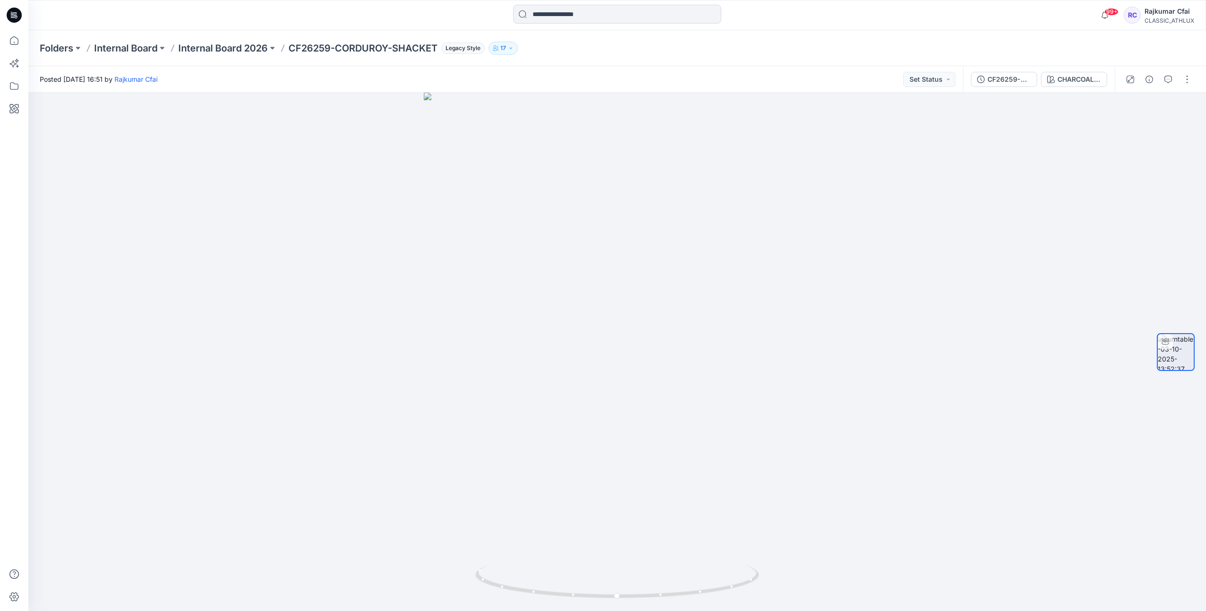
click at [22, 18] on div at bounding box center [14, 15] width 30 height 30
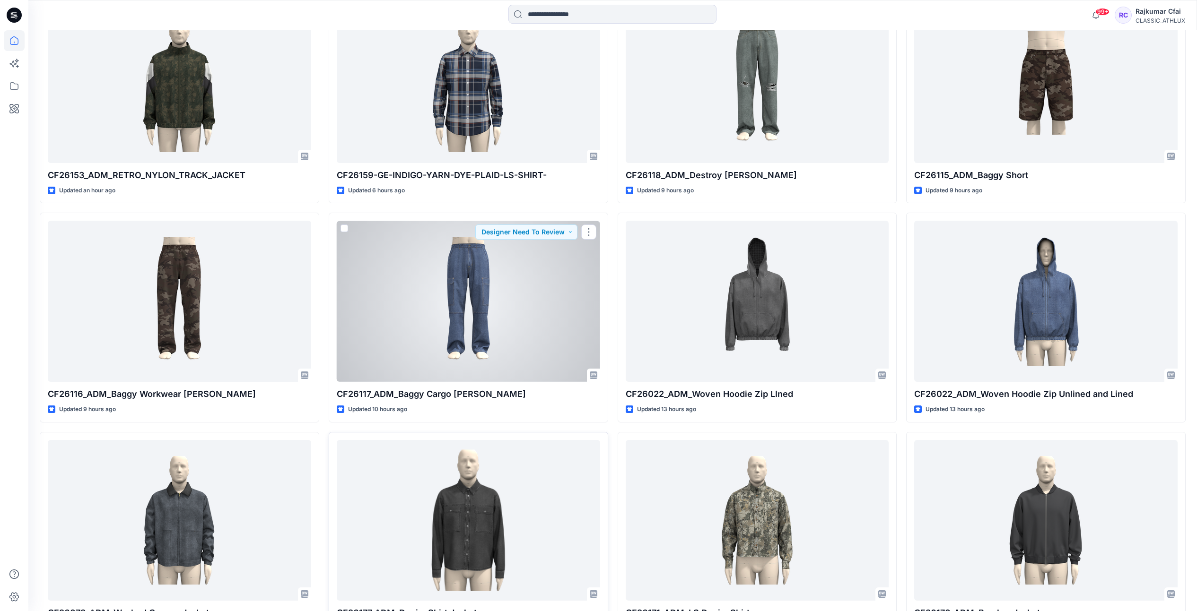
scroll to position [729, 0]
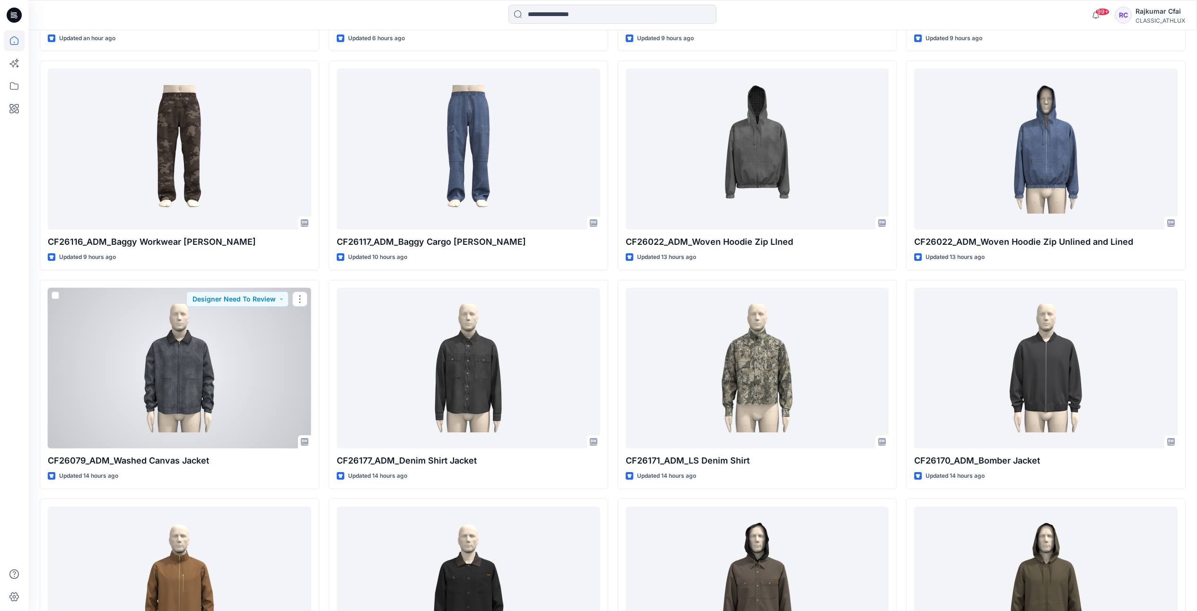
click at [193, 358] on div at bounding box center [179, 368] width 263 height 161
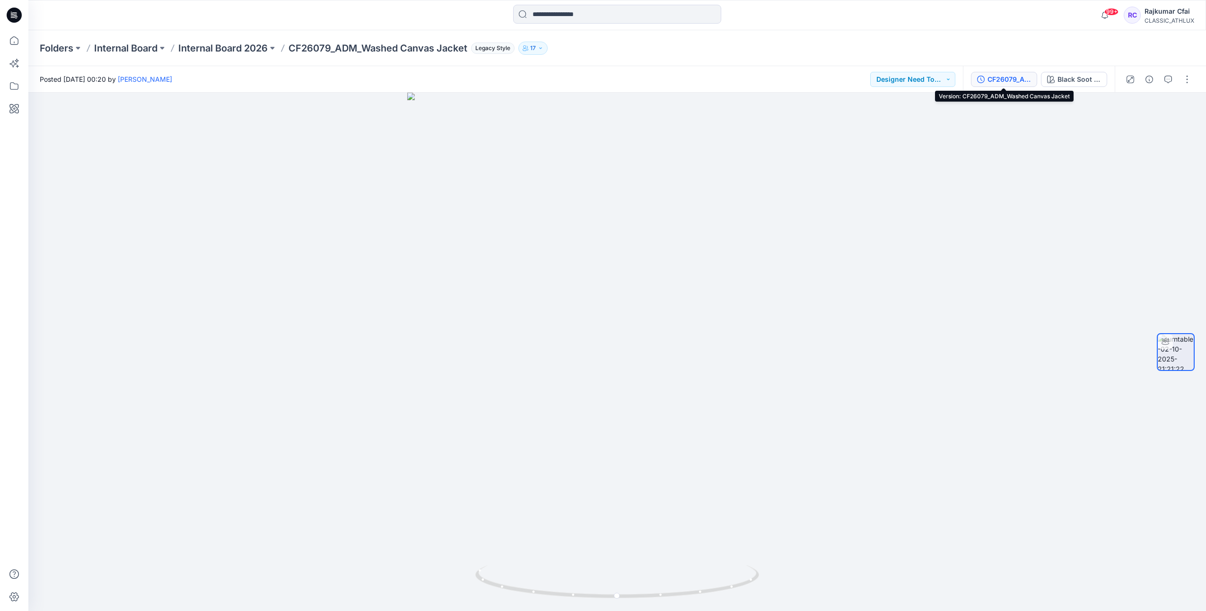
click at [1001, 77] on div "CF26079_ADM_Washed Canvas Jacket" at bounding box center [1009, 79] width 44 height 10
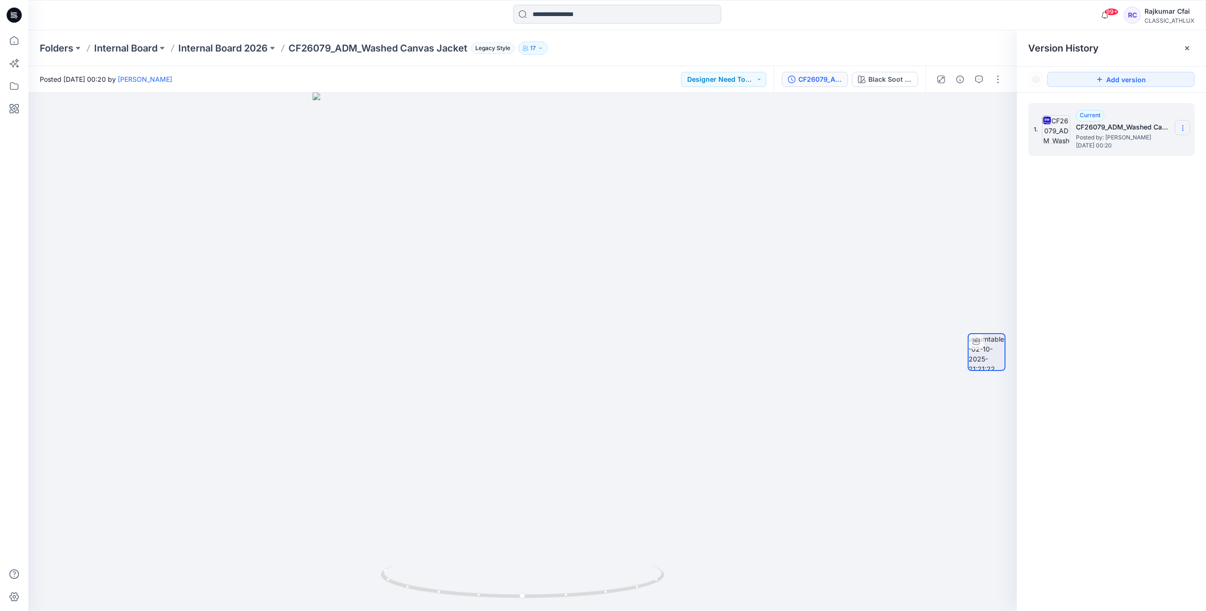
click at [1180, 126] on icon at bounding box center [1183, 128] width 8 height 8
click at [1126, 148] on span "Download Source BW File" at bounding box center [1134, 146] width 79 height 11
click at [12, 21] on icon at bounding box center [14, 15] width 15 height 15
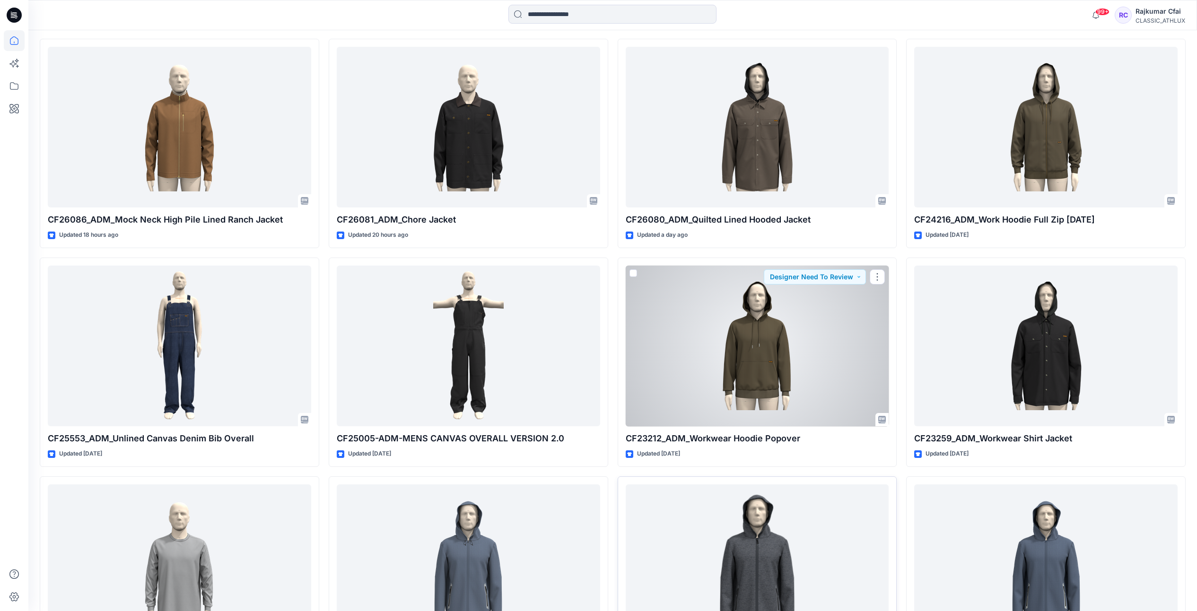
scroll to position [1379, 0]
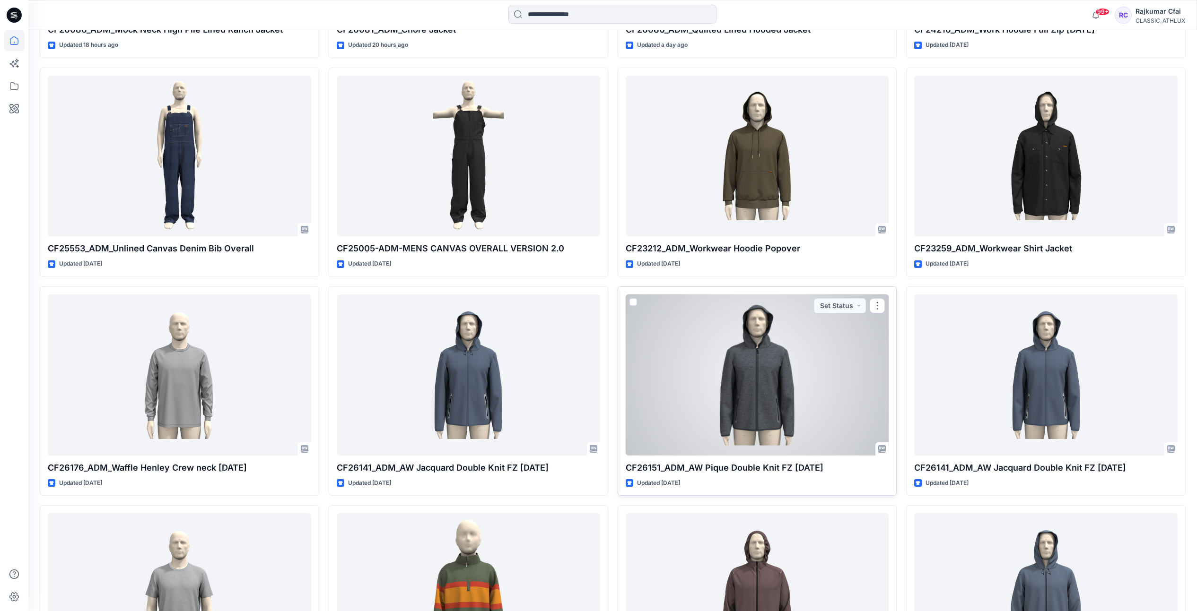
click at [768, 428] on div at bounding box center [757, 375] width 263 height 161
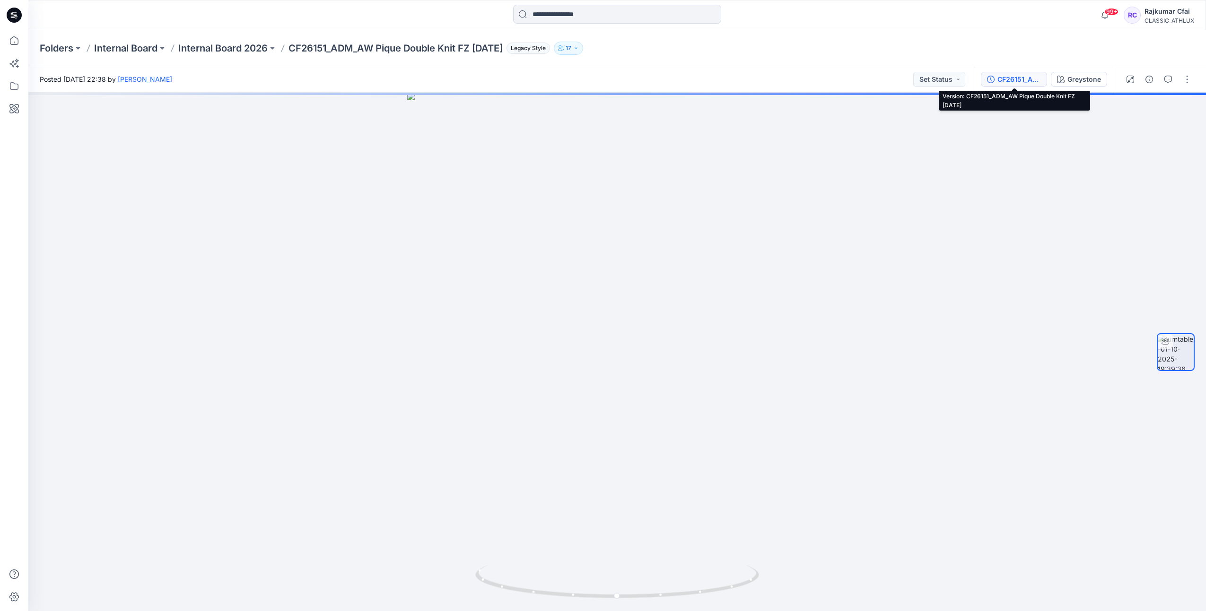
click at [1030, 80] on div "CF26151_ADM_AW Pique Double Knit FZ [DATE]" at bounding box center [1019, 79] width 44 height 10
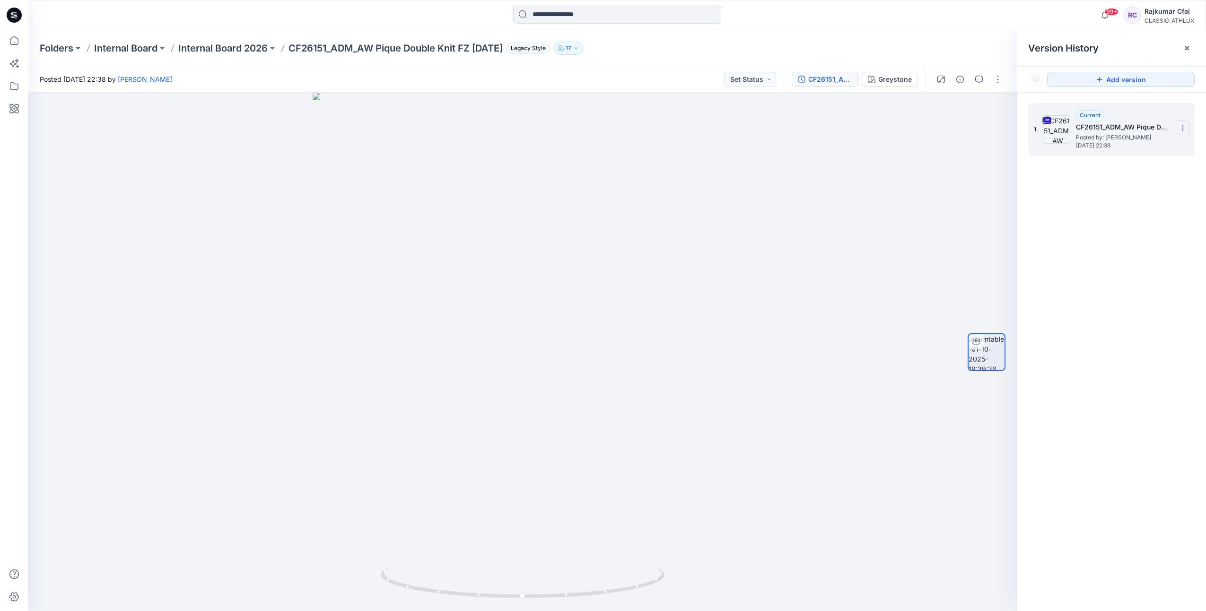
click at [1184, 129] on icon at bounding box center [1183, 128] width 8 height 8
click at [1141, 145] on span "Download Source BW File" at bounding box center [1134, 146] width 79 height 11
click at [15, 17] on icon at bounding box center [15, 17] width 3 height 0
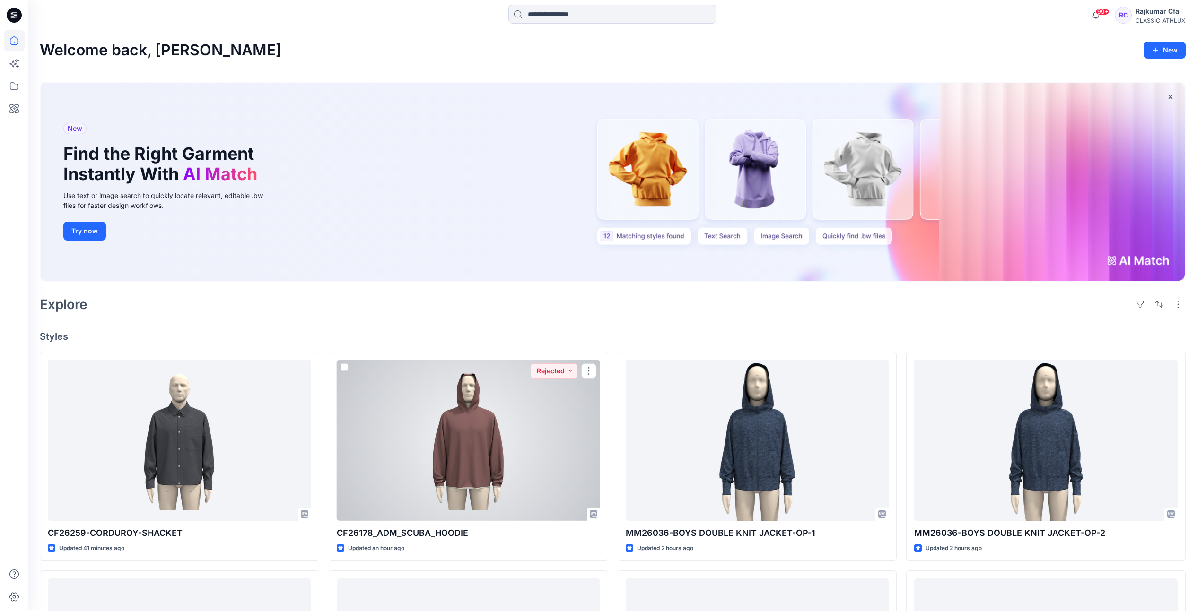
click at [498, 416] on div at bounding box center [468, 440] width 263 height 161
